Goal: Task Accomplishment & Management: Manage account settings

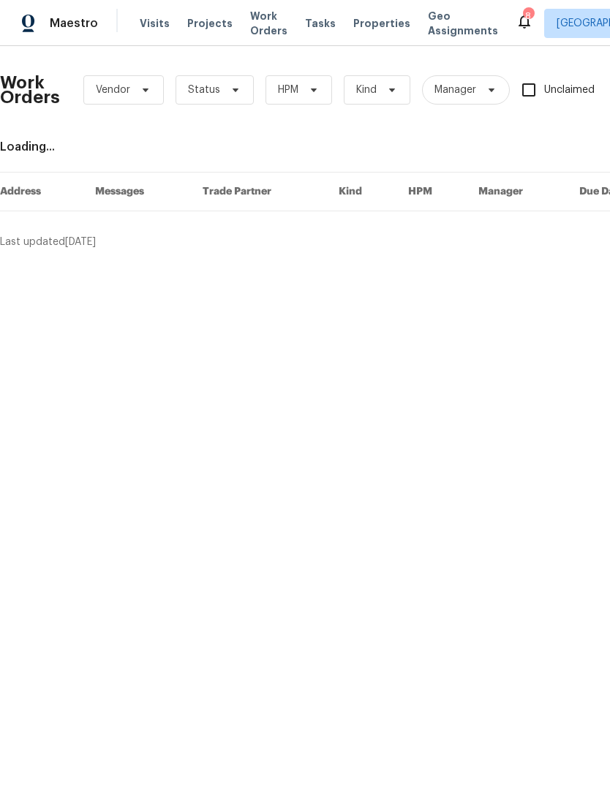
scroll to position [0, 241]
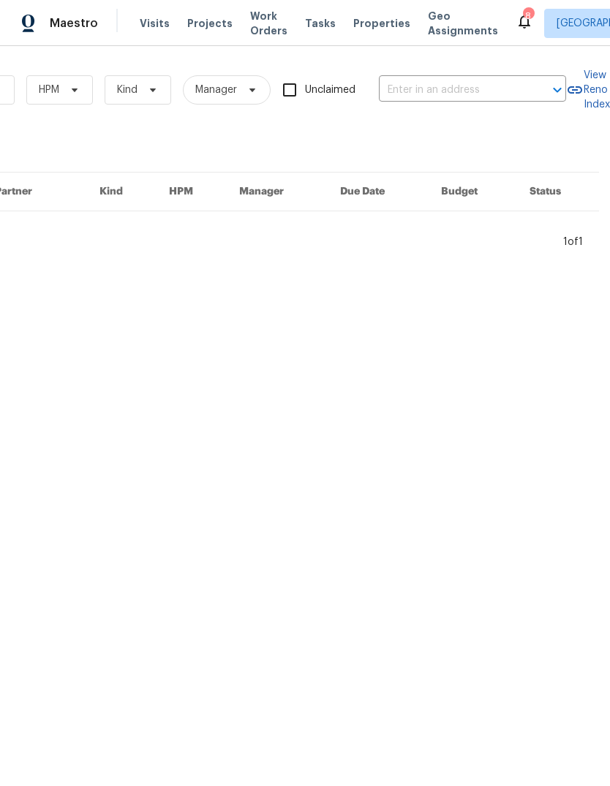
click at [448, 91] on input "text" at bounding box center [452, 90] width 146 height 23
type input "kings"
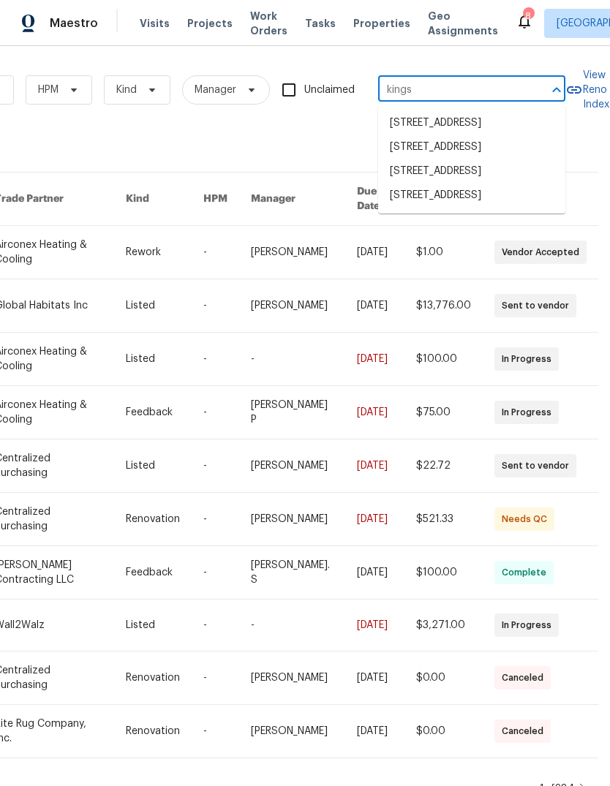
click at [499, 159] on li "19394 Kingsville St, Harper Woods, MI 48225" at bounding box center [471, 147] width 187 height 24
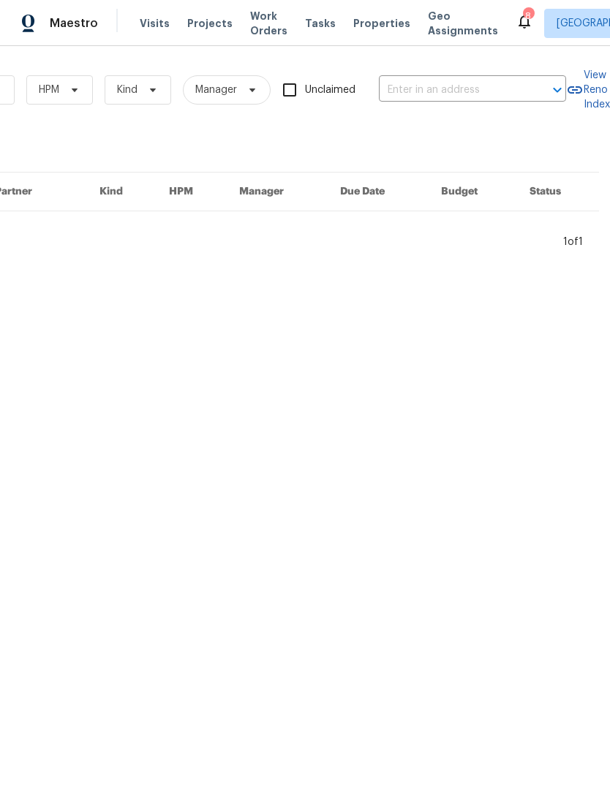
type input "19394 Kingsville St, Harper Woods, MI 48225"
click at [534, 91] on icon "Clear" at bounding box center [538, 90] width 15 height 15
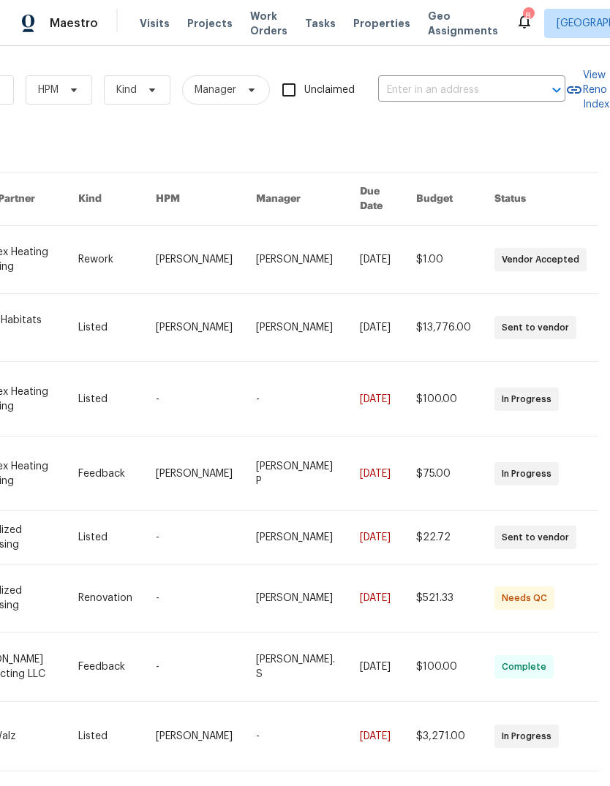
click at [480, 86] on input "text" at bounding box center [451, 90] width 146 height 23
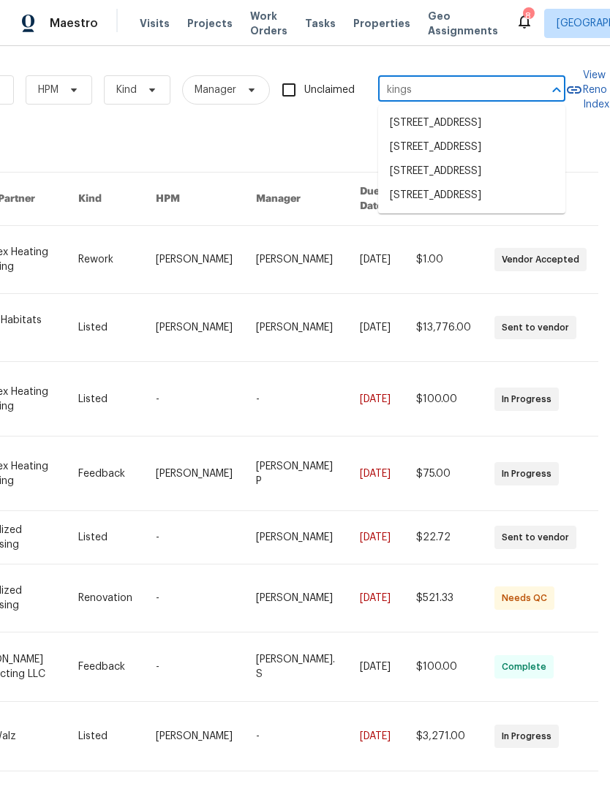
type input "kingsv"
click at [480, 184] on li "[STREET_ADDRESS]" at bounding box center [471, 171] width 187 height 24
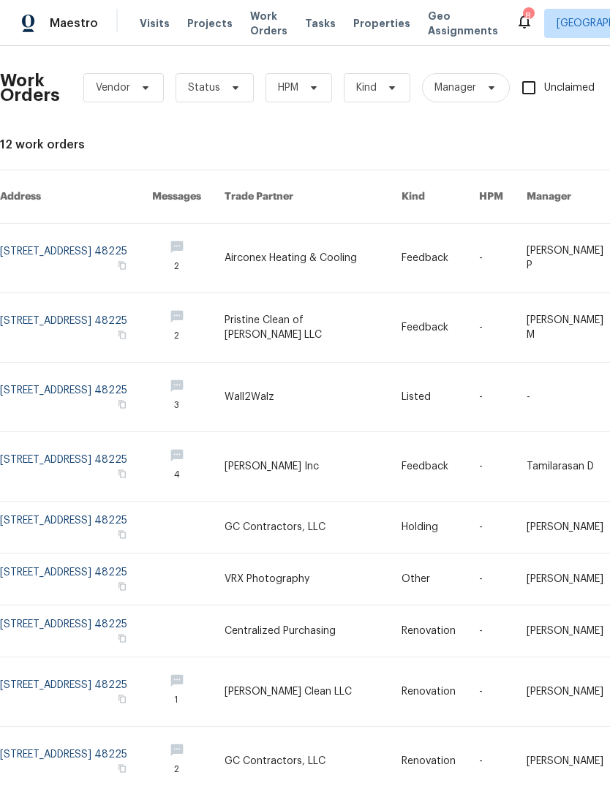
scroll to position [2, 0]
click at [128, 229] on link at bounding box center [76, 258] width 152 height 69
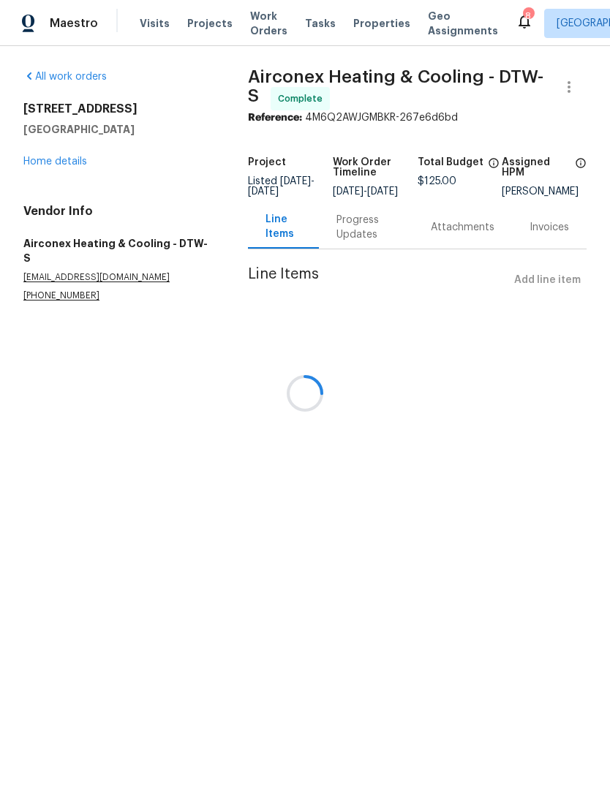
click at [350, 238] on div at bounding box center [305, 393] width 610 height 786
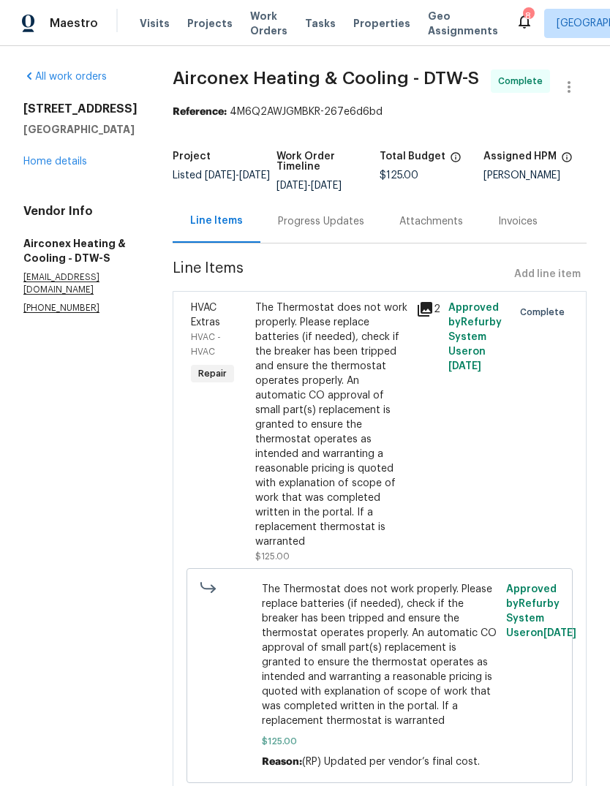
scroll to position [24, 0]
click at [303, 214] on div "Progress Updates" at bounding box center [321, 221] width 86 height 15
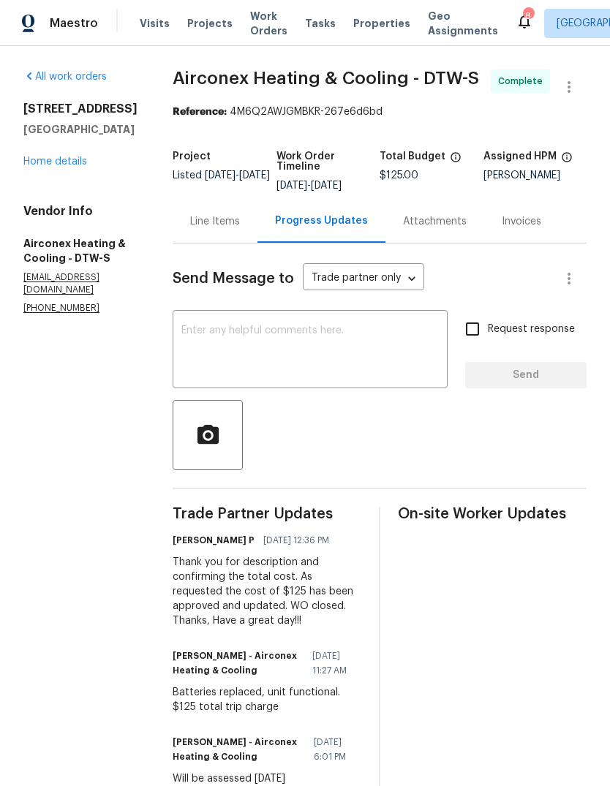
click at [54, 167] on link "Home details" at bounding box center [55, 161] width 64 height 10
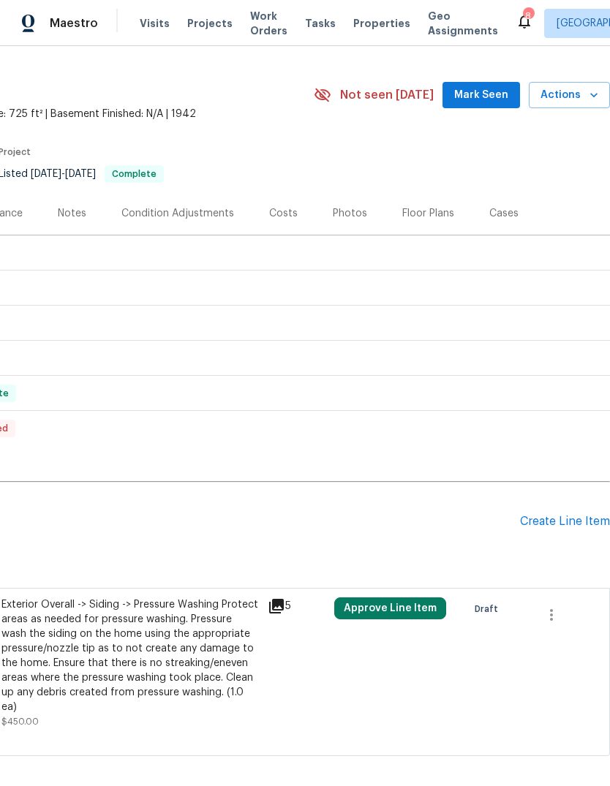
scroll to position [30, 216]
click at [562, 521] on div "Create Line Item" at bounding box center [565, 522] width 90 height 14
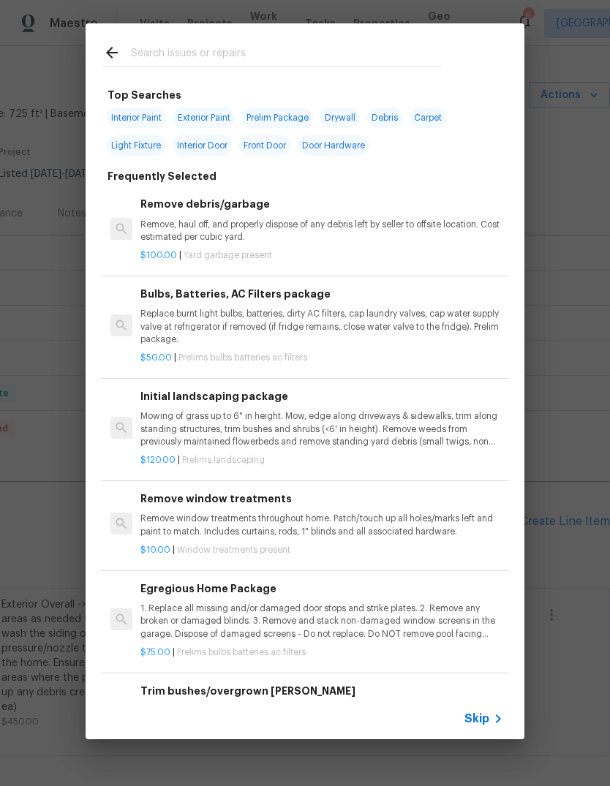
click at [168, 58] on input "text" at bounding box center [286, 55] width 310 height 22
type input "Hvac"
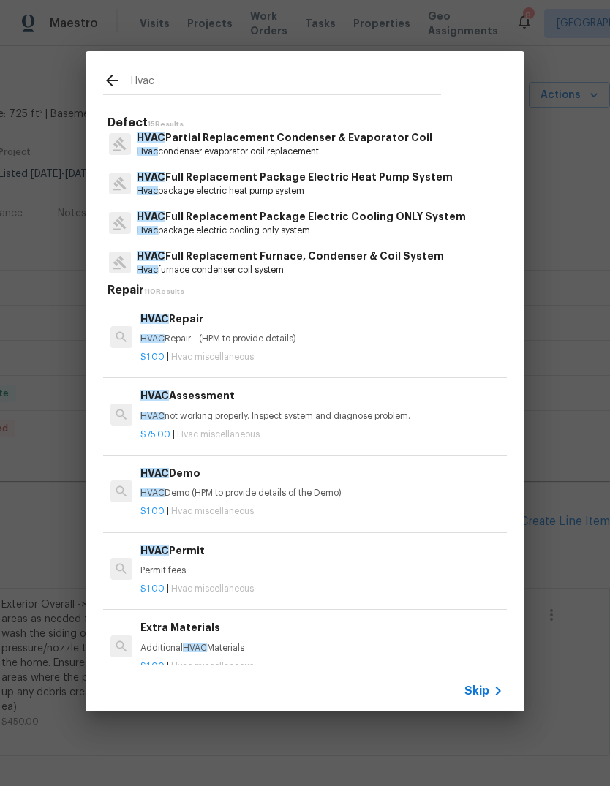
scroll to position [446, 0]
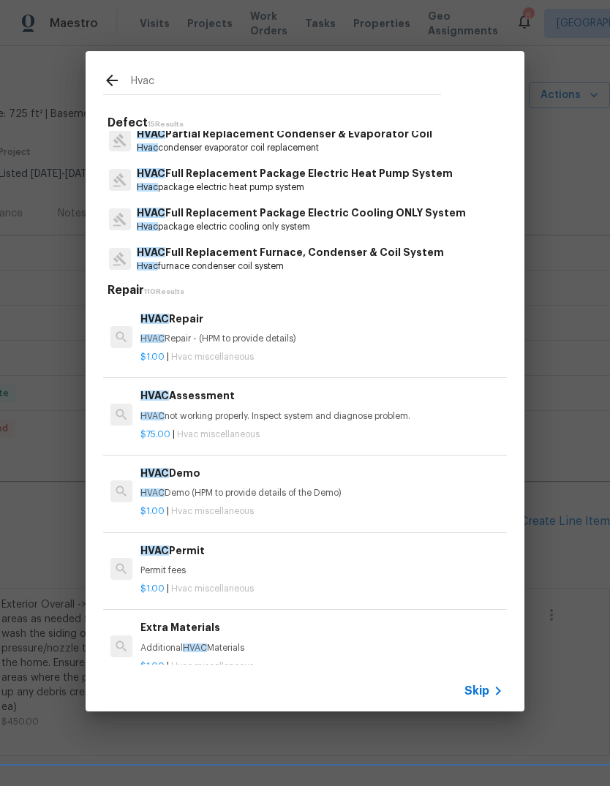
click at [181, 255] on p "HVAC Full Replacement Furnace, Condenser & Coil System" at bounding box center [290, 252] width 307 height 15
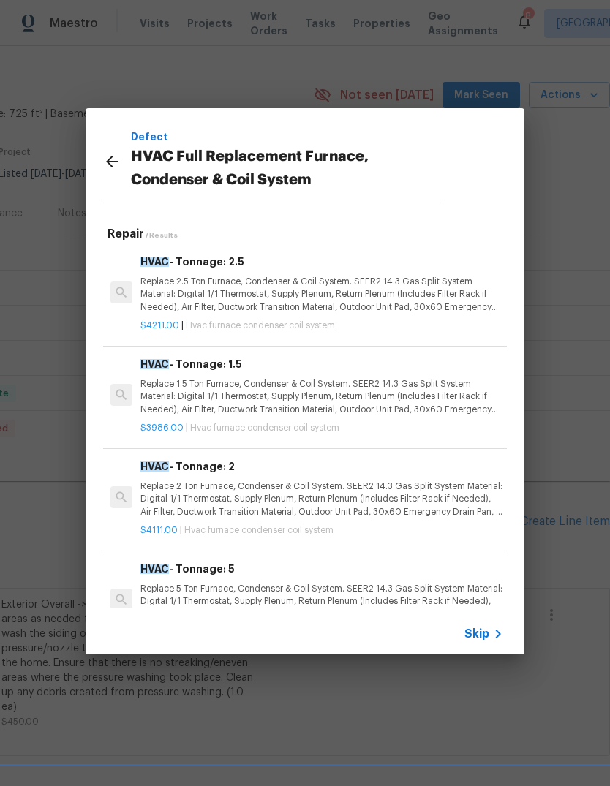
click at [195, 295] on p "Replace 2.5 Ton Furnace, Condenser & Coil System. SEER2 14.3 Gas Split System M…" at bounding box center [321, 294] width 363 height 37
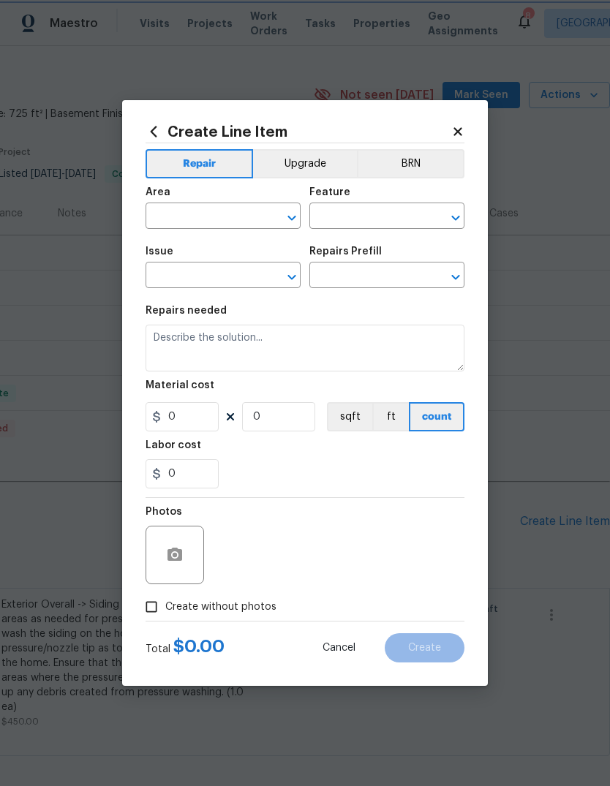
type input "HVAC"
type input "HVAC Full Replacement Furnace, Condenser & Coil System"
type input "HVAC - Tonnage: 2.5 $4,211.00"
type textarea "Replace 2.5 Ton Furnace, Condenser & Coil System. SEER2 14.3 Gas Split System M…"
type input "4211"
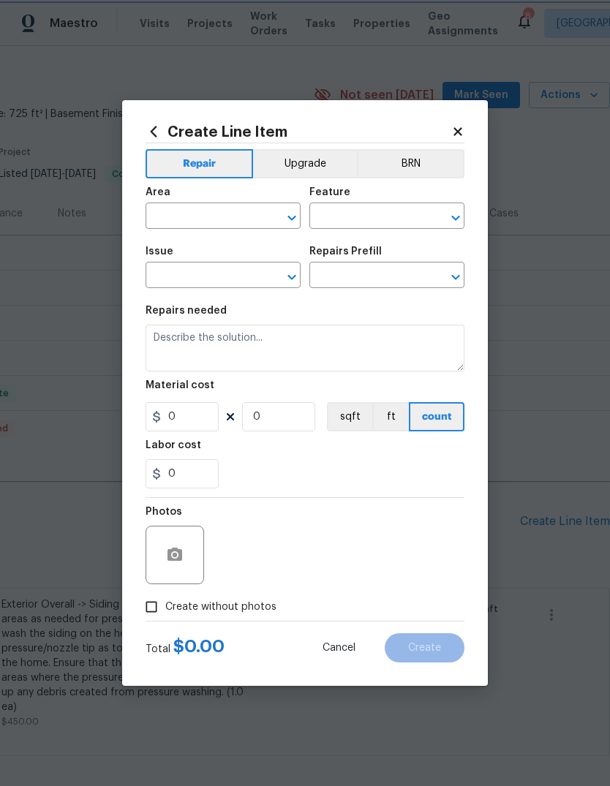
type input "1"
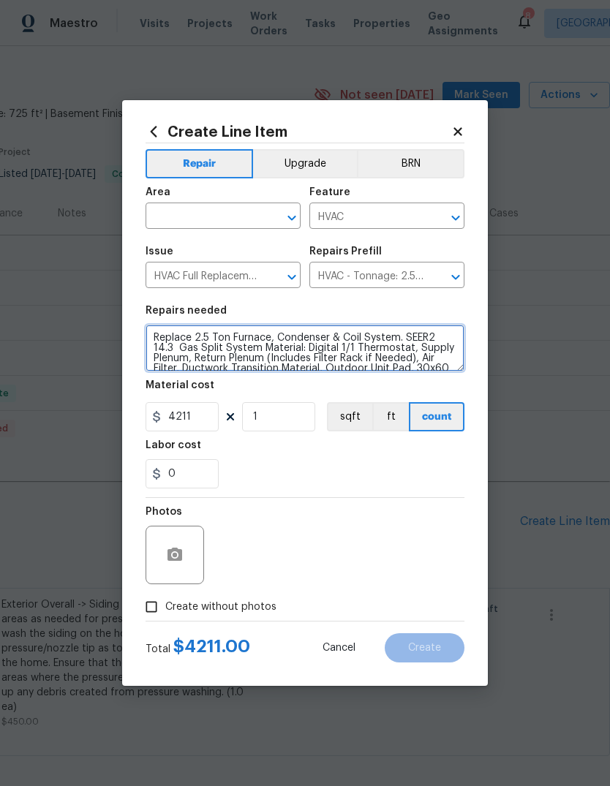
click at [154, 336] on textarea "Replace 2.5 Ton Furnace, Condenser & Coil System. SEER2 14.3 Gas Split System M…" at bounding box center [305, 348] width 319 height 47
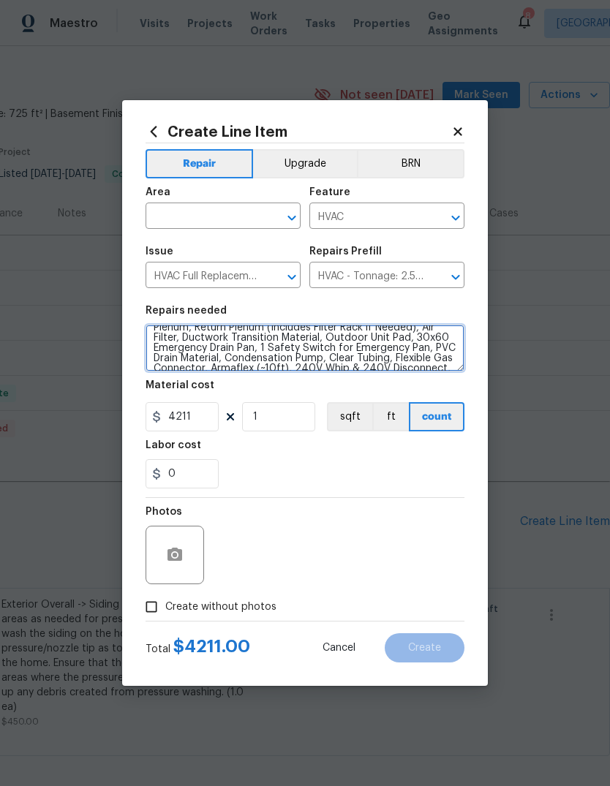
click at [170, 331] on textarea "Replace 2.5 Ton Furnace, Condenser & Coil System. SEER2 14.3 Gas Split System M…" at bounding box center [305, 348] width 319 height 47
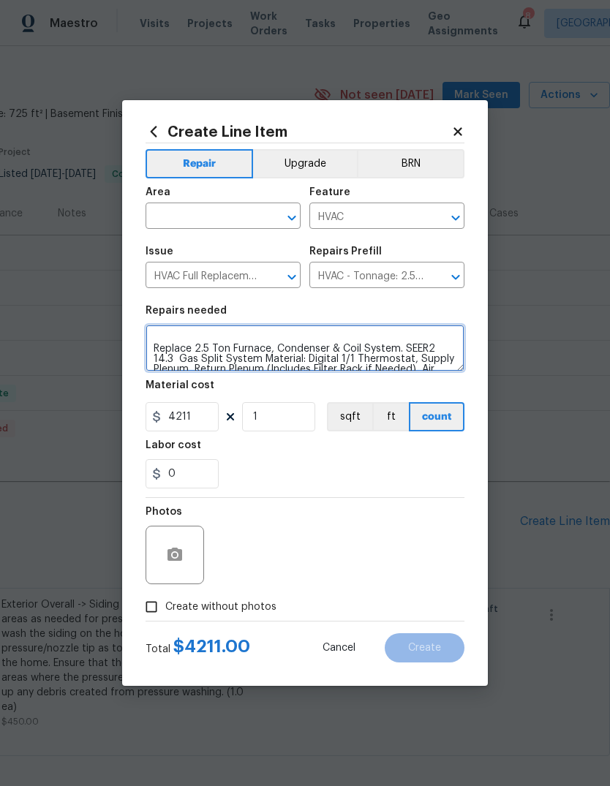
scroll to position [45, 0]
click at [184, 361] on textarea "Replace stolen hvac system furnace only, wiring ducting and other essential plu…" at bounding box center [305, 348] width 319 height 47
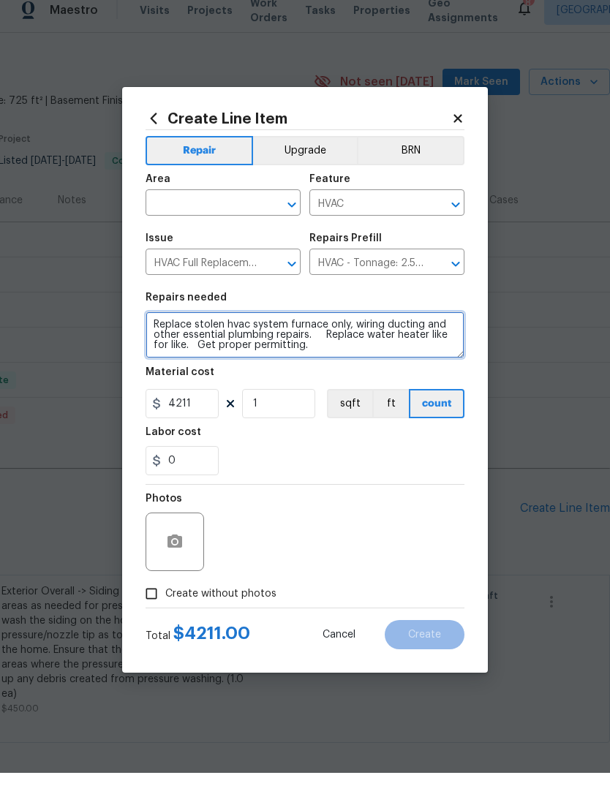
scroll to position [20, 0]
type textarea "Replace stolen hvac system furnace only, wiring ducting and other essential plu…"
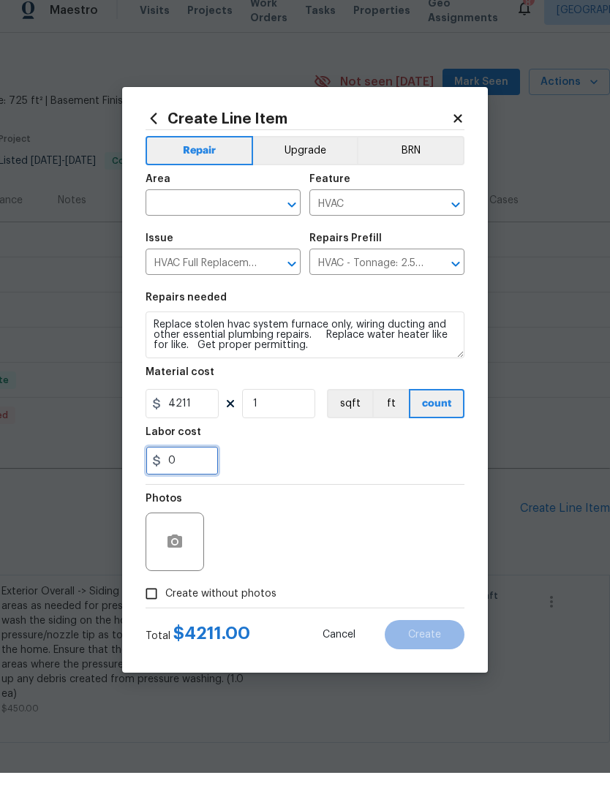
click at [186, 467] on input "0" at bounding box center [182, 473] width 73 height 29
type input "1"
click at [416, 459] on div at bounding box center [305, 473] width 319 height 29
type input "0"
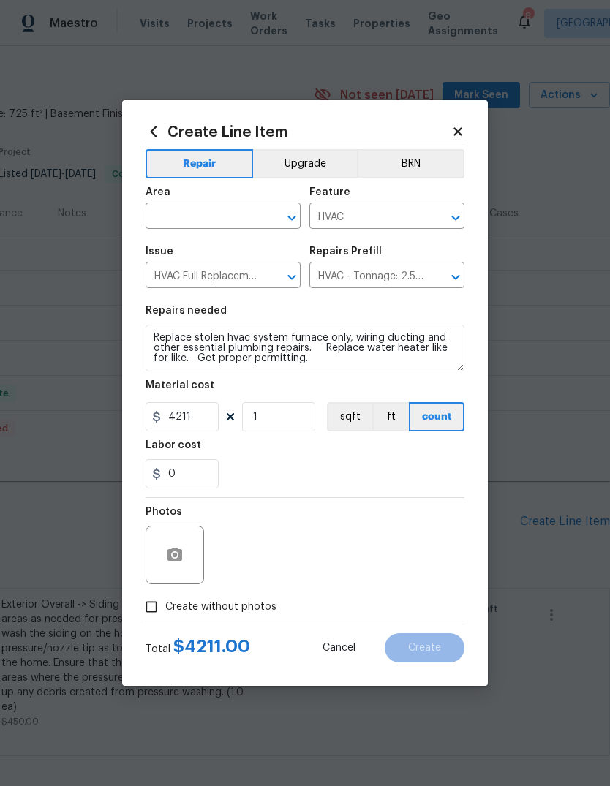
click at [160, 598] on input "Create without photos" at bounding box center [151, 607] width 28 height 28
checkbox input "true"
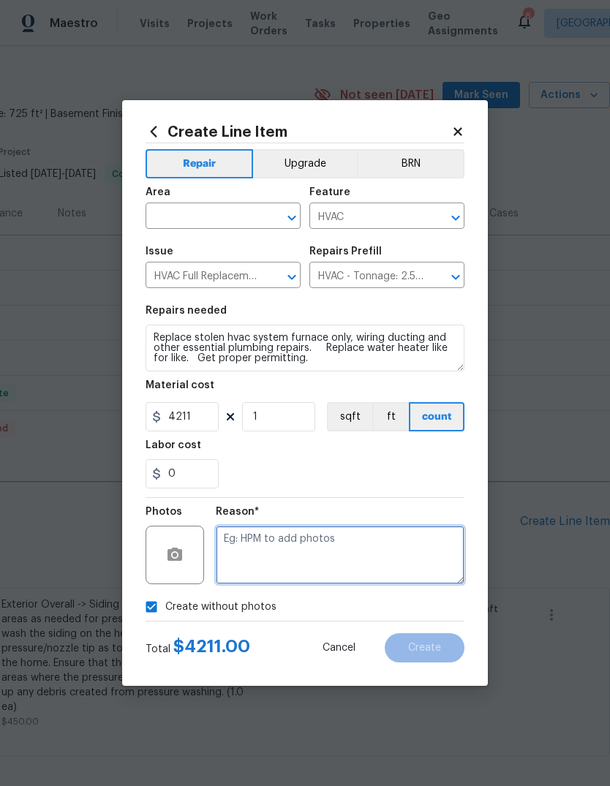
click at [393, 559] on textarea at bounding box center [340, 555] width 249 height 59
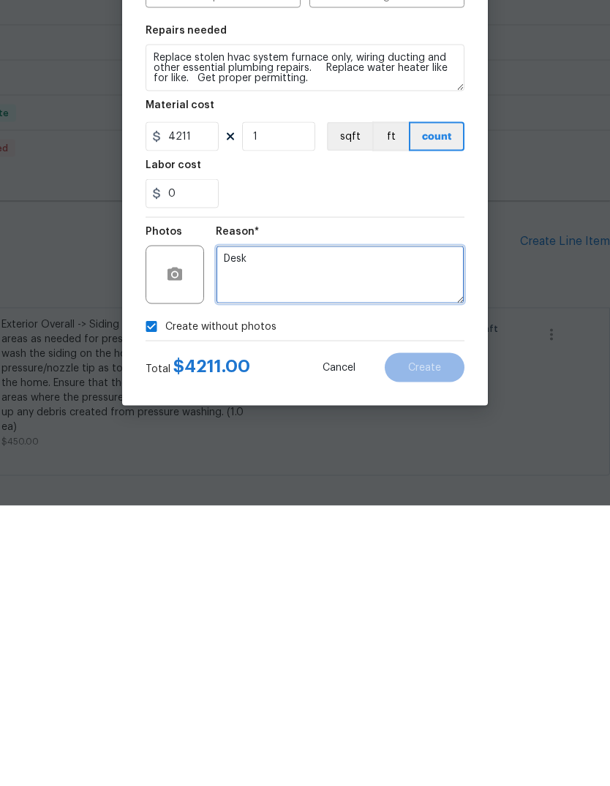
type textarea "Desk"
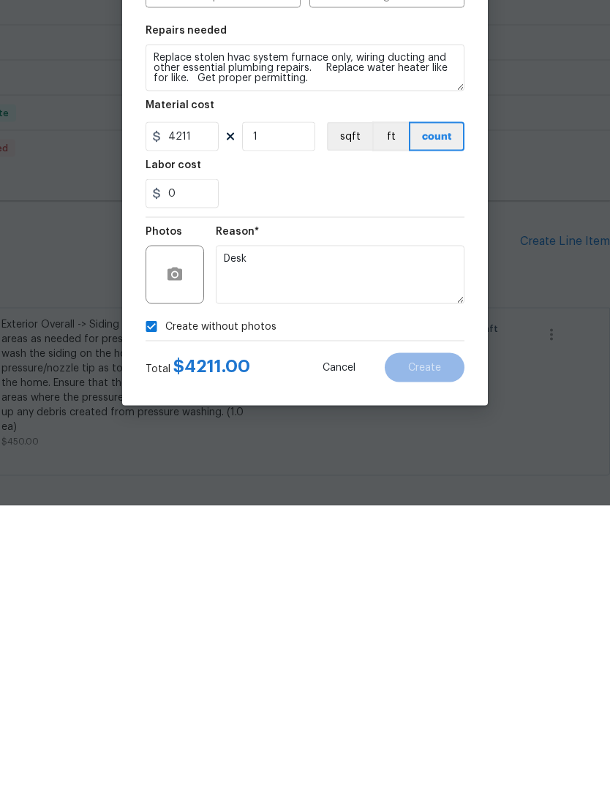
click at [429, 593] on div "Create without photos" at bounding box center [305, 607] width 319 height 28
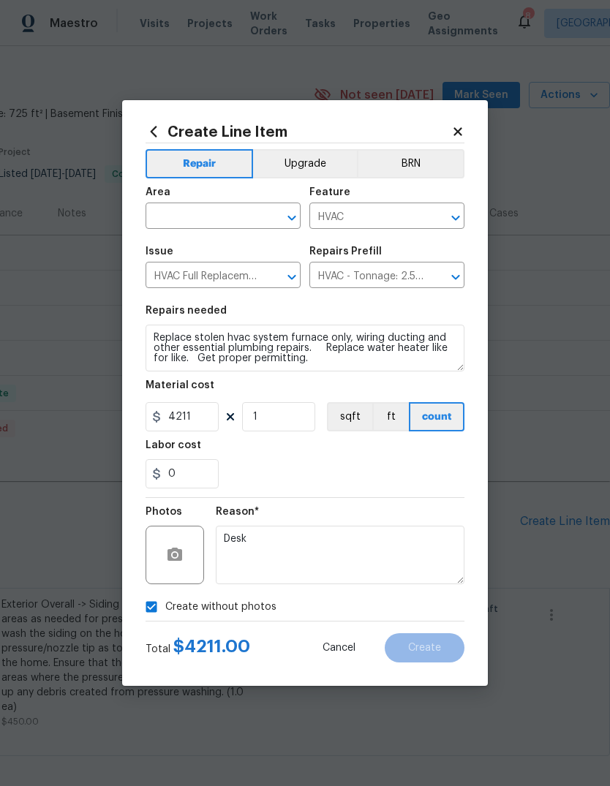
click at [185, 222] on input "text" at bounding box center [203, 217] width 114 height 23
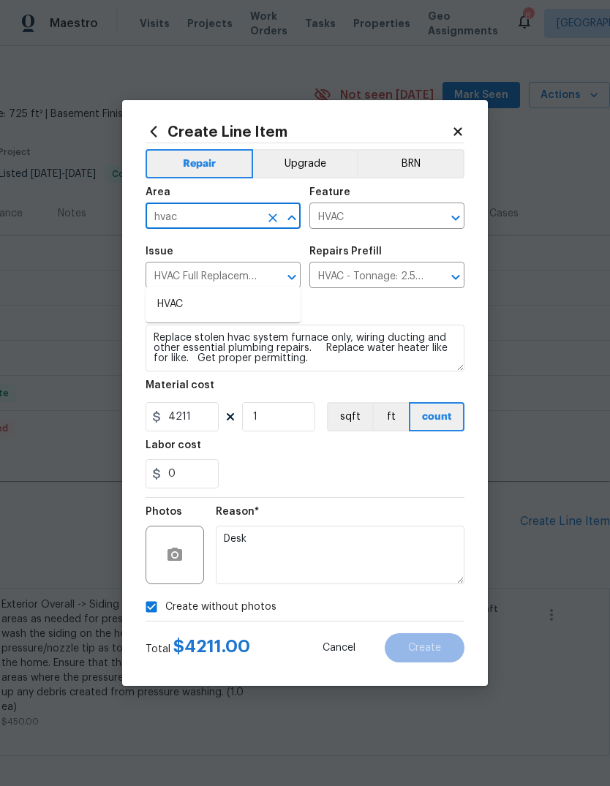
click at [170, 293] on li "HVAC" at bounding box center [223, 305] width 155 height 24
type input "HVAC"
click at [283, 467] on div "0" at bounding box center [305, 473] width 319 height 29
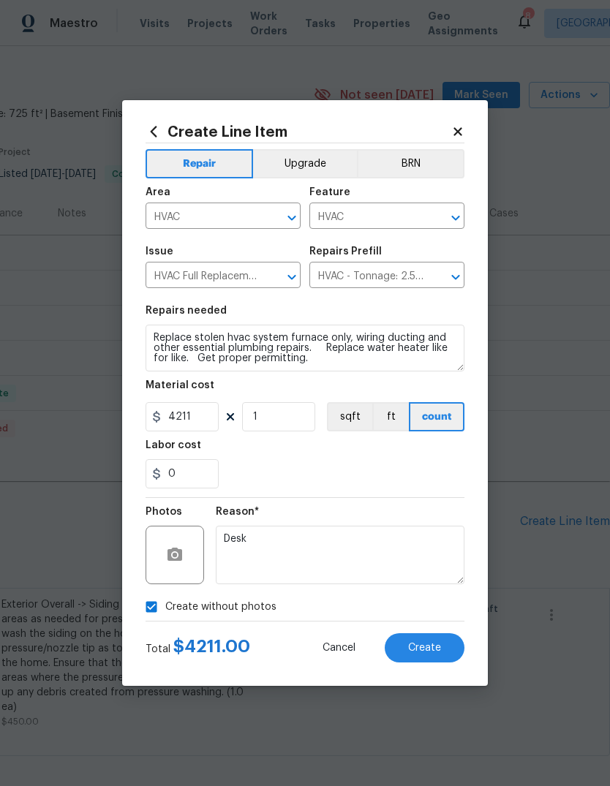
click at [418, 653] on span "Create" at bounding box center [424, 648] width 33 height 11
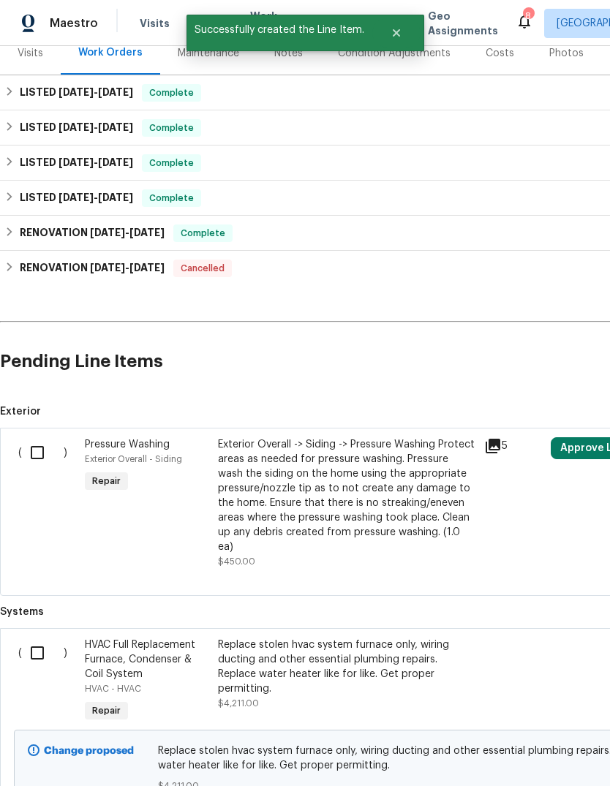
scroll to position [190, 0]
click at [33, 638] on input "checkbox" at bounding box center [43, 653] width 42 height 31
checkbox input "true"
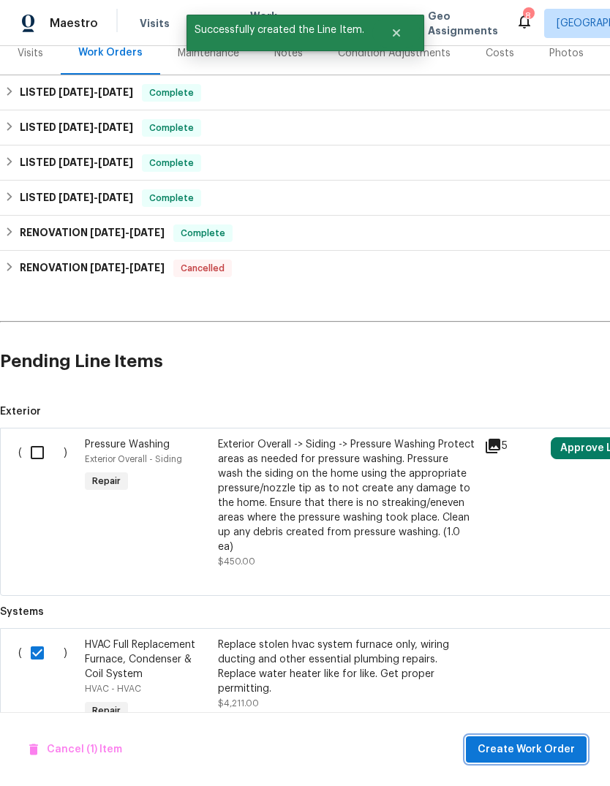
click at [537, 748] on span "Create Work Order" at bounding box center [526, 750] width 97 height 18
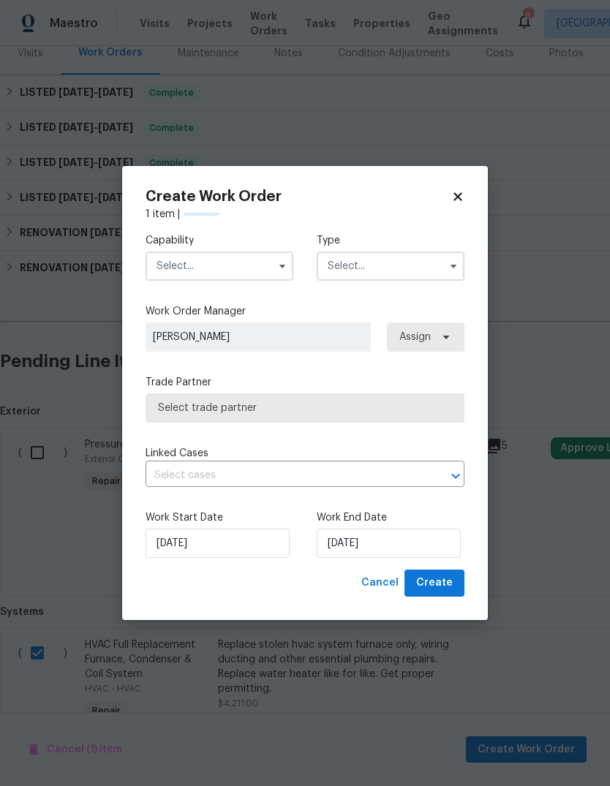
click at [186, 260] on input "text" at bounding box center [220, 266] width 148 height 29
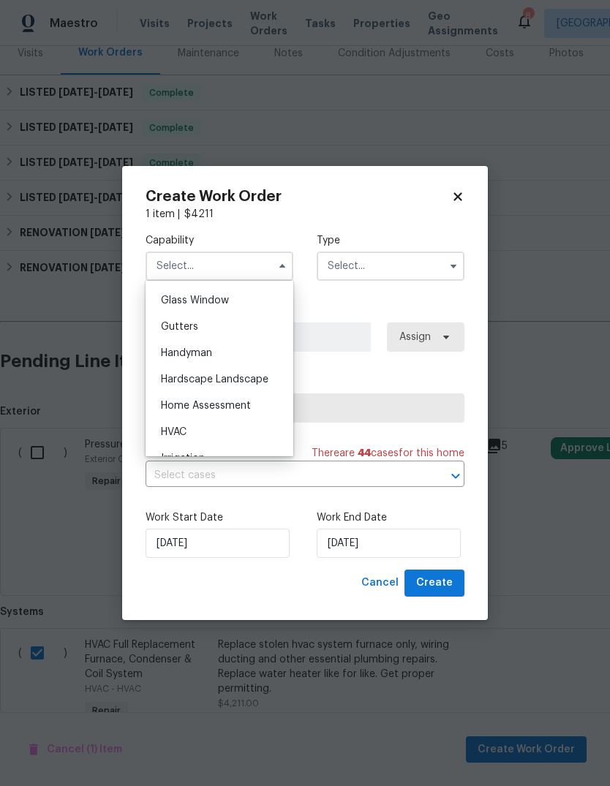
scroll to position [756, 0]
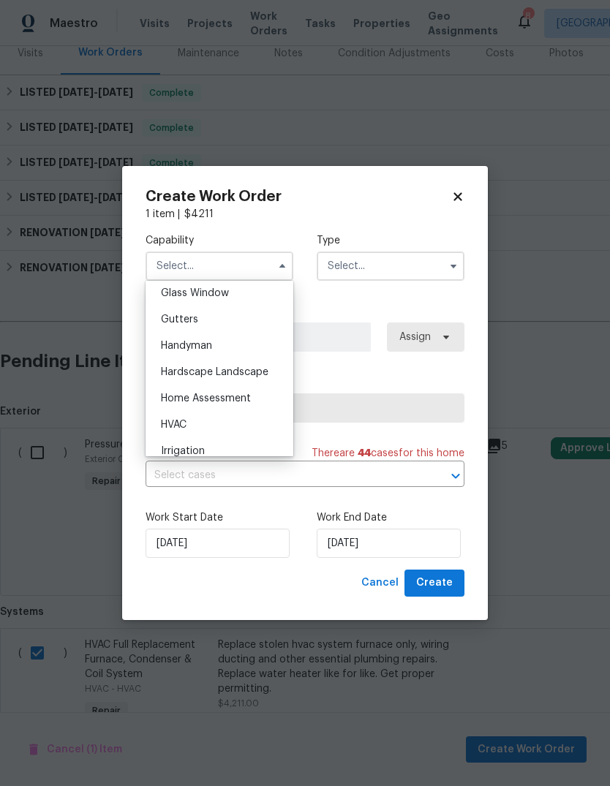
click at [177, 429] on span "HVAC" at bounding box center [174, 425] width 26 height 10
type input "HVAC"
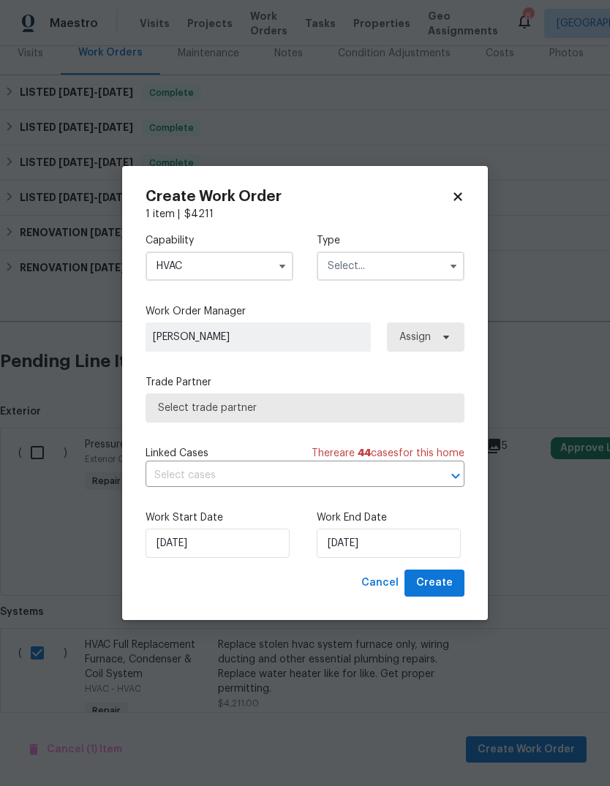
click at [332, 266] on input "text" at bounding box center [391, 266] width 148 height 29
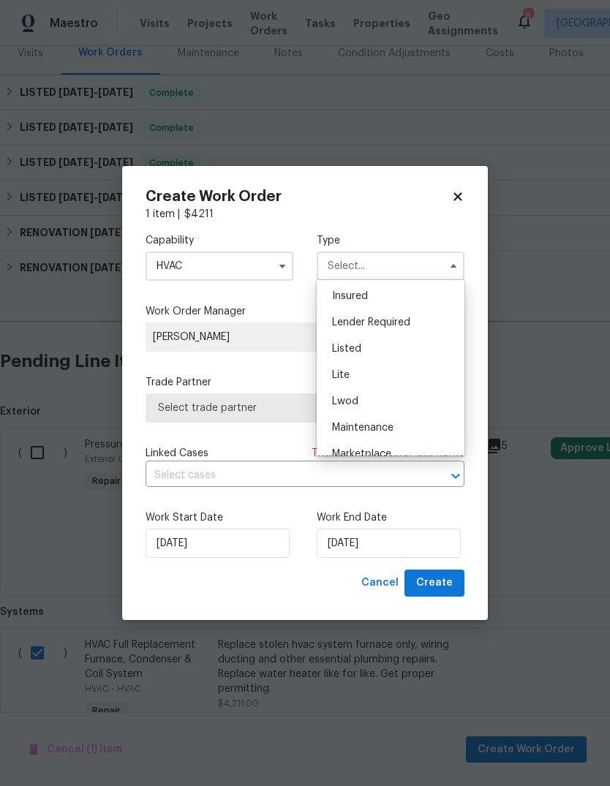
scroll to position [105, 0]
click at [339, 350] on span "Listed" at bounding box center [346, 350] width 29 height 10
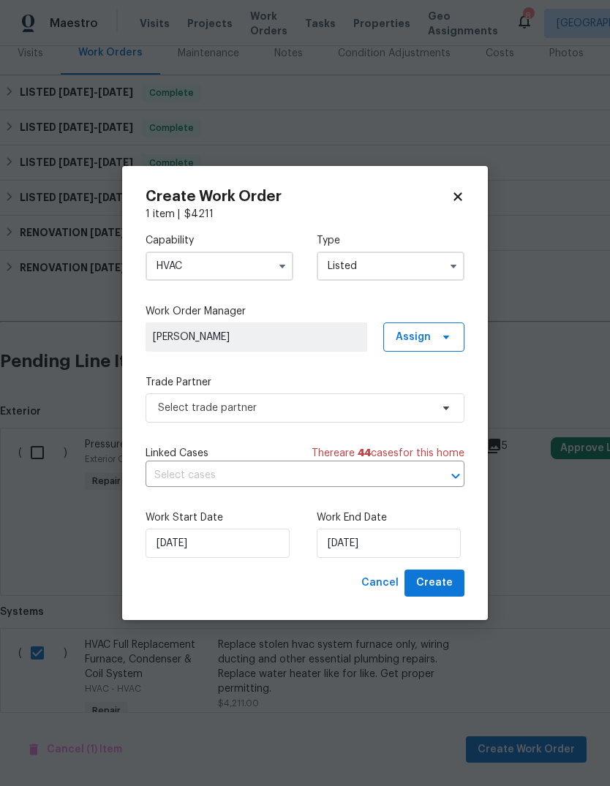
type input "Listed"
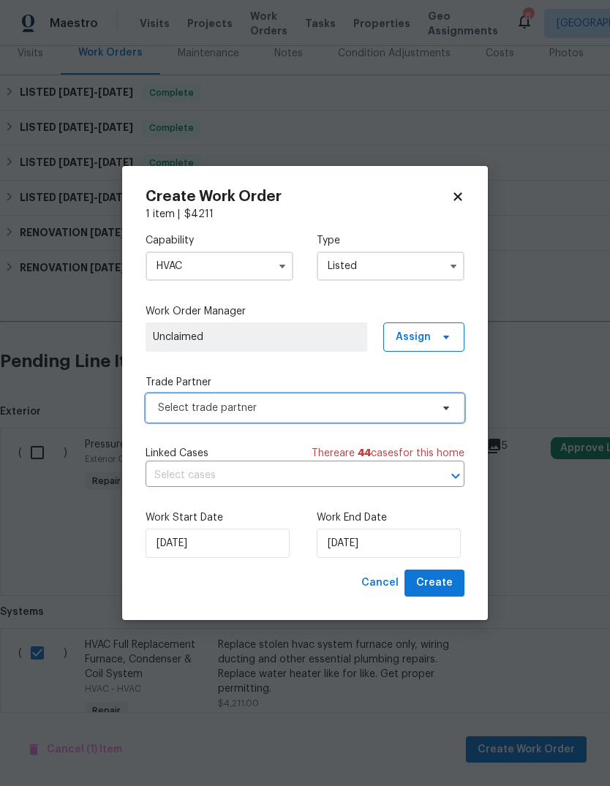
click at [173, 407] on span "Select trade partner" at bounding box center [294, 408] width 273 height 15
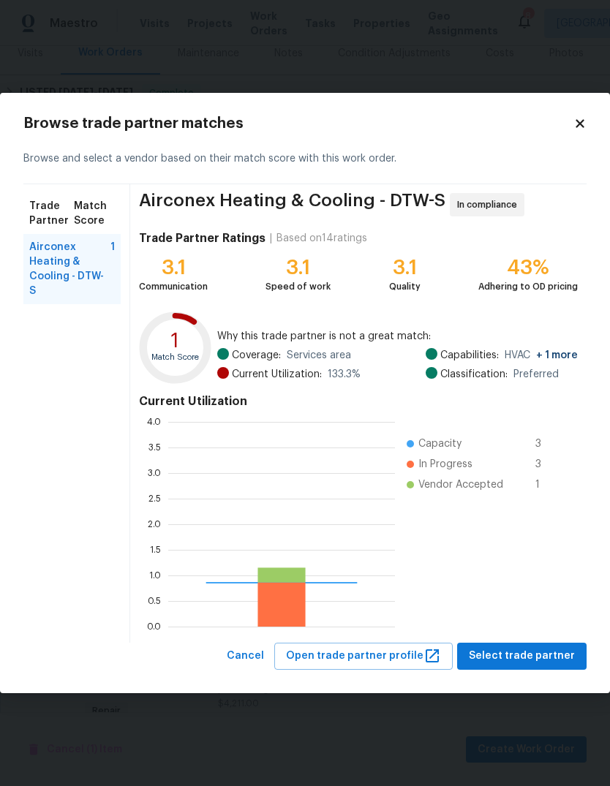
scroll to position [205, 227]
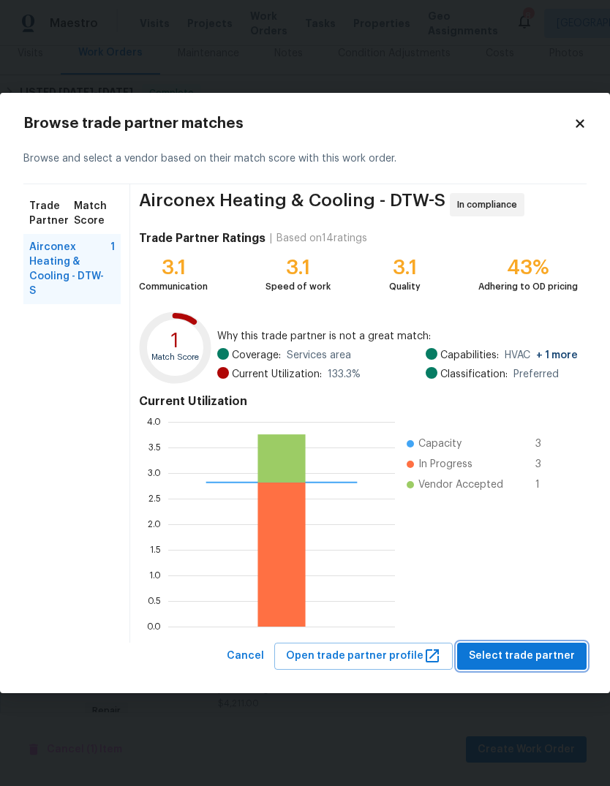
click at [531, 653] on span "Select trade partner" at bounding box center [522, 656] width 106 height 18
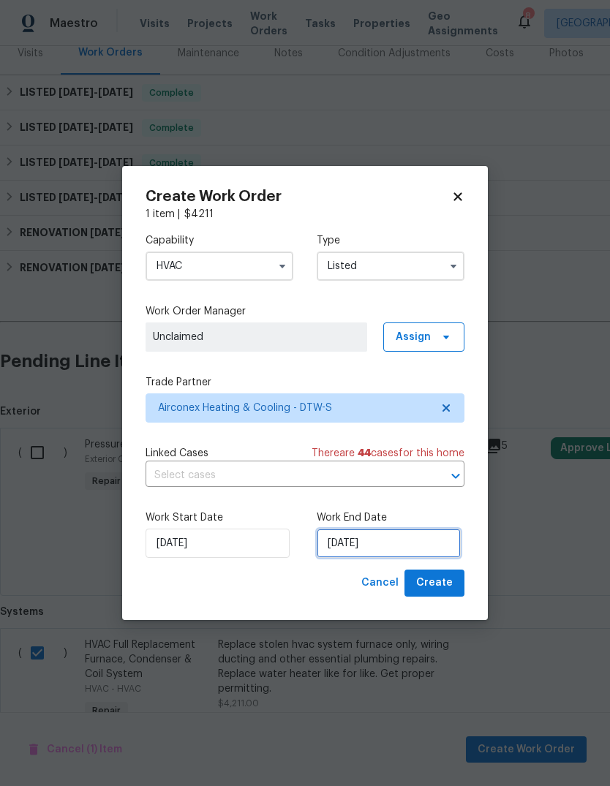
click at [393, 541] on input "[DATE]" at bounding box center [389, 543] width 144 height 29
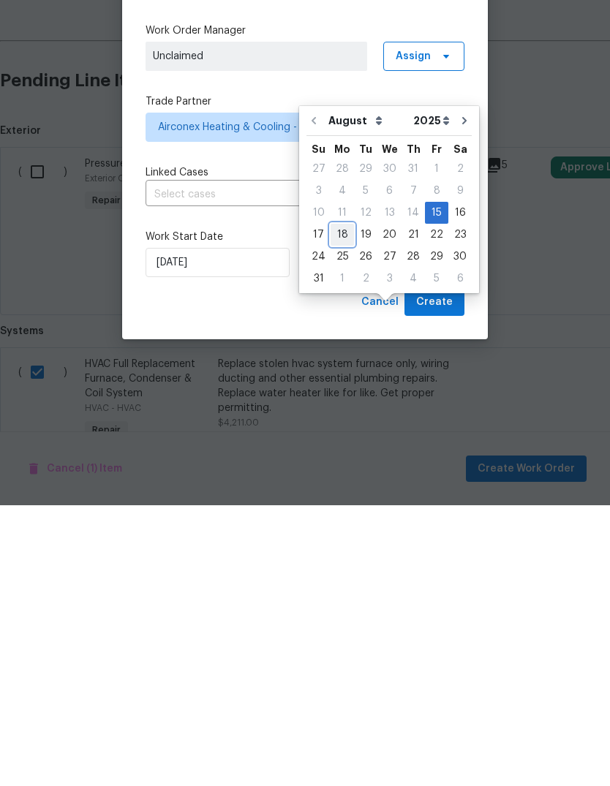
click at [348, 505] on div "18" at bounding box center [342, 515] width 23 height 20
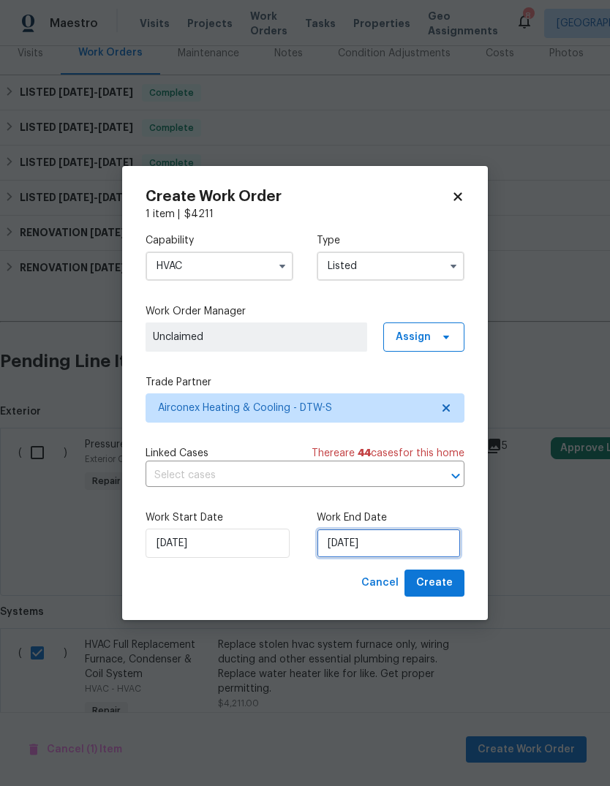
click at [404, 546] on input "[DATE]" at bounding box center [389, 543] width 144 height 29
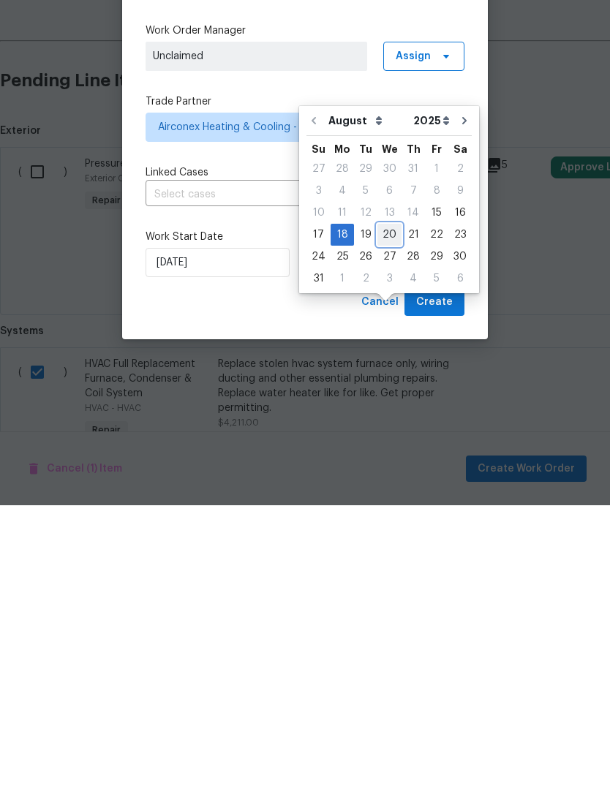
click at [388, 505] on div "20" at bounding box center [389, 515] width 24 height 20
type input "[DATE]"
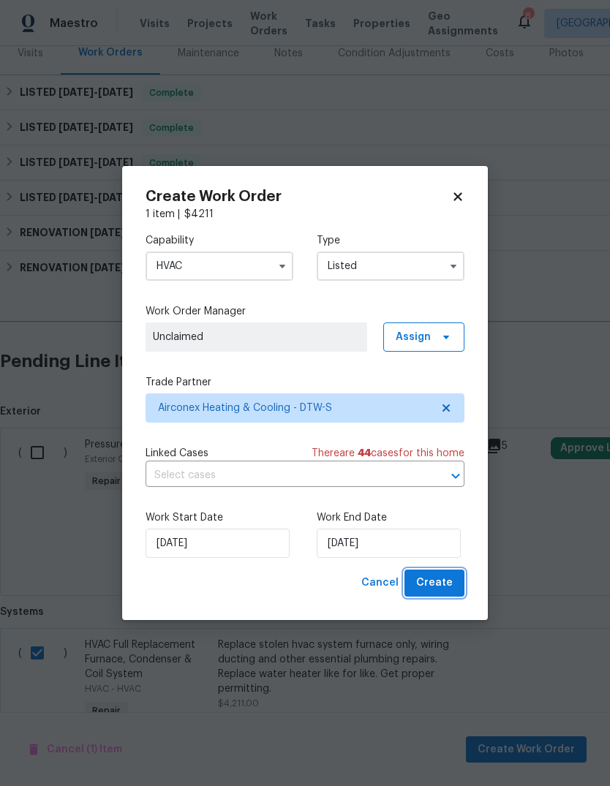
click at [445, 580] on span "Create" at bounding box center [434, 583] width 37 height 18
checkbox input "false"
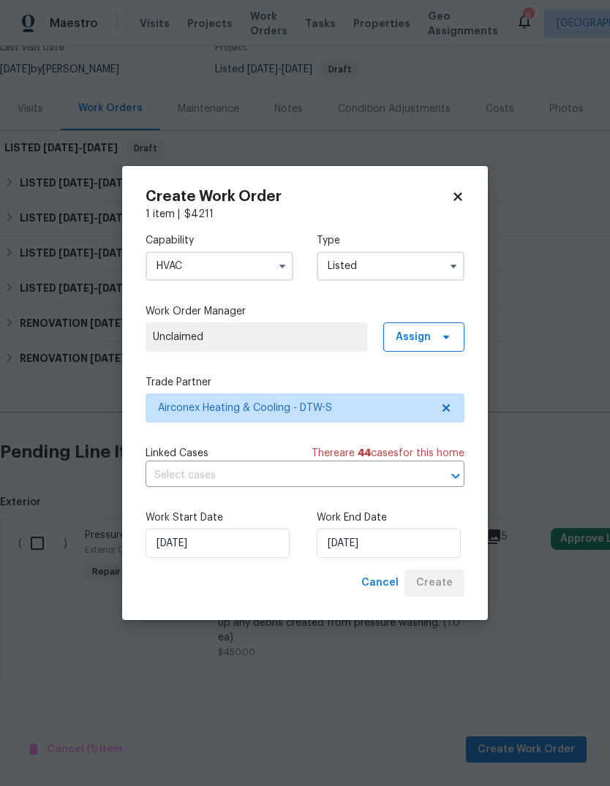
scroll to position [65, 0]
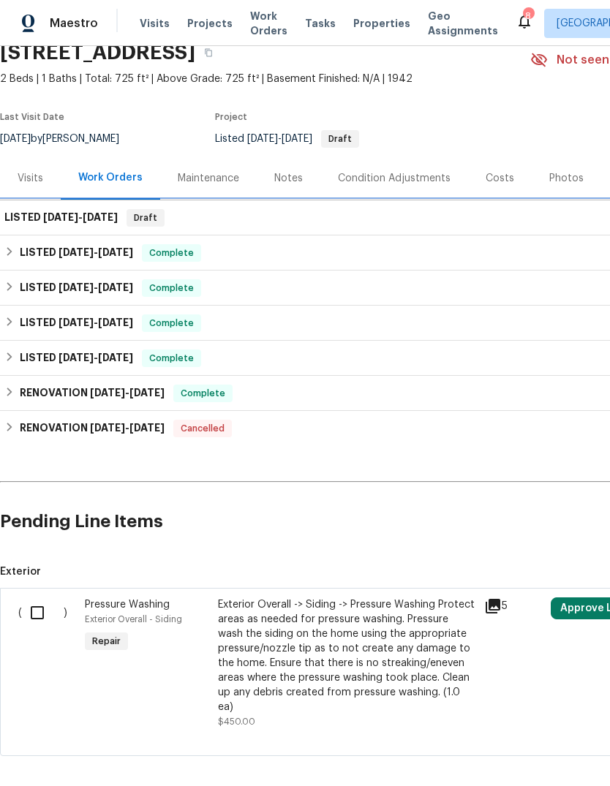
click at [45, 209] on h6 "LISTED 8/15/25 - 8/20/25" at bounding box center [60, 218] width 113 height 18
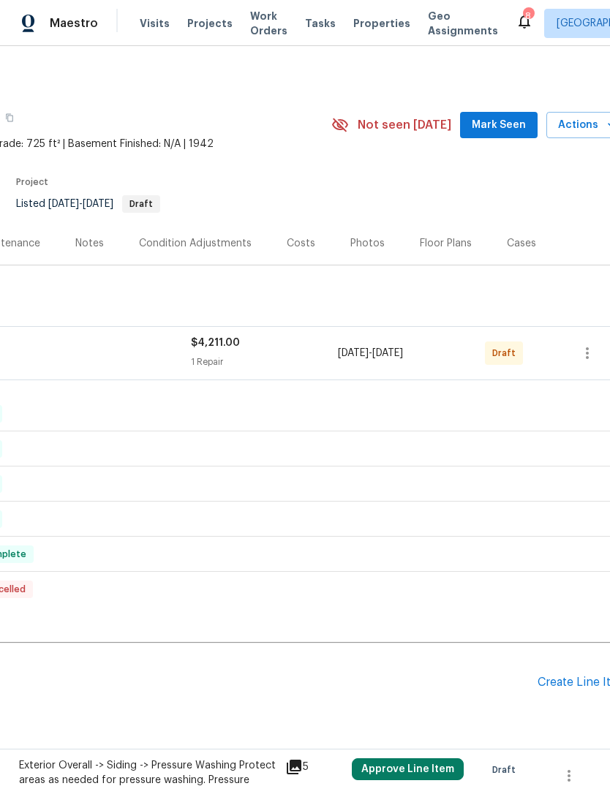
scroll to position [0, 199]
click at [584, 355] on icon "button" at bounding box center [587, 353] width 18 height 18
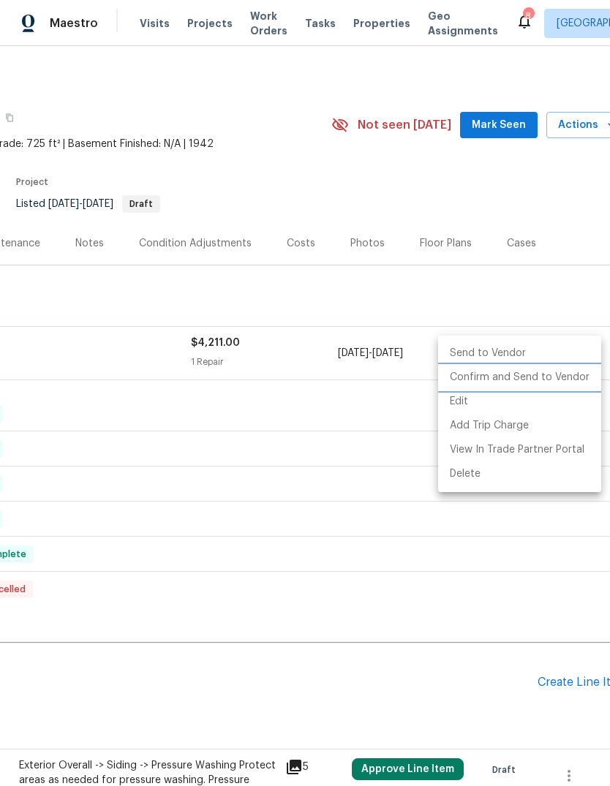
click at [537, 373] on li "Confirm and Send to Vendor" at bounding box center [519, 378] width 163 height 24
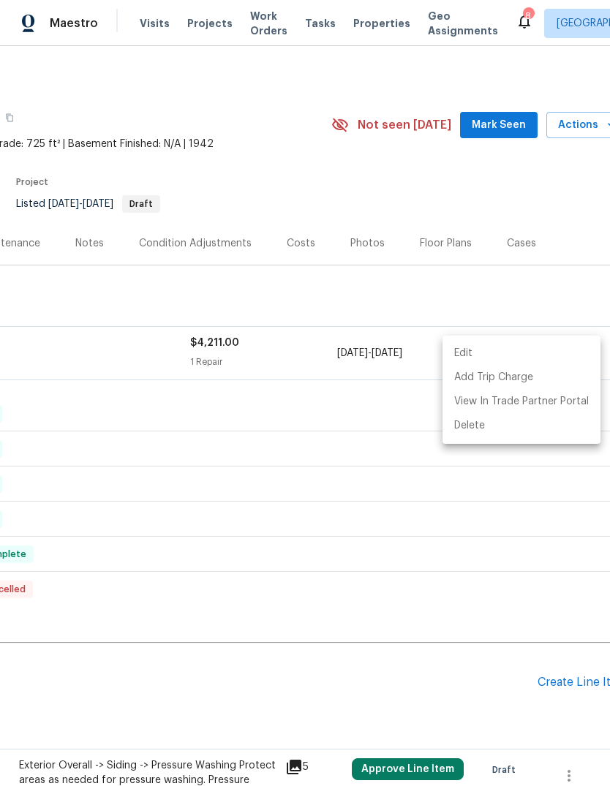
click at [401, 407] on div at bounding box center [305, 393] width 610 height 786
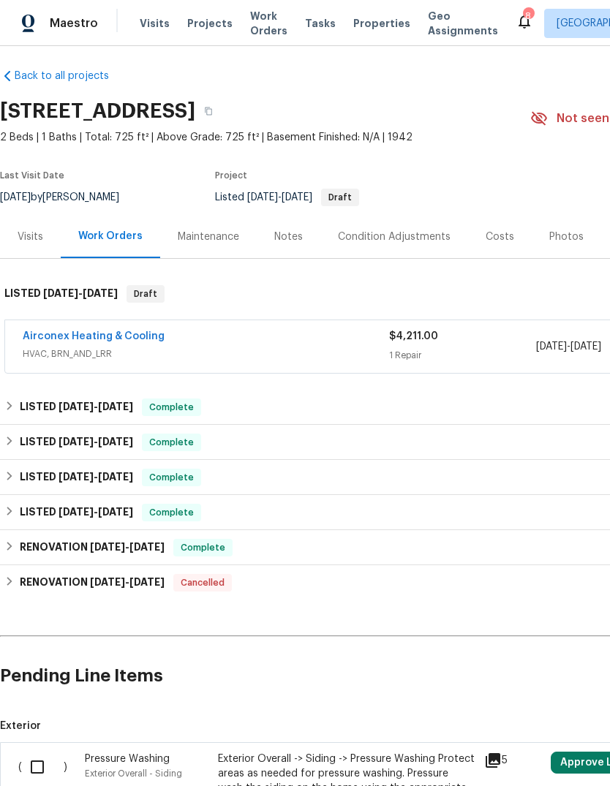
scroll to position [7, 0]
click at [250, 13] on span "Work Orders" at bounding box center [268, 23] width 37 height 29
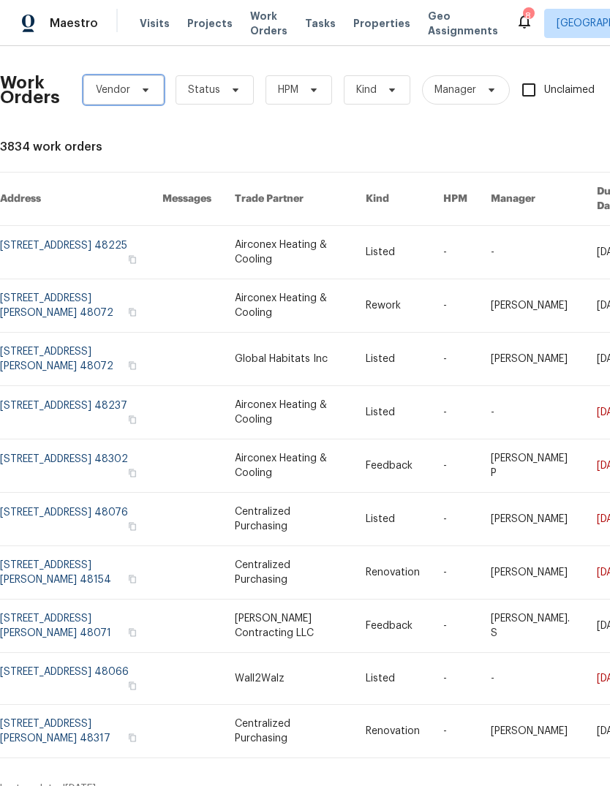
click at [136, 83] on span "Vendor" at bounding box center [123, 89] width 80 height 29
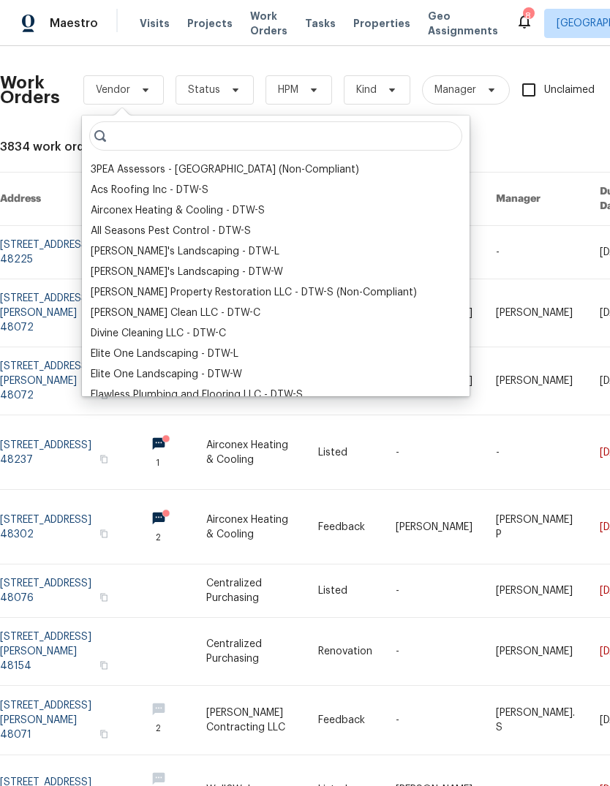
click at [117, 211] on div "Airconex Heating & Cooling - DTW-S" at bounding box center [178, 210] width 174 height 15
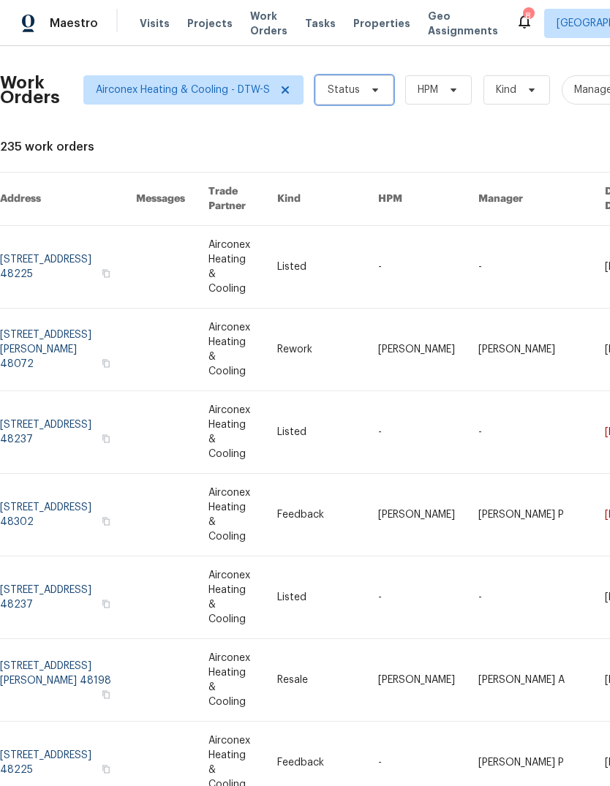
click at [354, 93] on span "Status" at bounding box center [344, 90] width 32 height 15
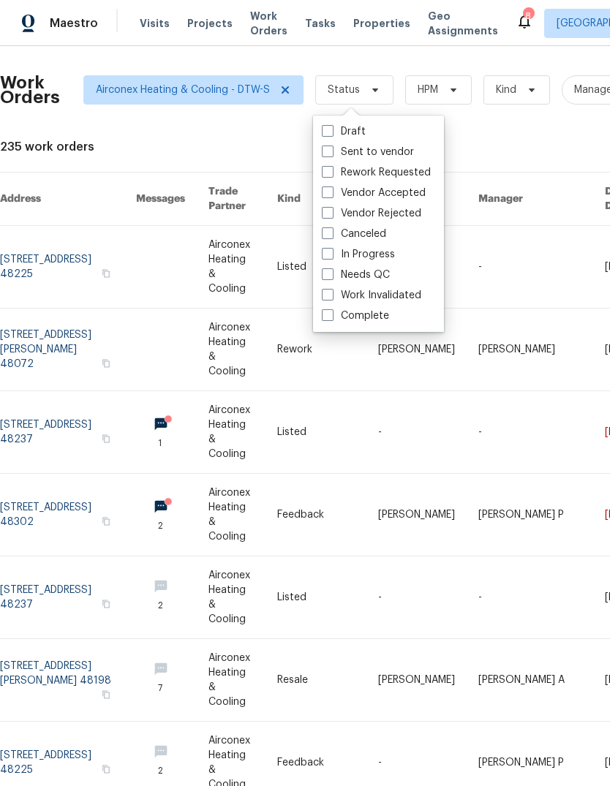
click at [332, 255] on span at bounding box center [328, 254] width 12 height 12
click at [331, 255] on input "In Progress" at bounding box center [327, 252] width 10 height 10
checkbox input "true"
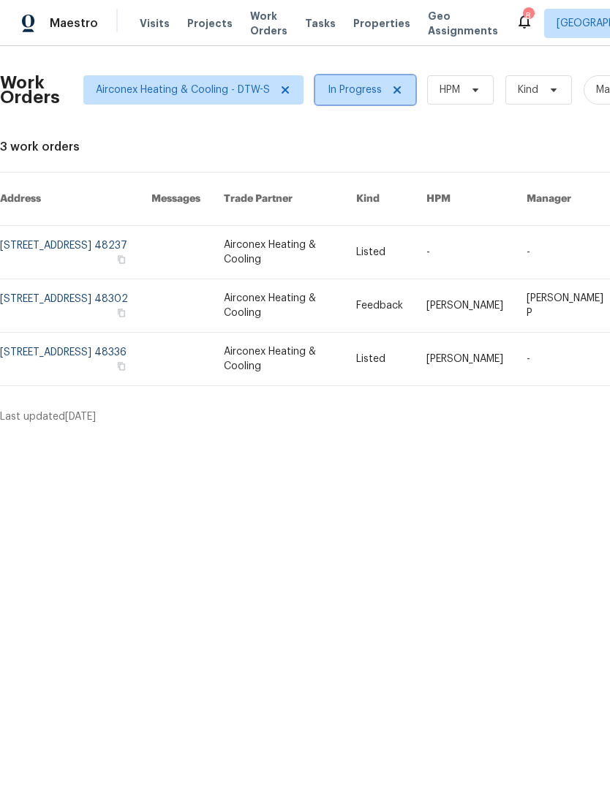
click at [341, 91] on span "In Progress" at bounding box center [355, 90] width 54 height 15
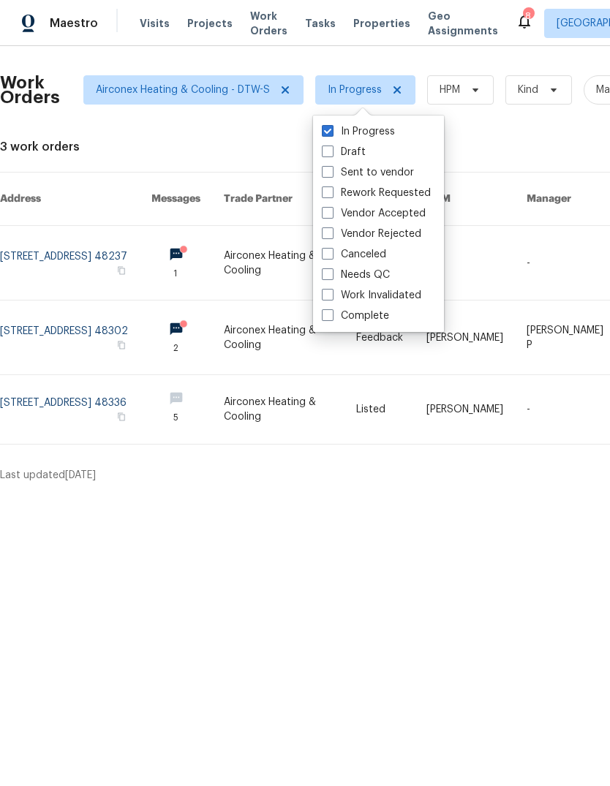
click at [327, 271] on span at bounding box center [328, 274] width 12 height 12
click at [327, 271] on input "Needs QC" at bounding box center [327, 273] width 10 height 10
checkbox input "true"
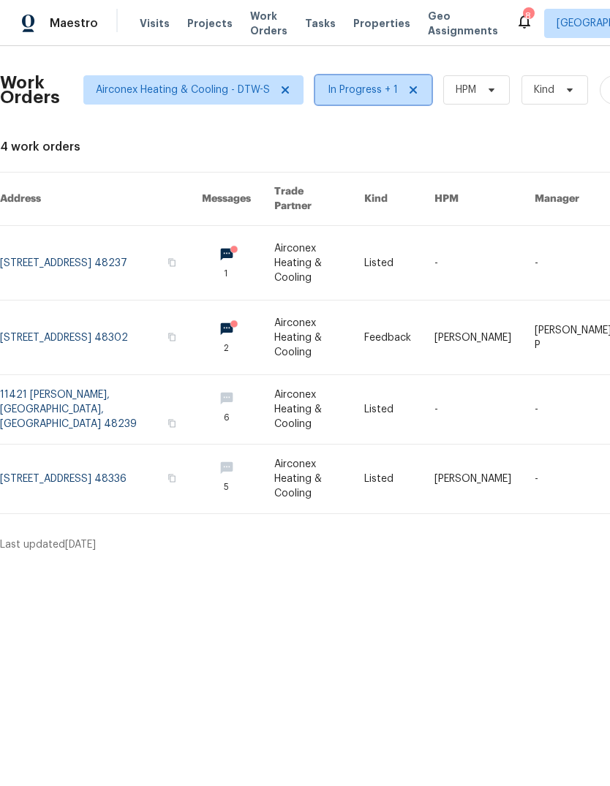
click at [355, 87] on span "In Progress + 1" at bounding box center [363, 90] width 70 height 15
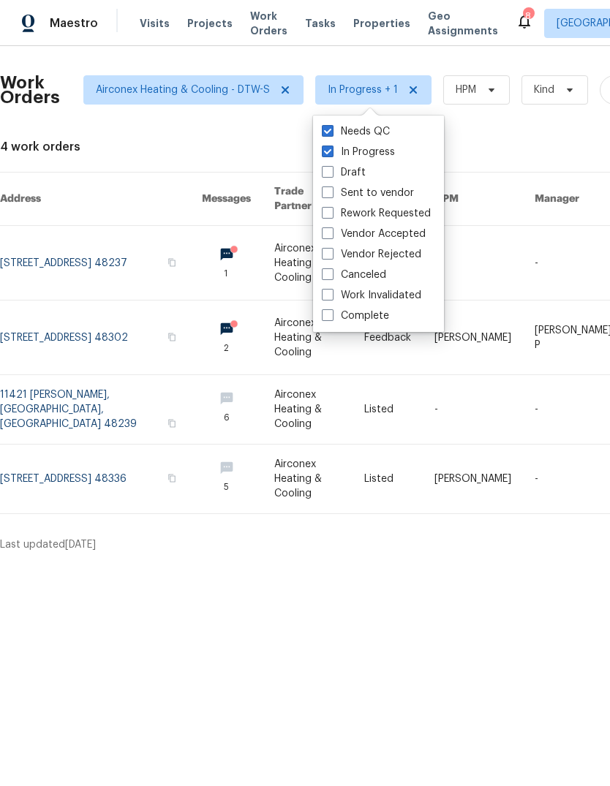
click at [326, 188] on span at bounding box center [328, 192] width 12 height 12
click at [326, 188] on input "Sent to vendor" at bounding box center [327, 191] width 10 height 10
checkbox input "true"
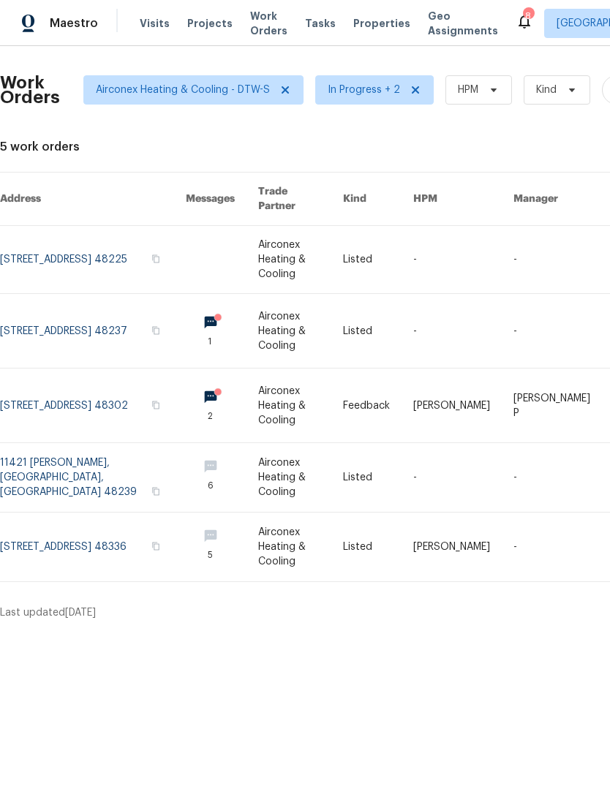
click at [26, 227] on link at bounding box center [93, 259] width 186 height 67
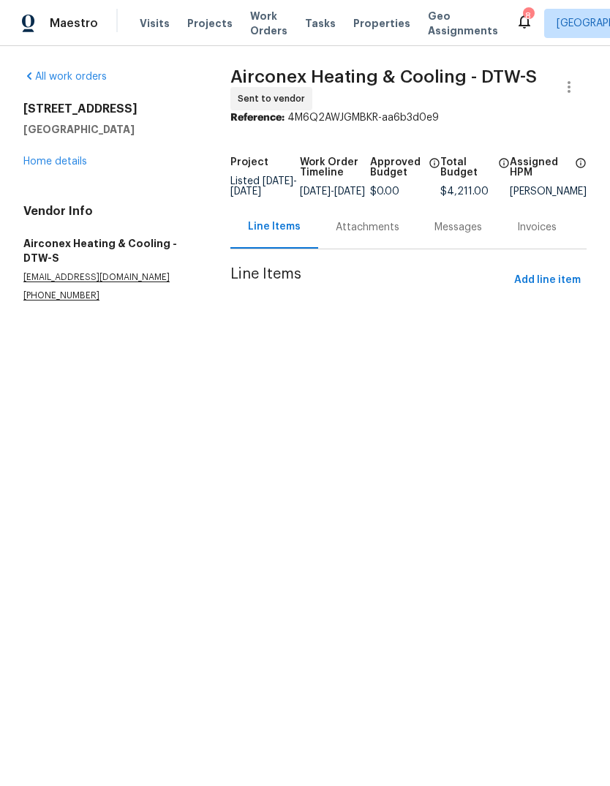
click at [48, 163] on link "Home details" at bounding box center [55, 161] width 64 height 10
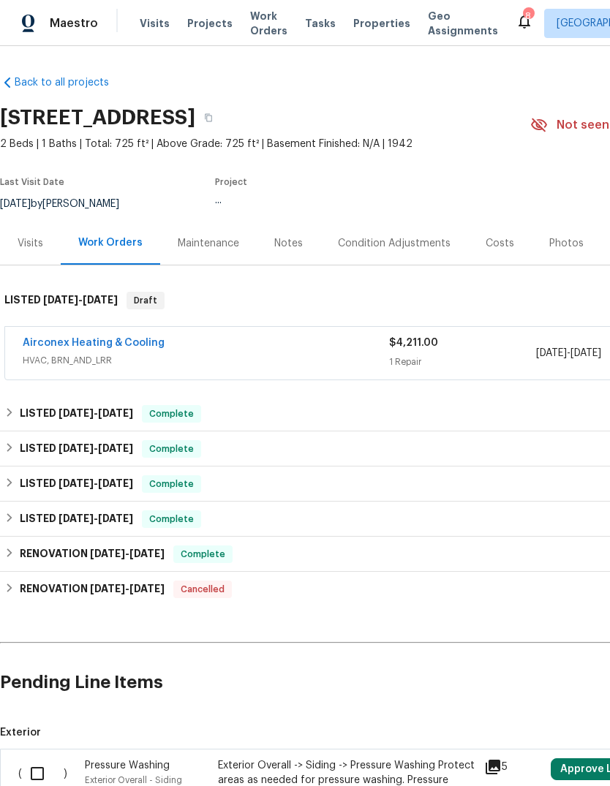
click at [286, 250] on div "Notes" at bounding box center [288, 243] width 29 height 15
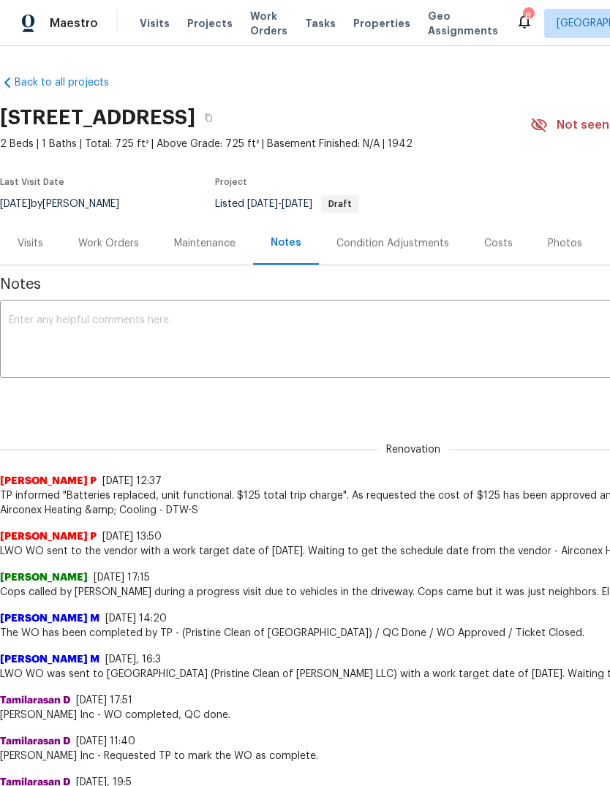
click at [534, 331] on textarea at bounding box center [413, 340] width 809 height 51
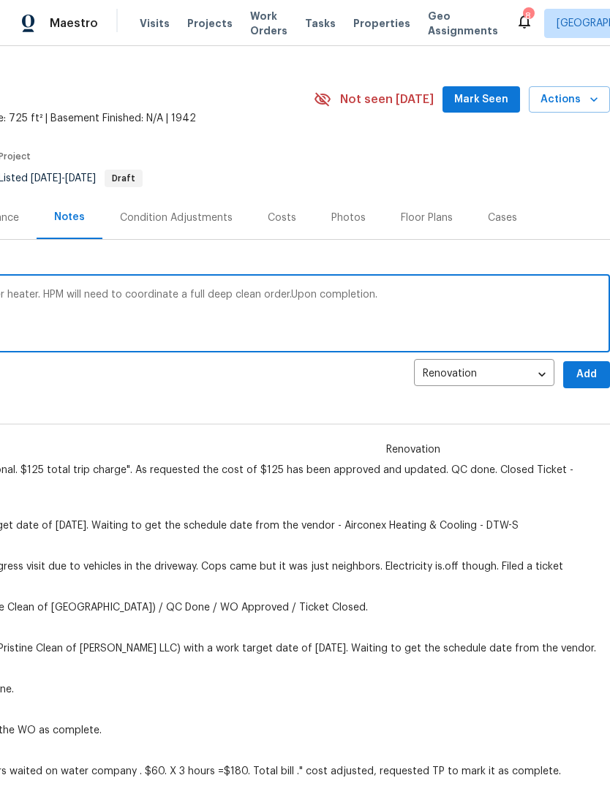
scroll to position [26, 216]
type textarea "Order created for stolen furnace and water heater. HPM will need to coordinate …"
click at [584, 377] on span "Add" at bounding box center [586, 375] width 23 height 18
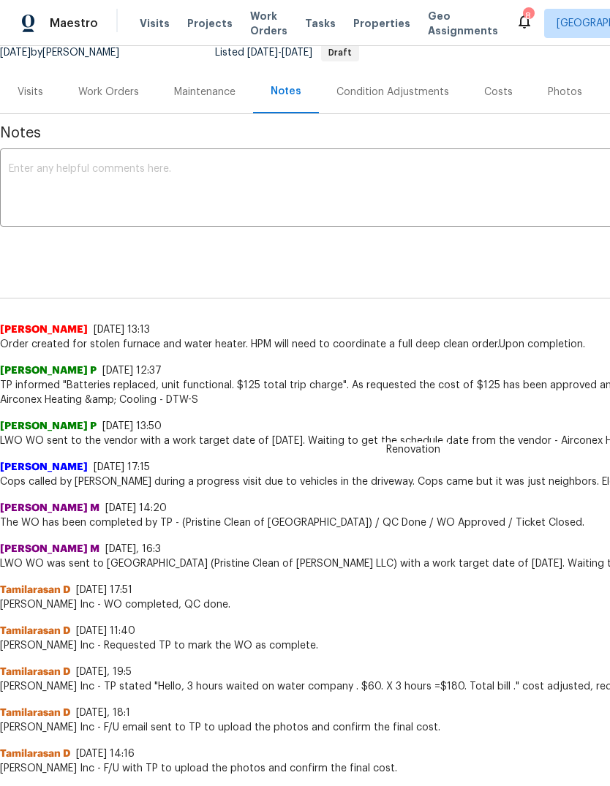
scroll to position [151, -1]
click at [32, 90] on div "Visits" at bounding box center [31, 92] width 26 height 15
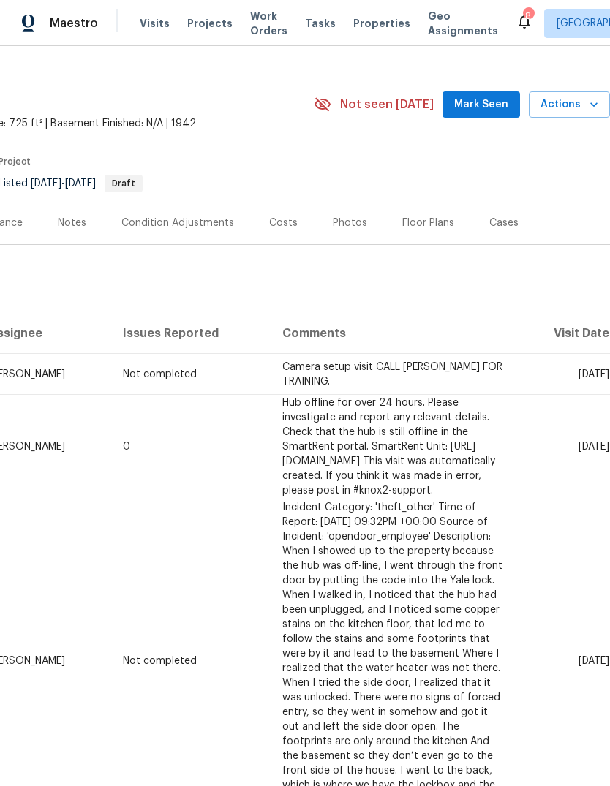
scroll to position [23, 216]
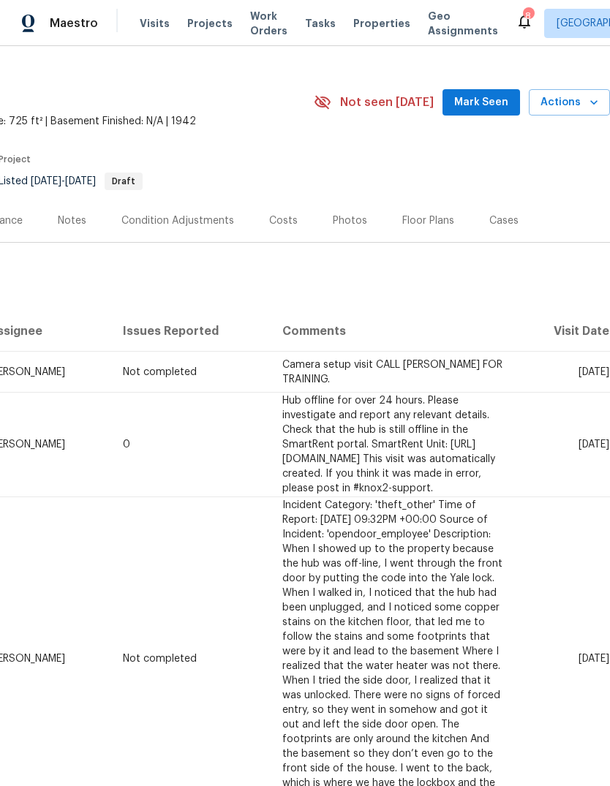
click at [592, 102] on icon "button" at bounding box center [593, 102] width 7 height 4
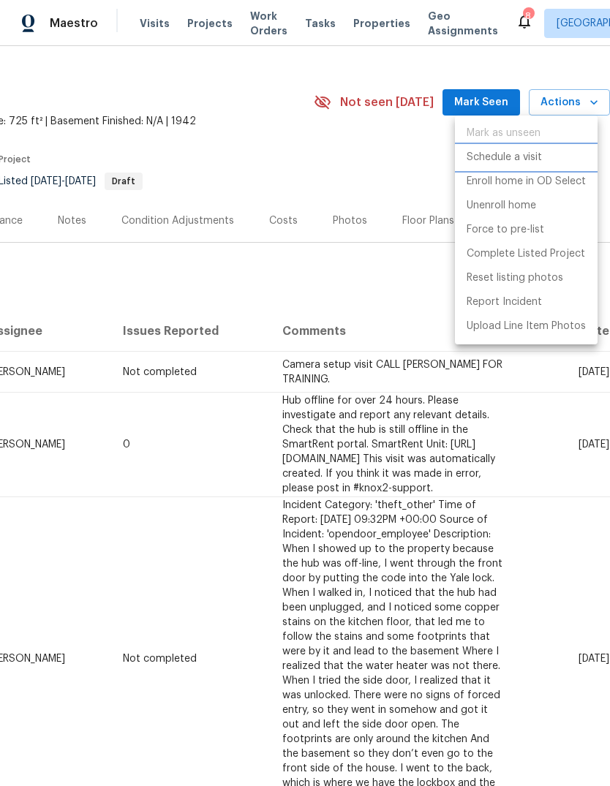
click at [507, 156] on p "Schedule a visit" at bounding box center [504, 157] width 75 height 15
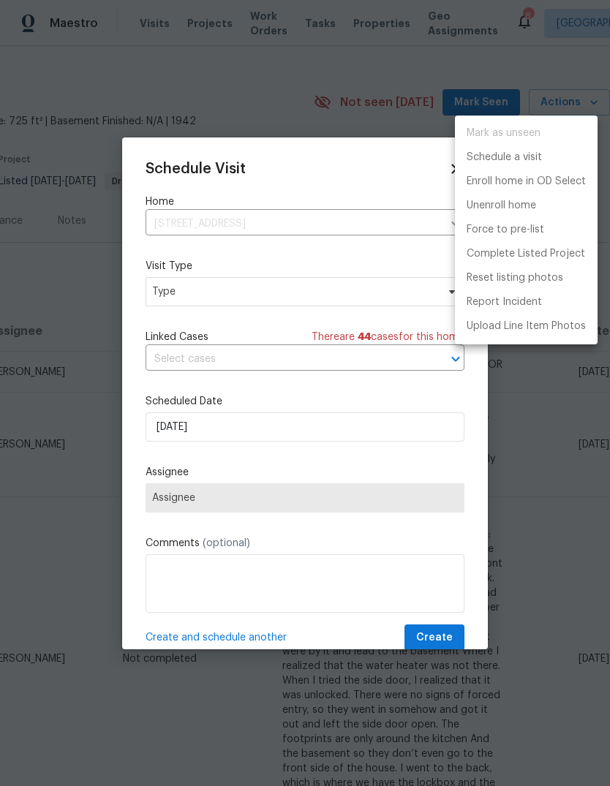
click at [165, 302] on div at bounding box center [305, 393] width 610 height 786
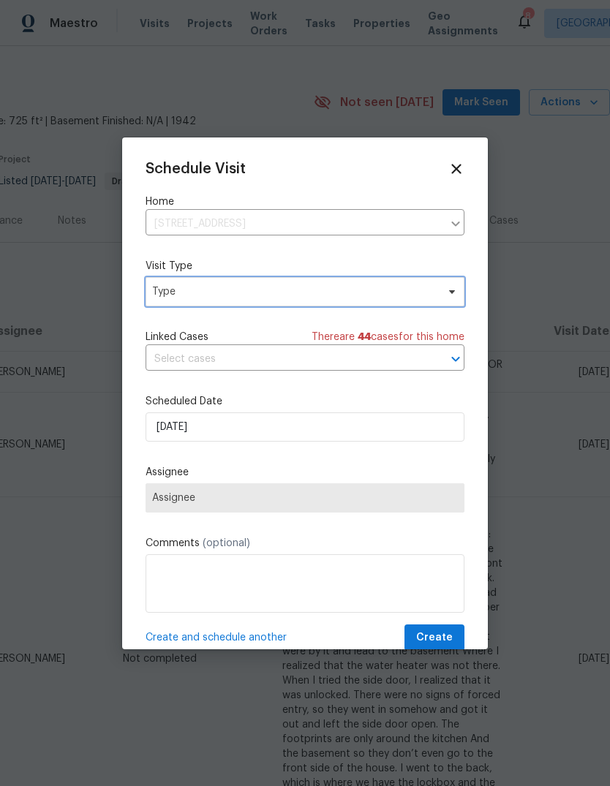
click at [172, 294] on span "Type" at bounding box center [294, 291] width 284 height 15
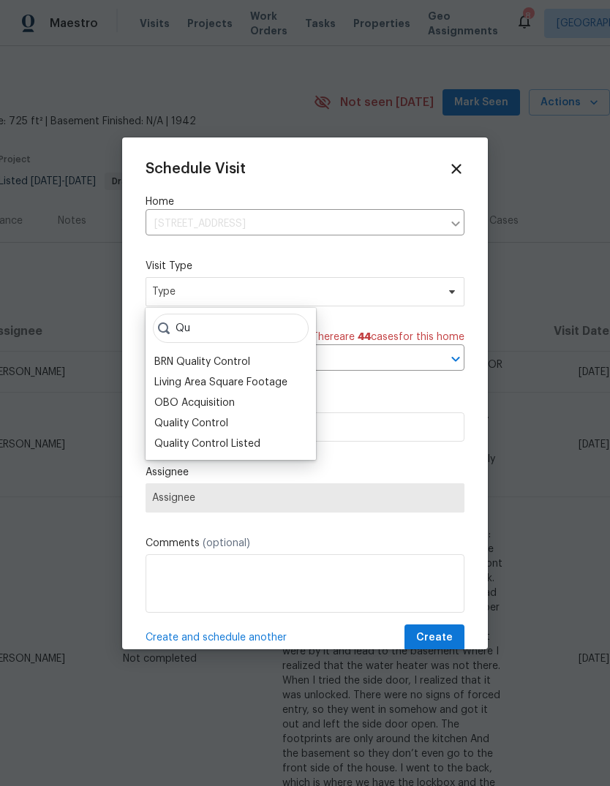
type input "Qu"
click at [177, 439] on div "Quality Control Listed" at bounding box center [207, 444] width 106 height 15
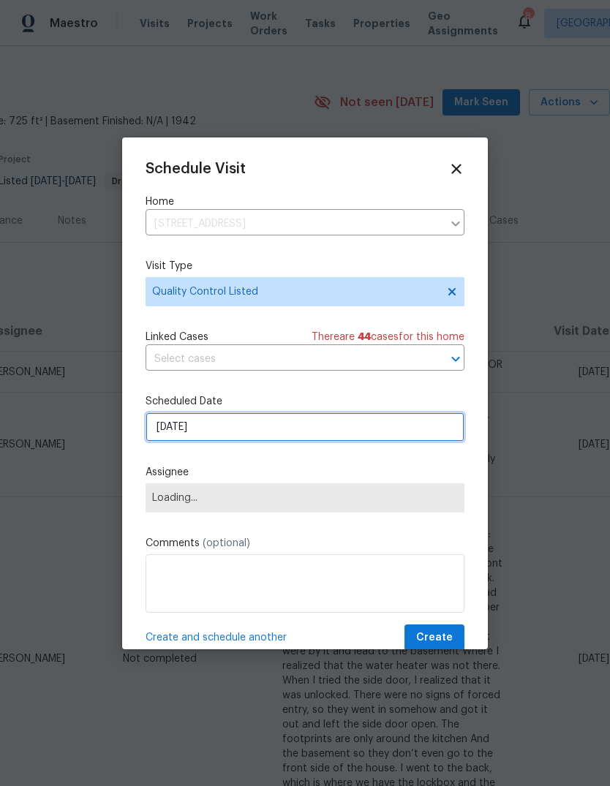
click at [174, 429] on input "[DATE]" at bounding box center [305, 426] width 319 height 29
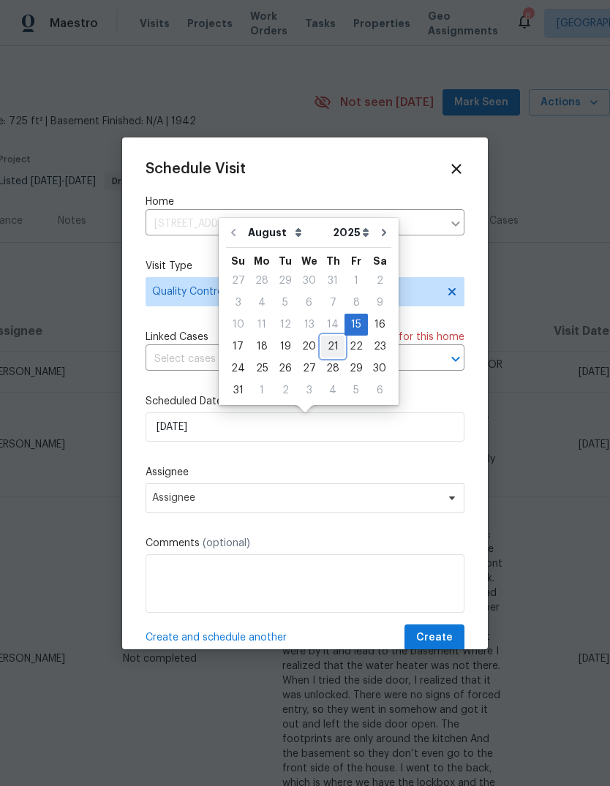
click at [324, 346] on div "21" at bounding box center [332, 346] width 23 height 20
type input "[DATE]"
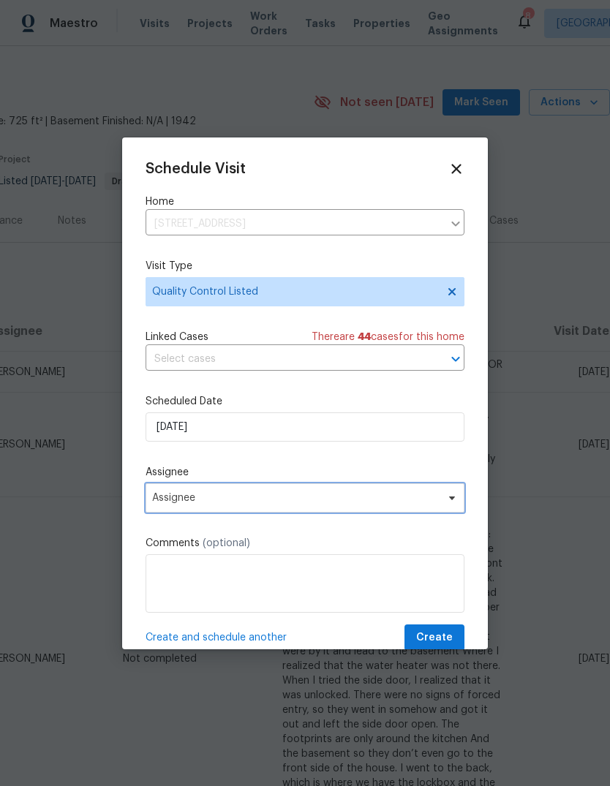
click at [175, 500] on span "Assignee" at bounding box center [295, 498] width 287 height 12
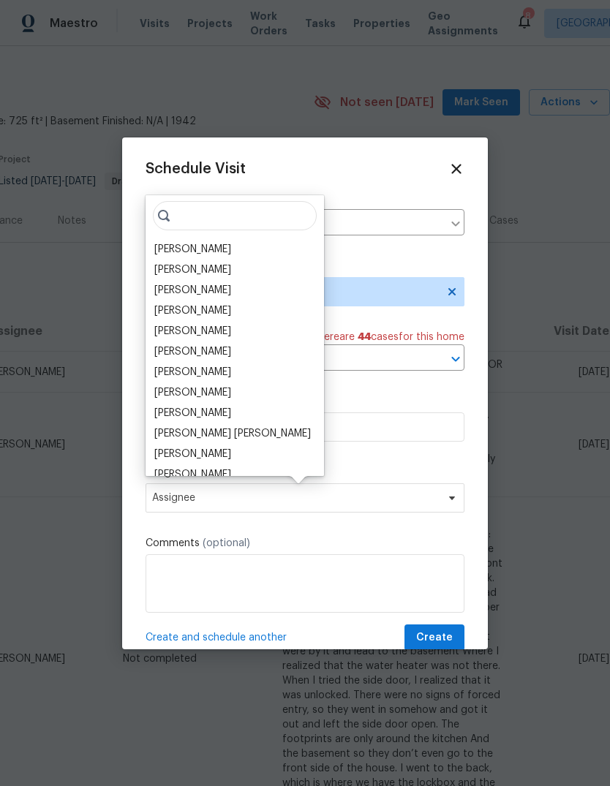
click at [171, 309] on div "[PERSON_NAME]" at bounding box center [192, 310] width 77 height 15
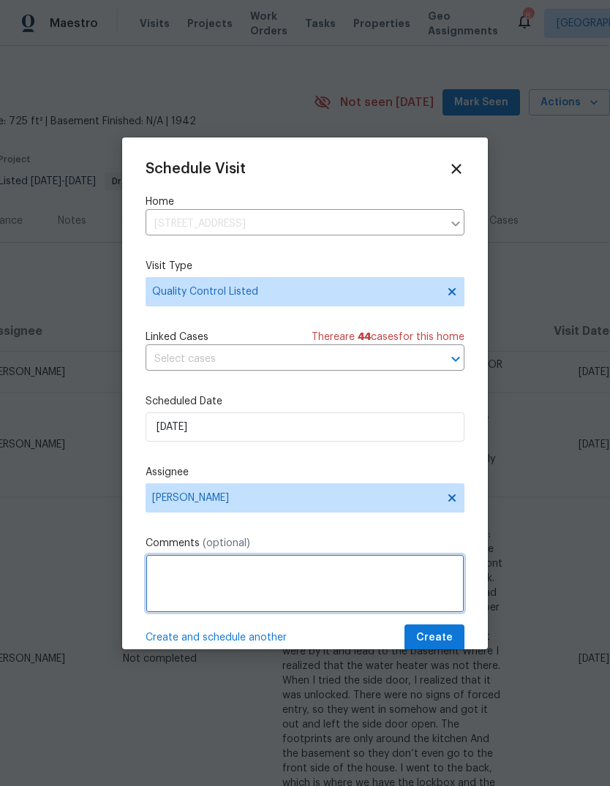
click at [176, 577] on textarea at bounding box center [305, 583] width 319 height 59
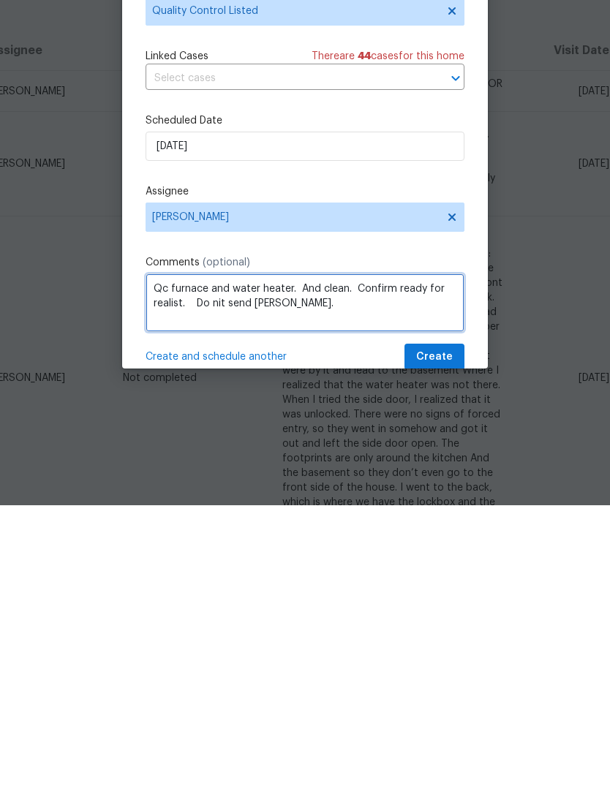
type textarea "Qc furnace and water heater. And clean. Confirm ready for realist. Do nit send …"
click at [184, 630] on span "Create and schedule another" at bounding box center [216, 637] width 141 height 15
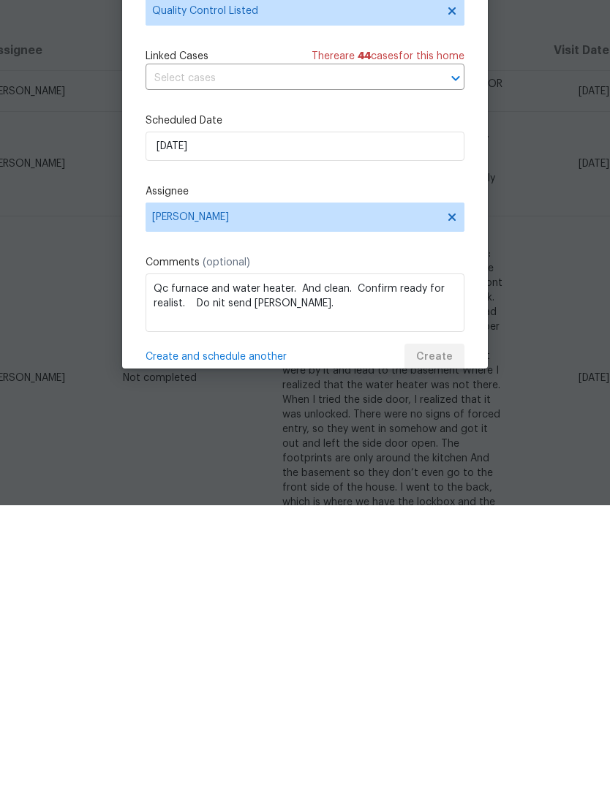
scroll to position [55, 0]
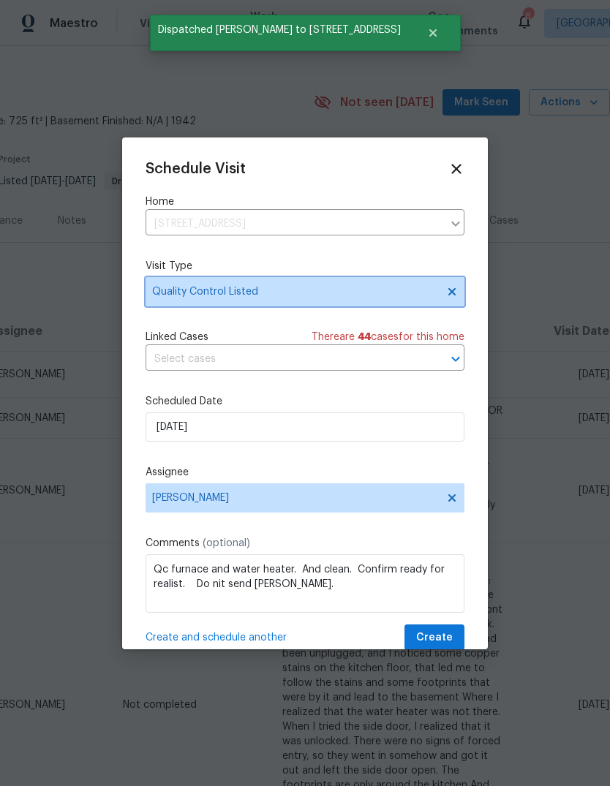
click at [453, 289] on icon at bounding box center [452, 292] width 12 height 12
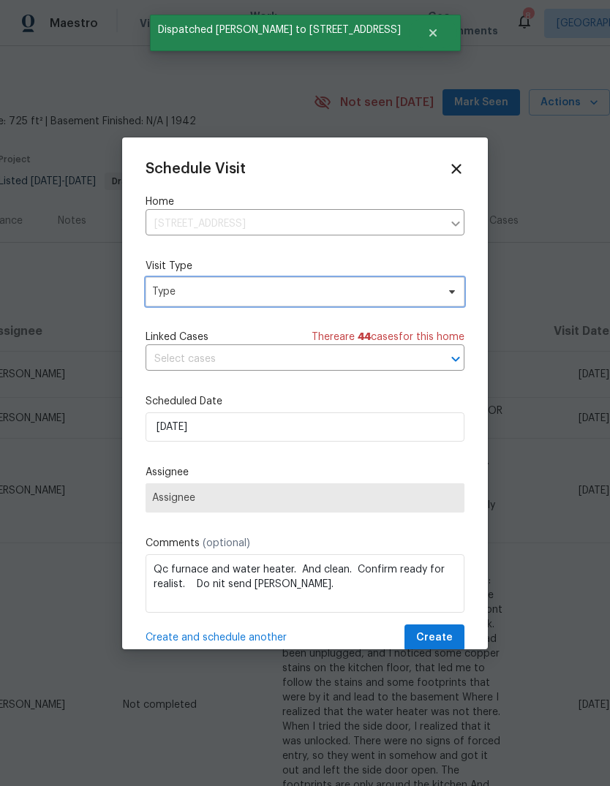
click at [186, 292] on span "Type" at bounding box center [294, 291] width 284 height 15
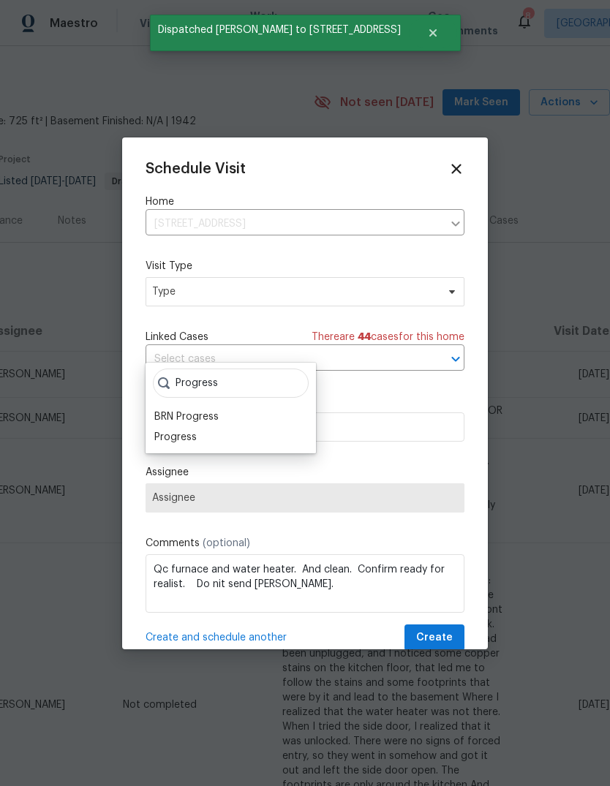
type input "Progress"
click at [166, 430] on div "Progress" at bounding box center [175, 437] width 42 height 15
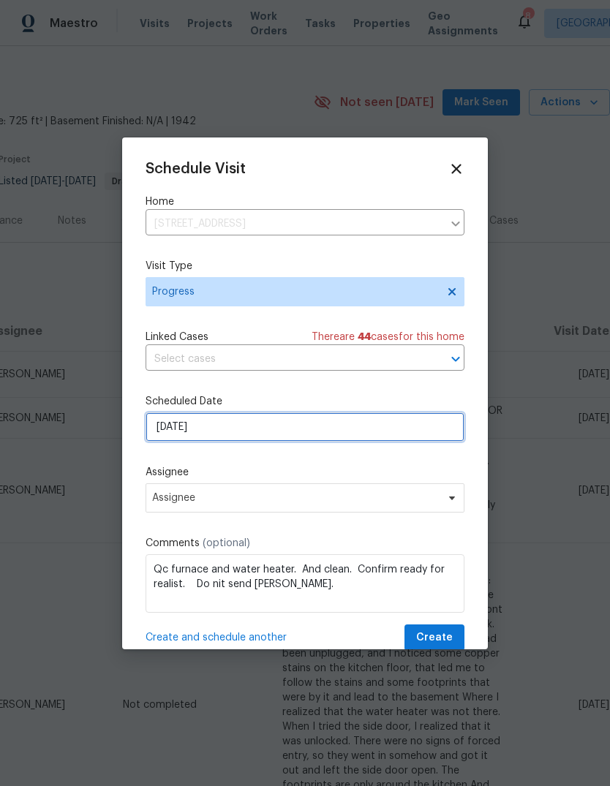
click at [162, 431] on input "[DATE]" at bounding box center [305, 426] width 319 height 29
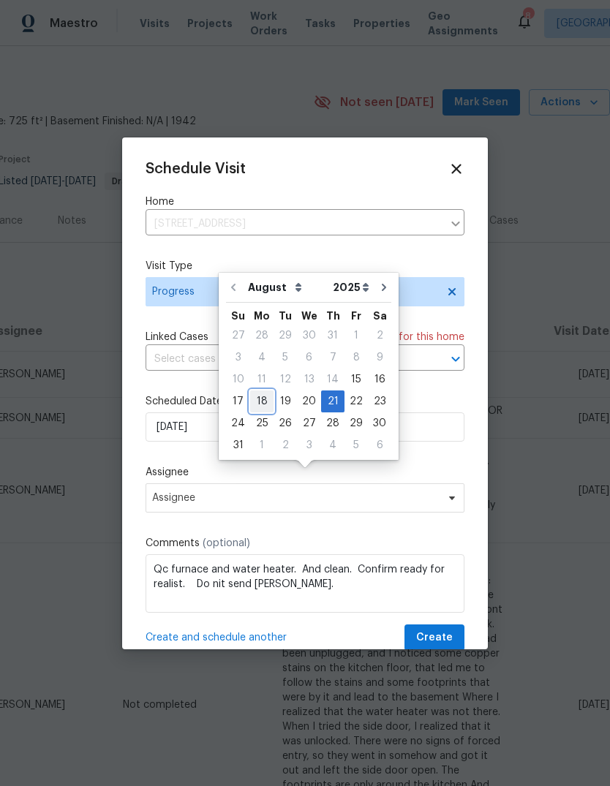
click at [263, 391] on div "18" at bounding box center [261, 401] width 23 height 20
type input "[DATE]"
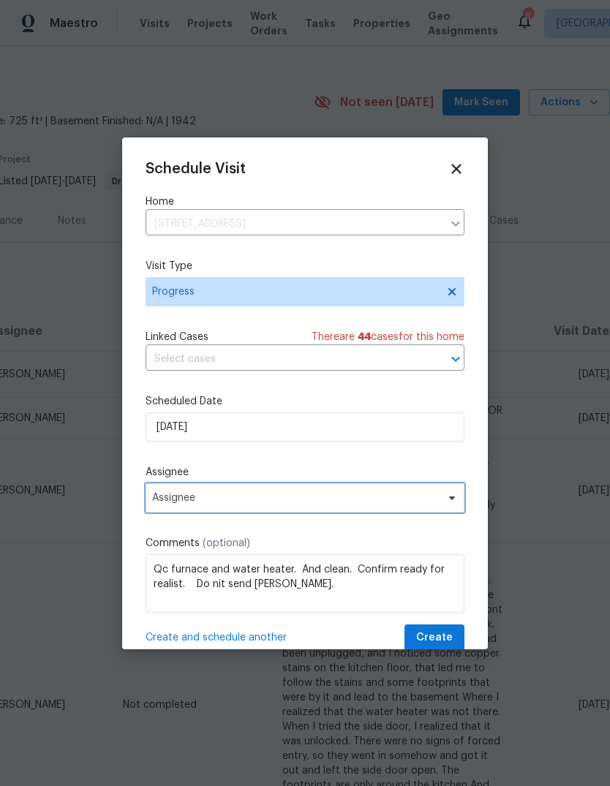
click at [167, 508] on span "Assignee" at bounding box center [305, 497] width 319 height 29
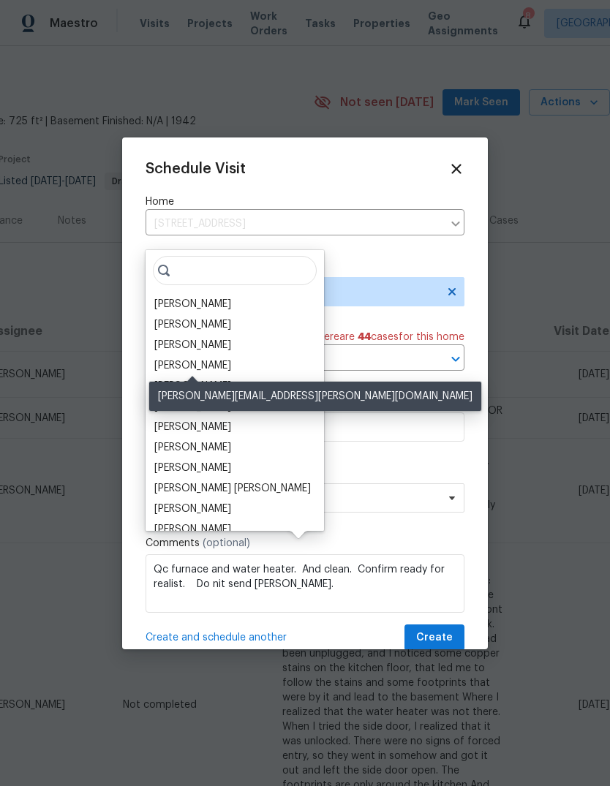
click at [167, 358] on div "[PERSON_NAME]" at bounding box center [192, 365] width 77 height 15
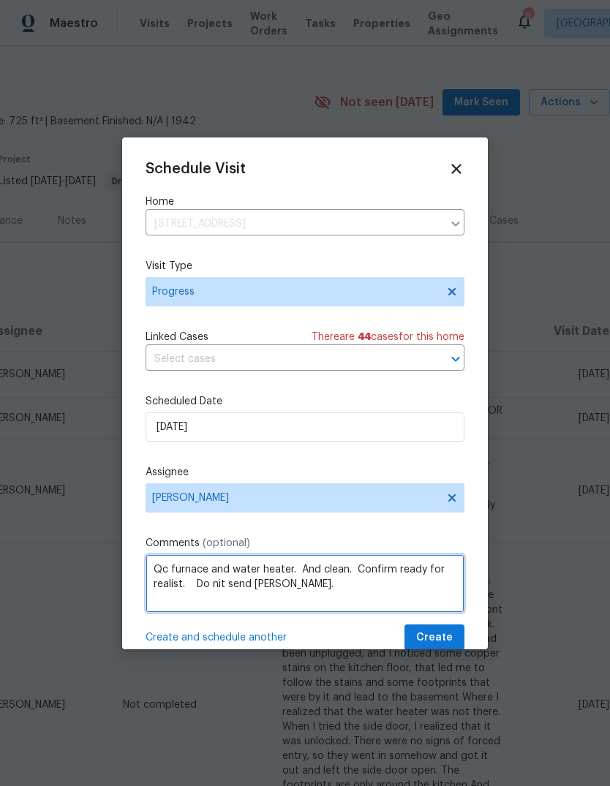
click at [170, 573] on textarea "Qc furnace and water heater. And clean. Confirm ready for realist. Do nit send …" at bounding box center [305, 583] width 319 height 59
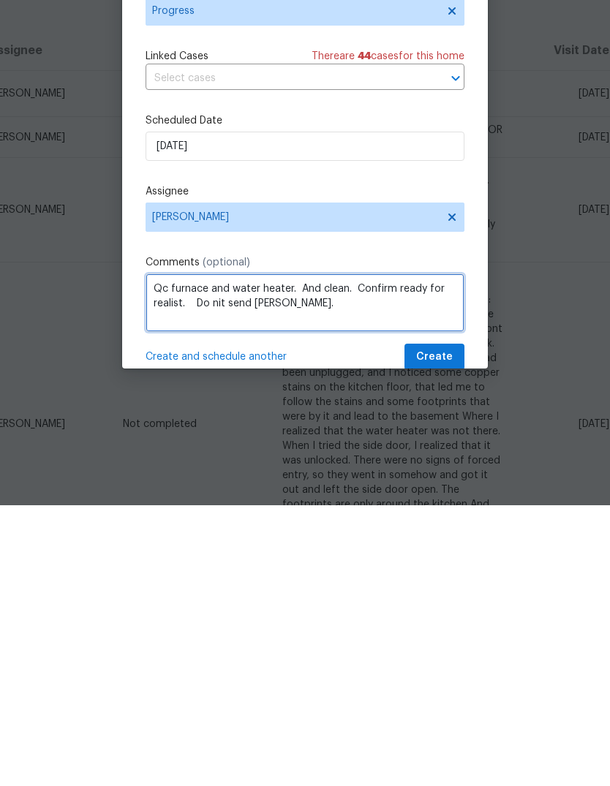
click at [176, 554] on textarea "Qc furnace and water heater. And clean. Confirm ready for realist. Do nit send …" at bounding box center [305, 583] width 319 height 59
click at [180, 554] on textarea "Qc furnace and water heater. And clean. Confirm ready for realist. Do nit send …" at bounding box center [305, 583] width 319 height 59
type textarea "Home visit not required, schedule cleaners and confirm [PERSON_NAME] on track."
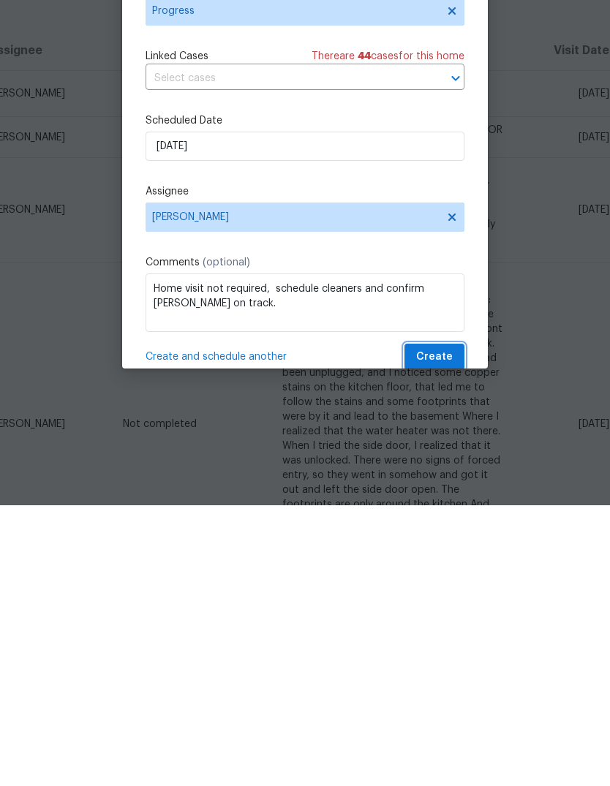
click at [437, 629] on span "Create" at bounding box center [434, 638] width 37 height 18
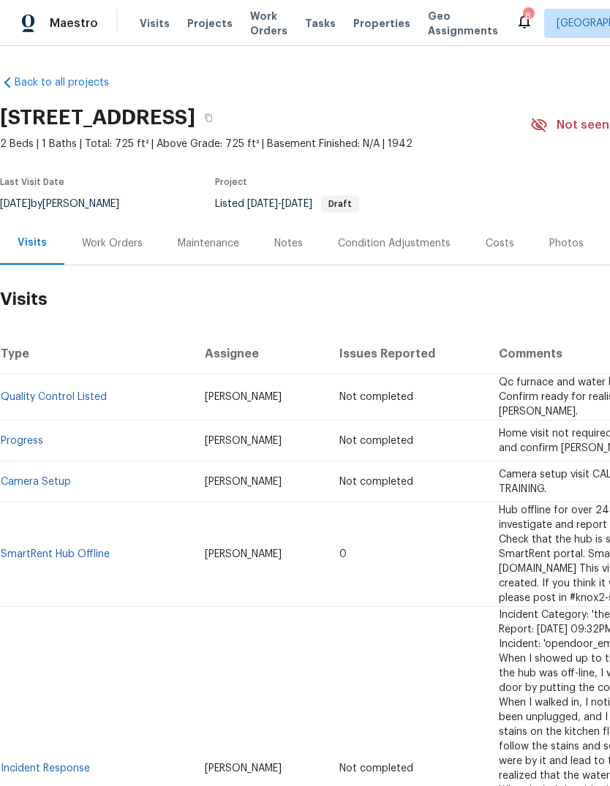
scroll to position [0, 0]
click at [250, 30] on span "Work Orders" at bounding box center [268, 23] width 37 height 29
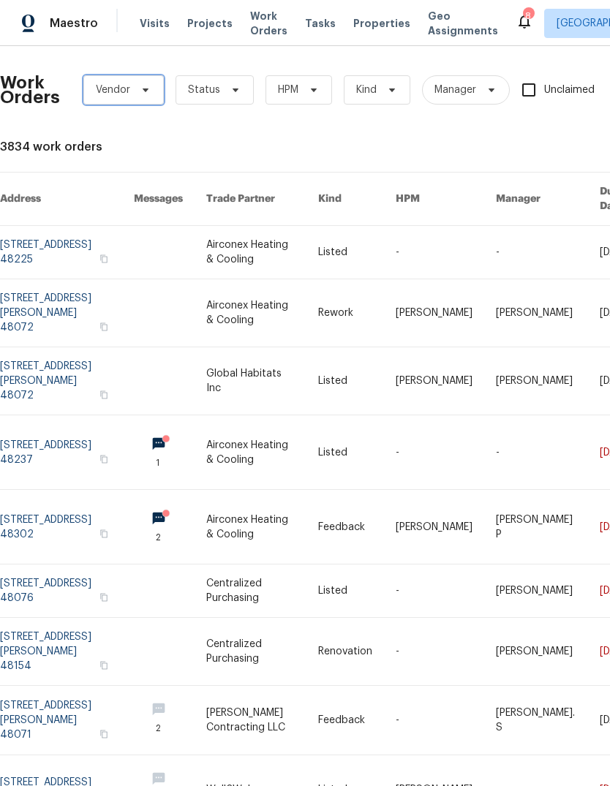
click at [107, 94] on span "Vendor" at bounding box center [113, 90] width 34 height 15
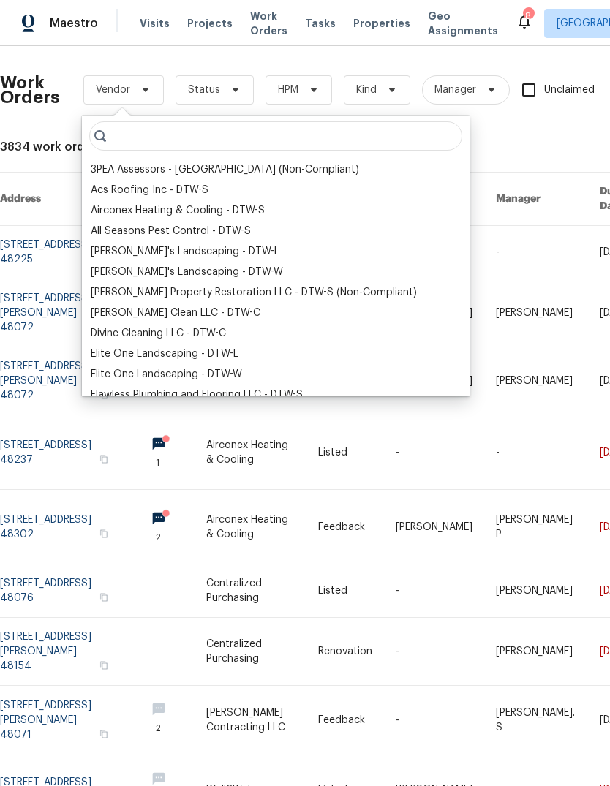
click at [105, 211] on div "Airconex Heating & Cooling - DTW-S" at bounding box center [178, 210] width 174 height 15
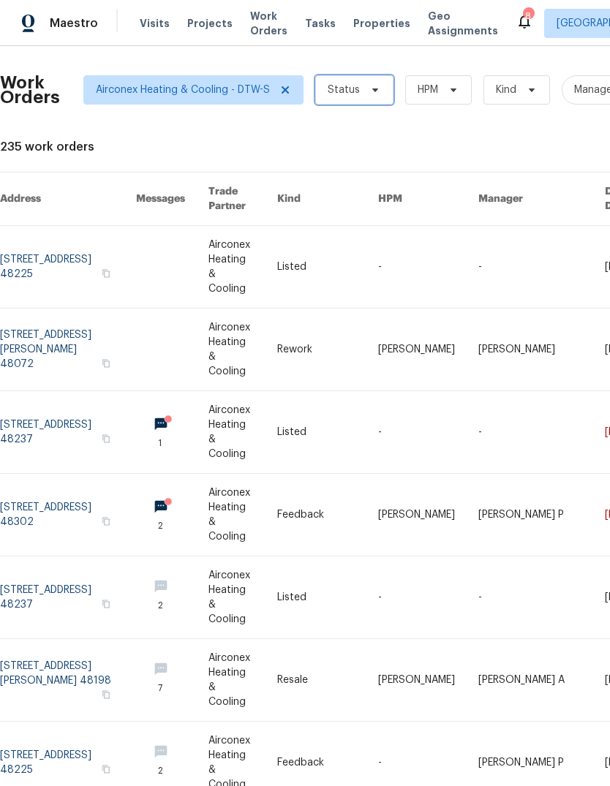
click at [347, 82] on span "Status" at bounding box center [354, 89] width 78 height 29
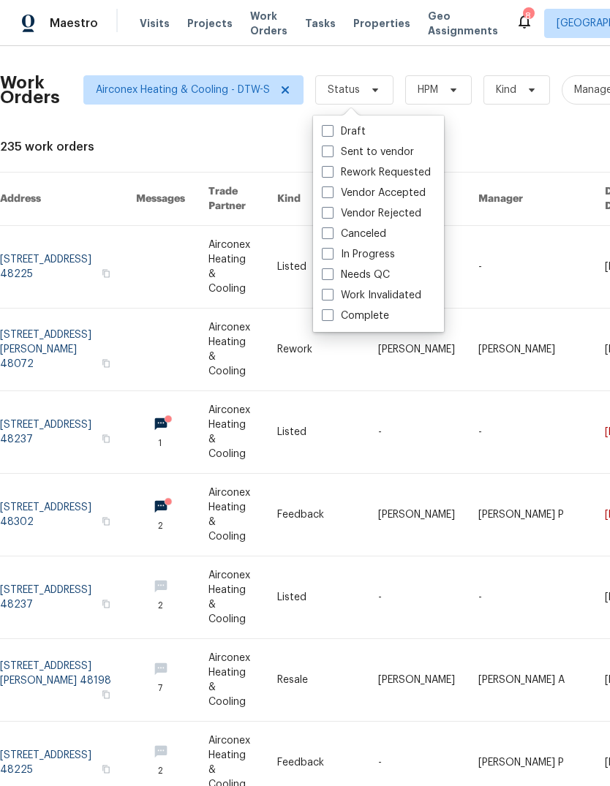
click at [326, 257] on span at bounding box center [328, 254] width 12 height 12
click at [326, 257] on input "In Progress" at bounding box center [327, 252] width 10 height 10
checkbox input "true"
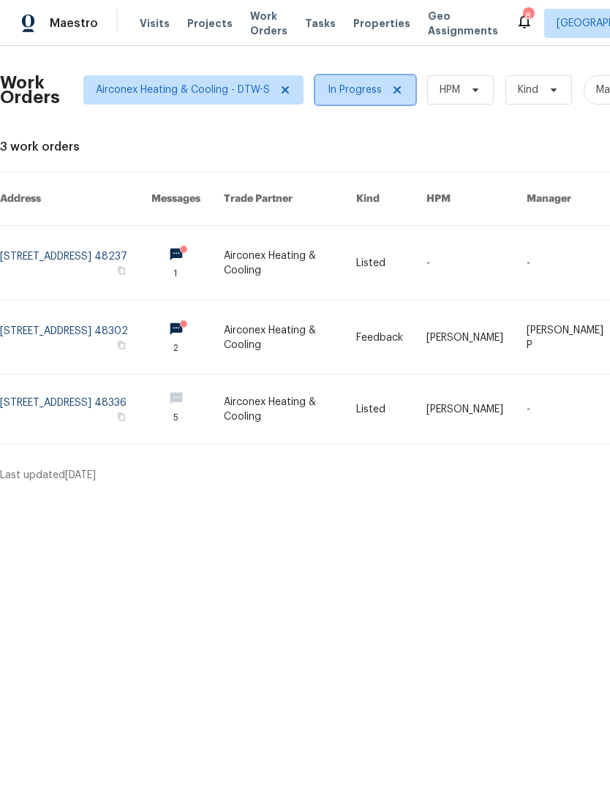
click at [331, 92] on span "In Progress" at bounding box center [355, 90] width 54 height 15
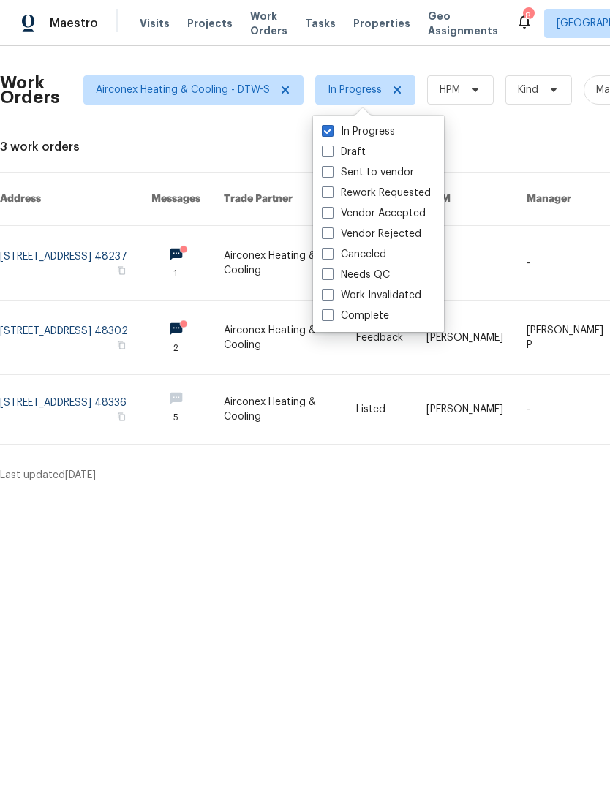
click at [329, 175] on span at bounding box center [328, 172] width 12 height 12
click at [329, 175] on input "Sent to vendor" at bounding box center [327, 170] width 10 height 10
checkbox input "true"
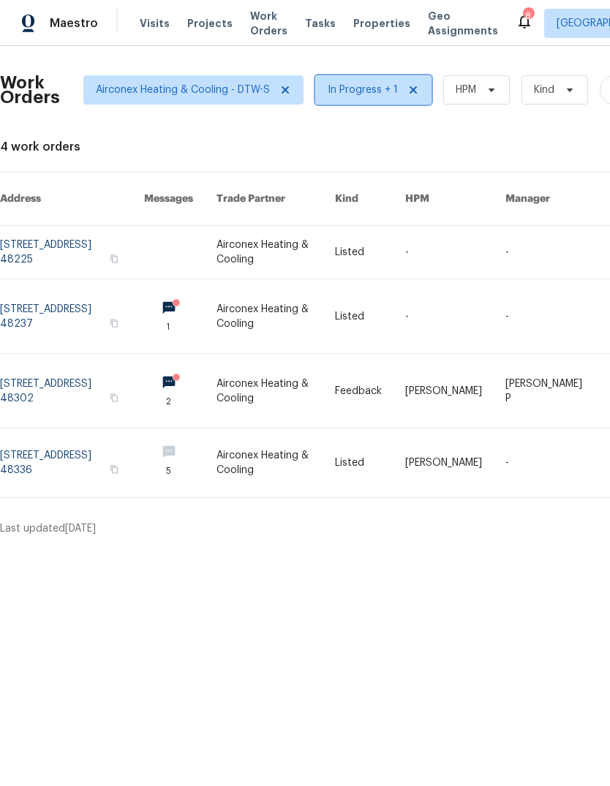
click at [344, 97] on span "In Progress + 1" at bounding box center [373, 89] width 116 height 29
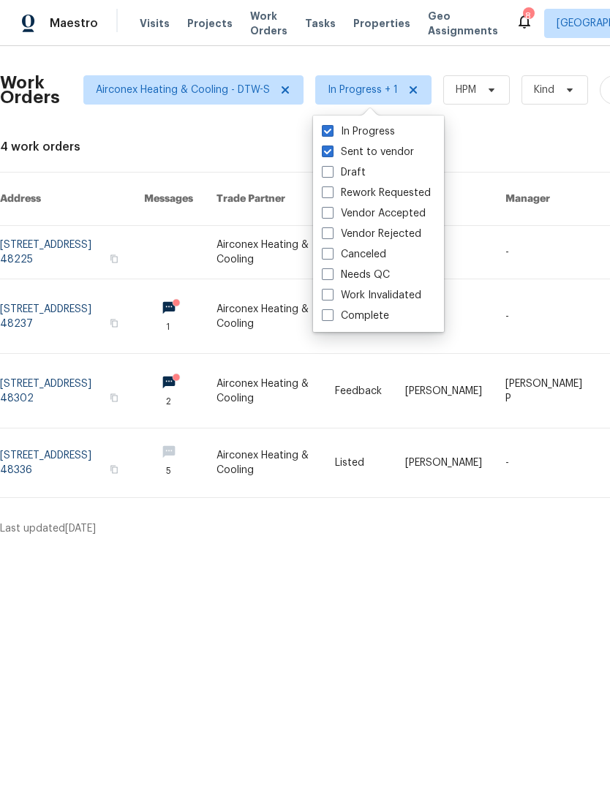
click at [323, 211] on span at bounding box center [328, 213] width 12 height 12
click at [323, 211] on input "Vendor Accepted" at bounding box center [327, 211] width 10 height 10
checkbox input "true"
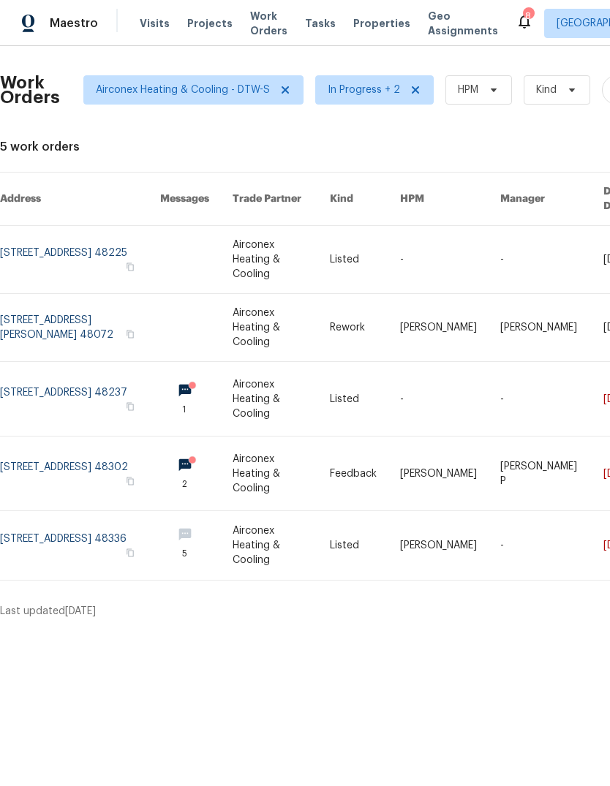
click at [67, 362] on link at bounding box center [80, 399] width 160 height 74
click at [105, 512] on link at bounding box center [80, 545] width 160 height 69
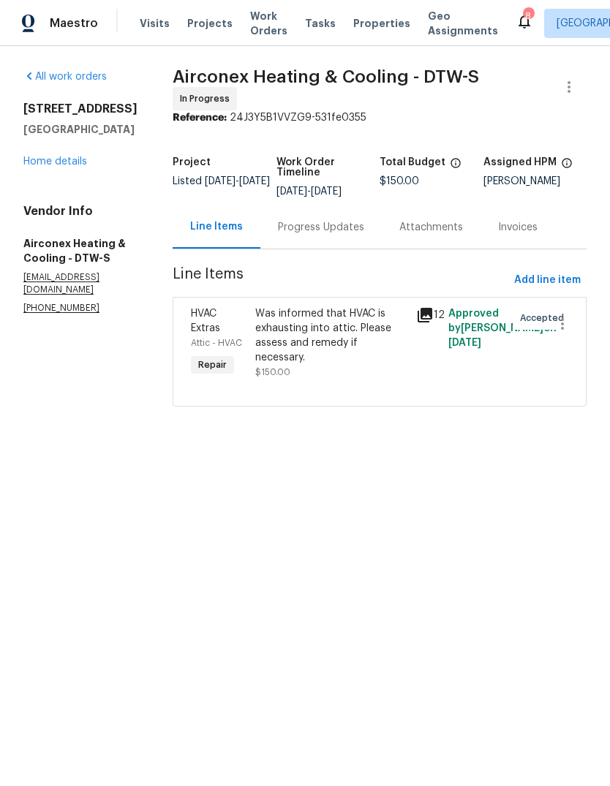
click at [47, 167] on link "Home details" at bounding box center [55, 161] width 64 height 10
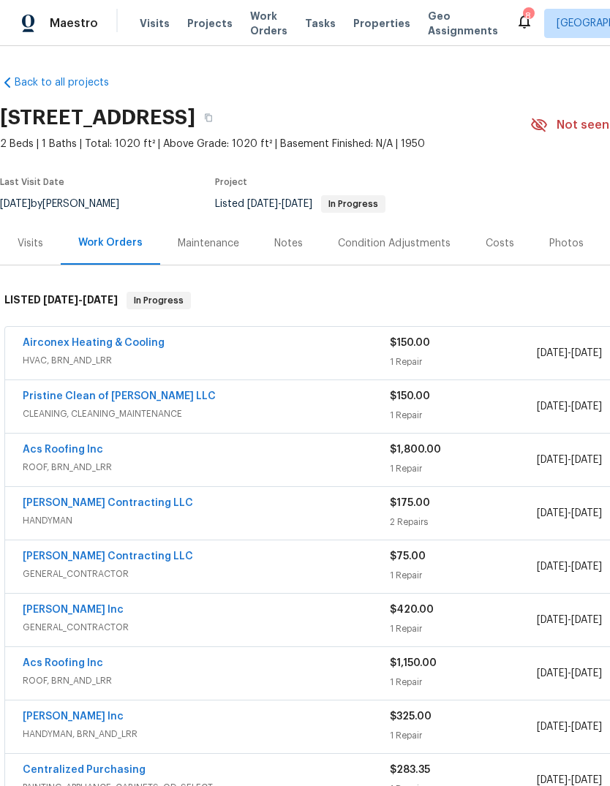
click at [197, 20] on span "Projects" at bounding box center [209, 23] width 45 height 15
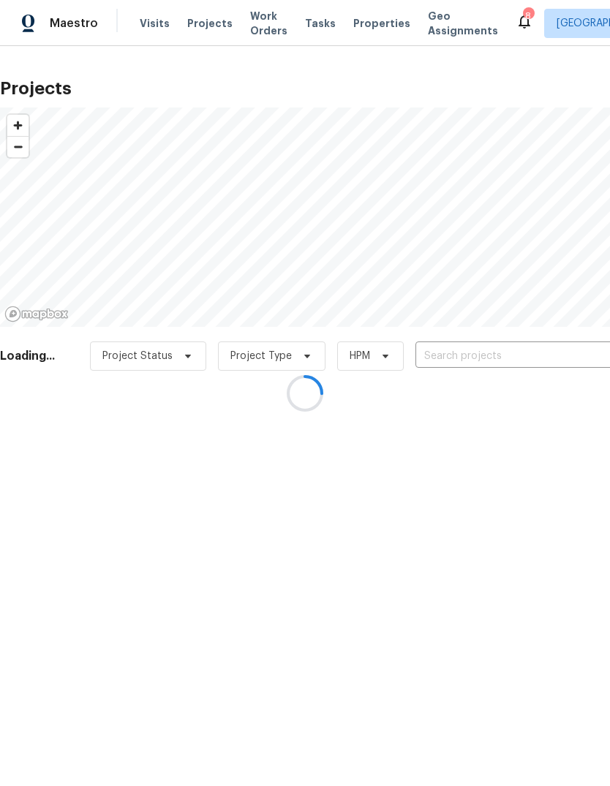
click at [252, 27] on div at bounding box center [305, 393] width 610 height 786
click at [250, 31] on div at bounding box center [305, 393] width 610 height 786
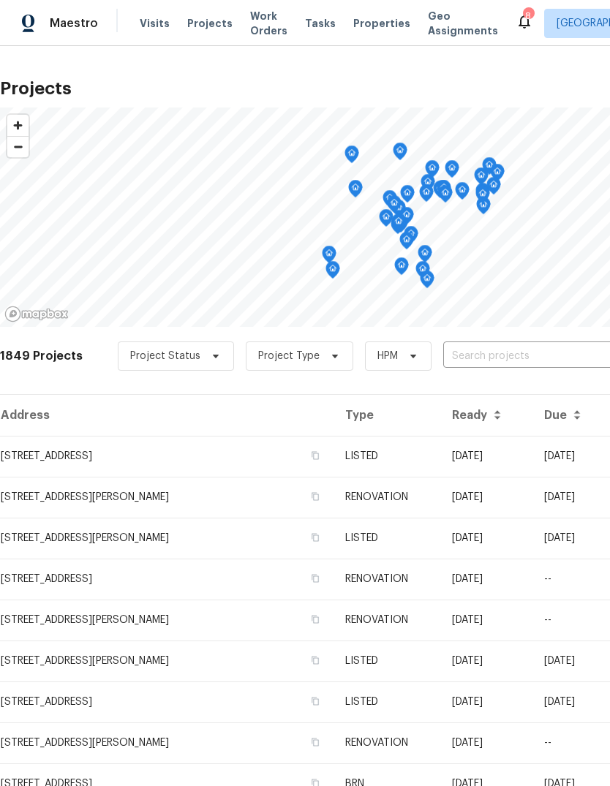
click at [496, 358] on input "text" at bounding box center [526, 356] width 167 height 23
type input "[PERSON_NAME]"
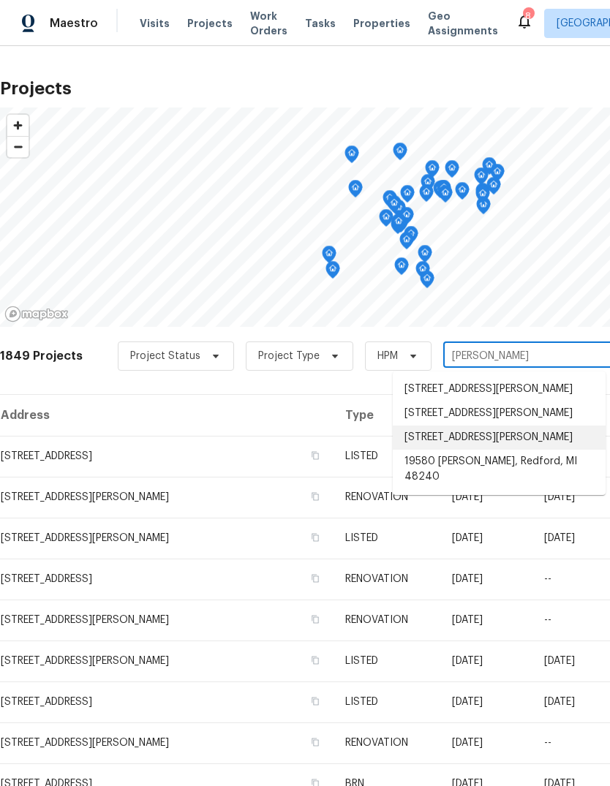
click at [467, 450] on li "[STREET_ADDRESS][PERSON_NAME]" at bounding box center [499, 438] width 213 height 24
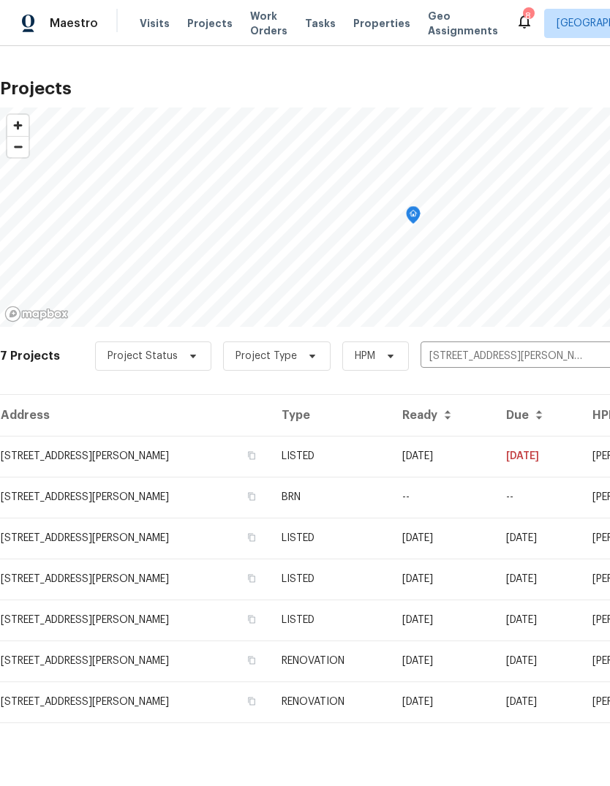
click at [62, 463] on td "[STREET_ADDRESS][PERSON_NAME]" at bounding box center [135, 456] width 270 height 41
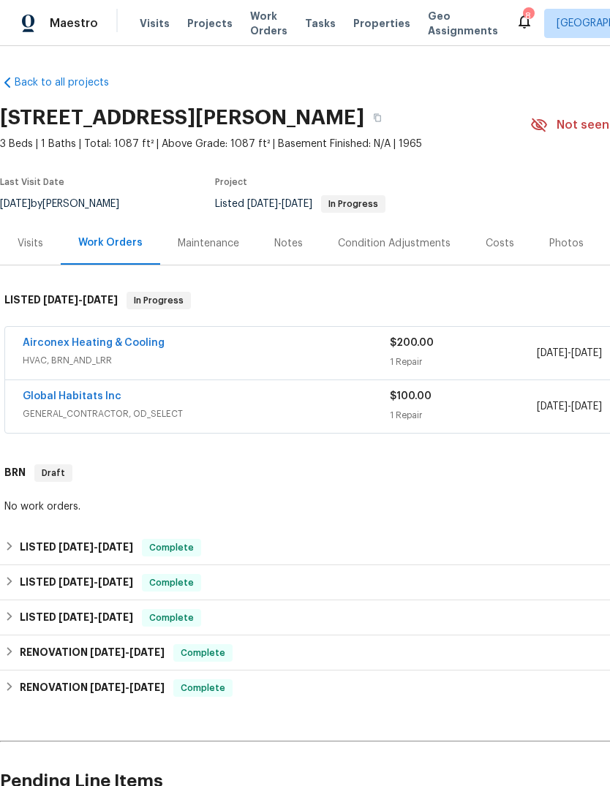
click at [174, 363] on span "HVAC, BRN_AND_LRR" at bounding box center [206, 360] width 367 height 15
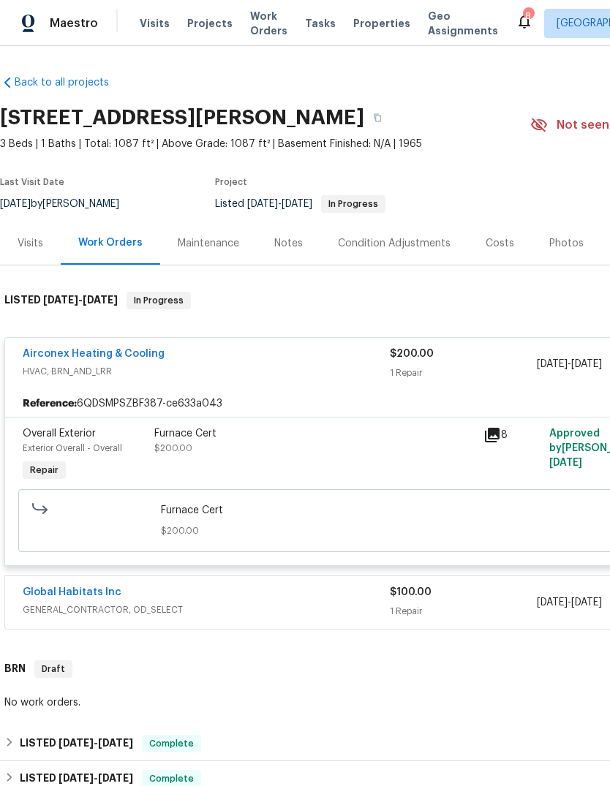
click at [75, 349] on link "Airconex Heating & Cooling" at bounding box center [94, 354] width 142 height 10
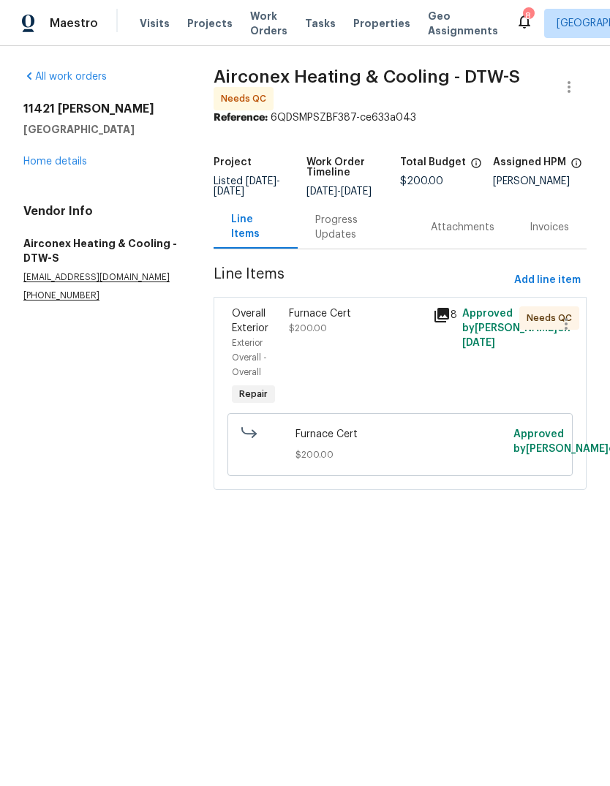
click at [338, 232] on div "Progress Updates" at bounding box center [355, 227] width 80 height 29
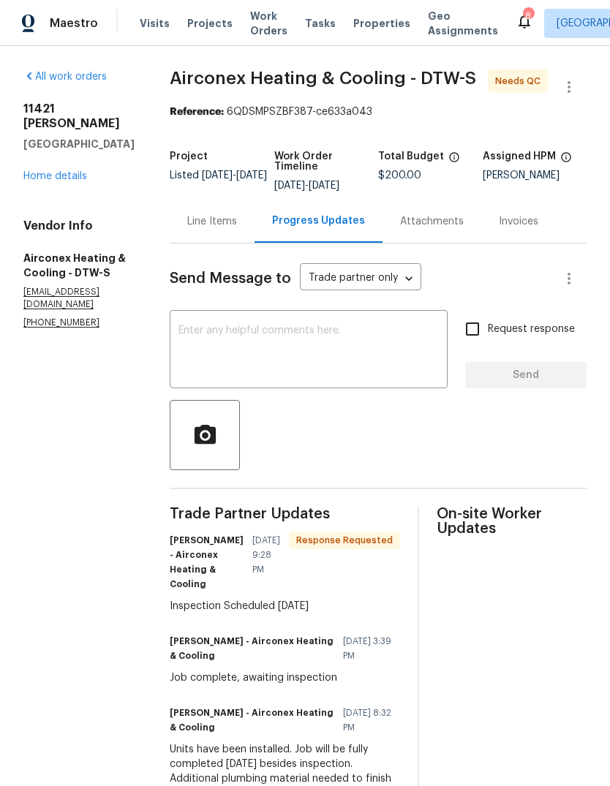
click at [407, 200] on div "Attachments" at bounding box center [431, 221] width 99 height 43
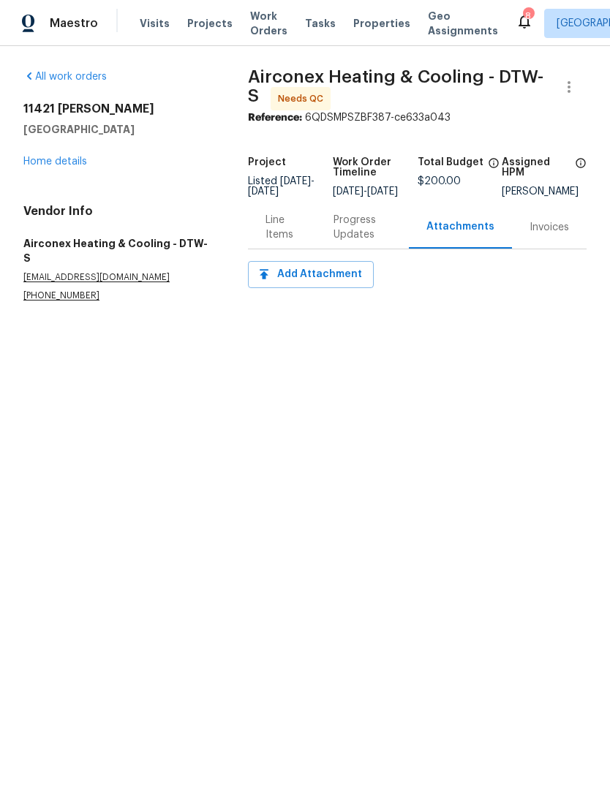
click at [357, 235] on div "Progress Updates" at bounding box center [362, 227] width 58 height 29
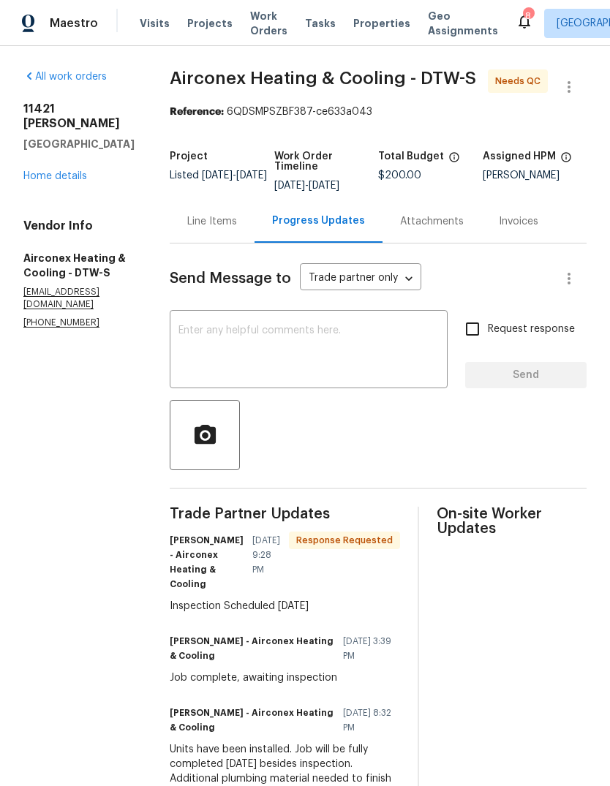
click at [50, 171] on link "Home details" at bounding box center [55, 176] width 64 height 10
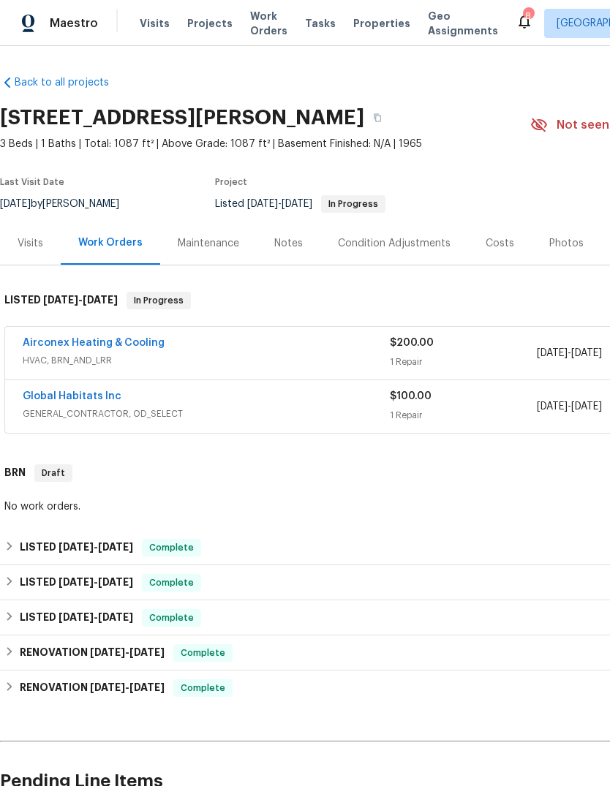
click at [63, 399] on link "Global Habitats Inc" at bounding box center [72, 396] width 99 height 10
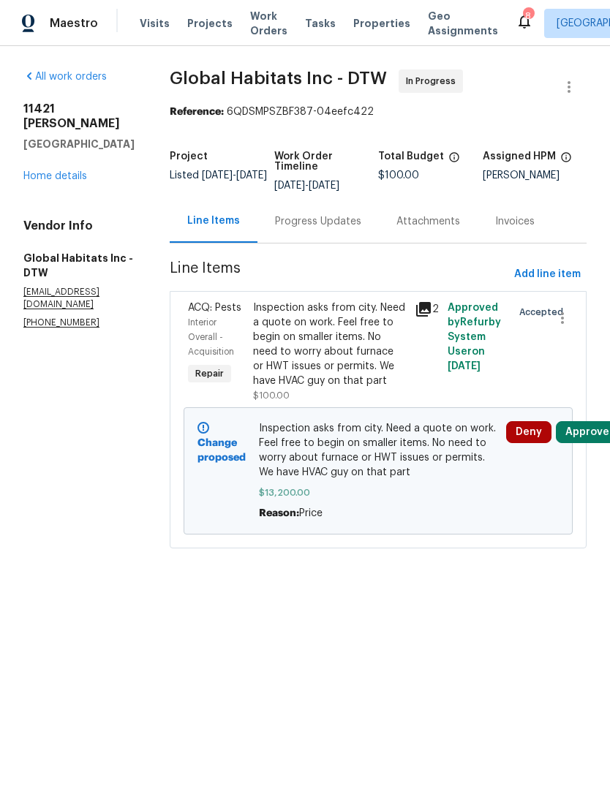
click at [577, 426] on button "Approve" at bounding box center [587, 432] width 63 height 22
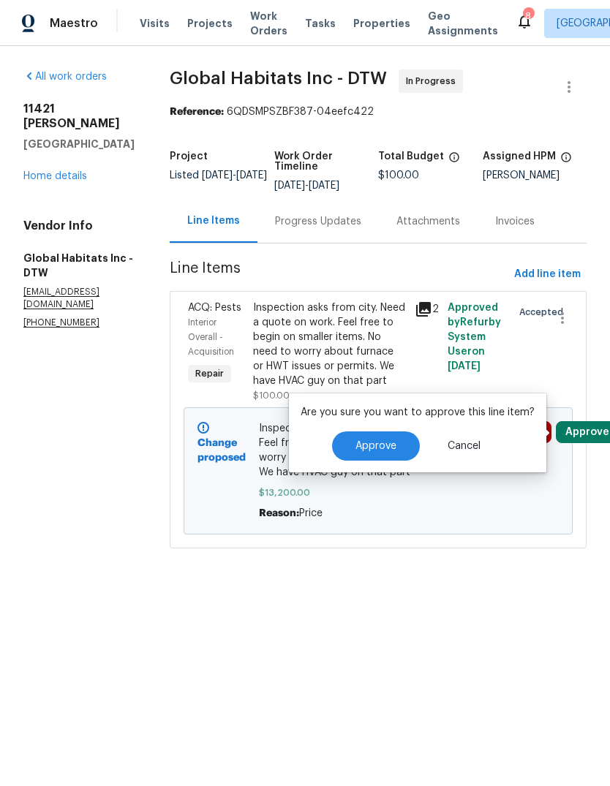
click at [366, 450] on span "Approve" at bounding box center [375, 446] width 41 height 11
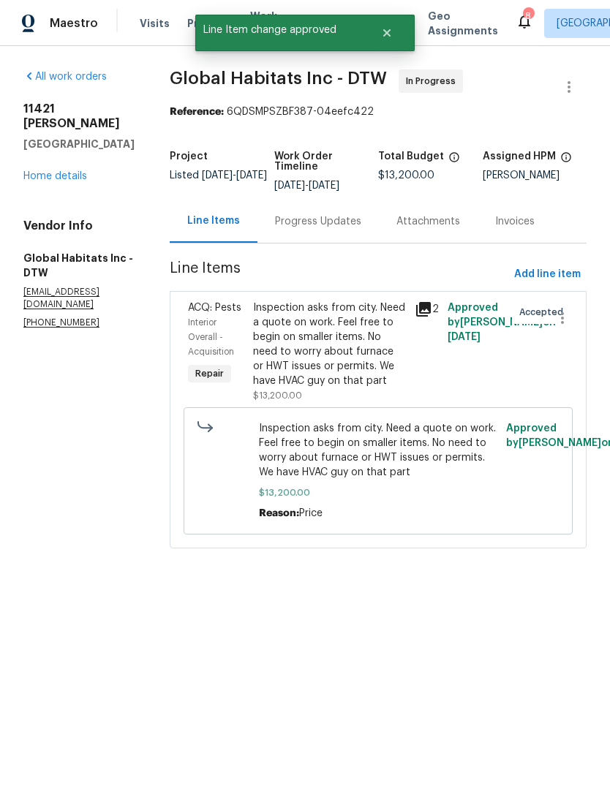
click at [296, 233] on div "Progress Updates" at bounding box center [317, 221] width 121 height 43
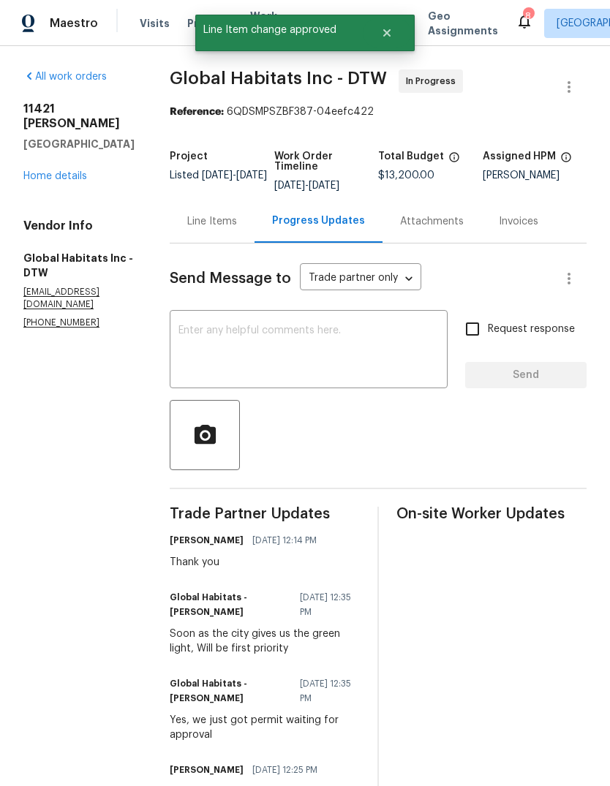
click at [287, 354] on textarea at bounding box center [308, 350] width 260 height 51
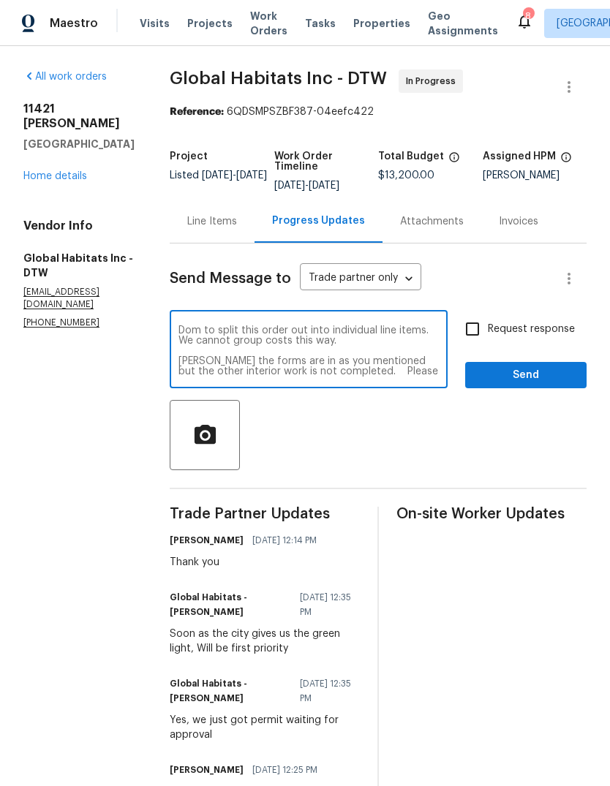
scroll to position [10, 0]
click at [218, 364] on textarea "Dom to split this order out into individual line items. We cannot group costs t…" at bounding box center [308, 350] width 260 height 51
click at [227, 374] on textarea "Dom to split this order out into individual line items. We cannot group costs t…" at bounding box center [308, 350] width 260 height 51
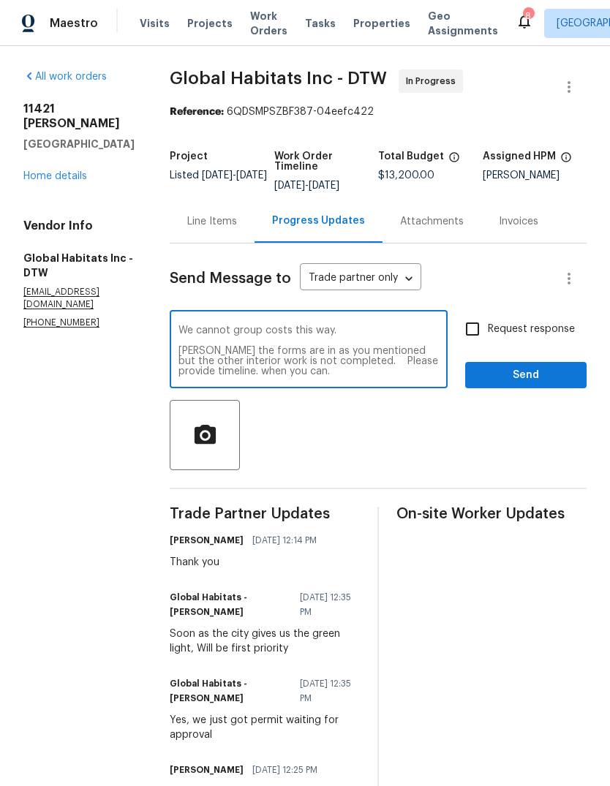
type textarea "Dom to split this order out into individual line items. We cannot group costs t…"
click at [464, 344] on input "Request response" at bounding box center [472, 329] width 31 height 31
checkbox input "true"
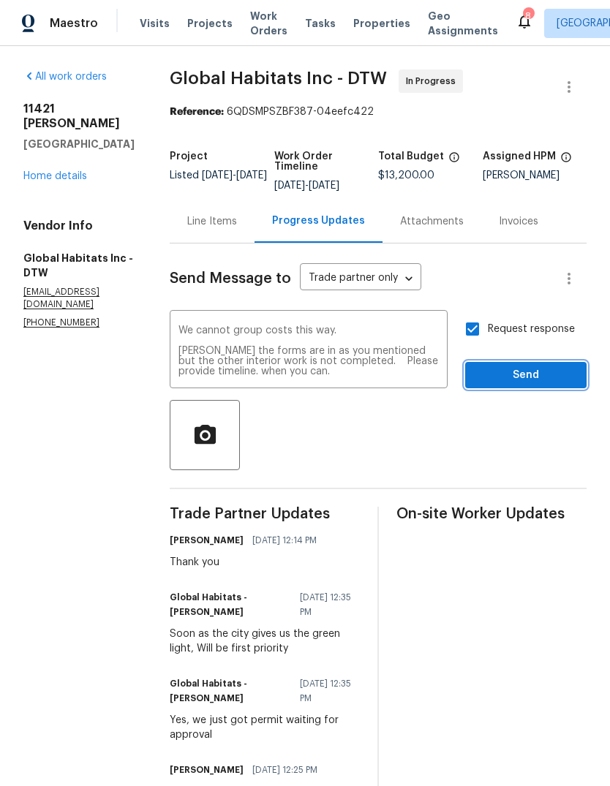
click at [513, 371] on span "Send" at bounding box center [526, 375] width 98 height 18
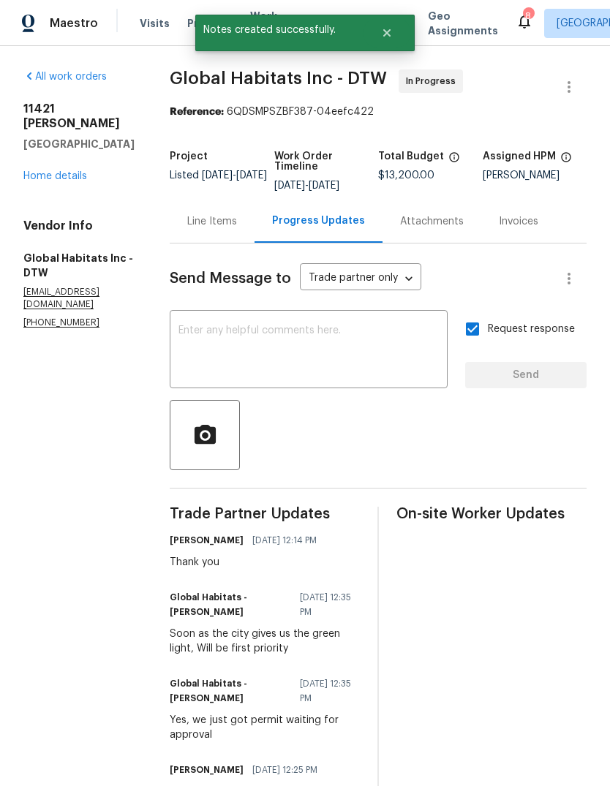
scroll to position [0, 0]
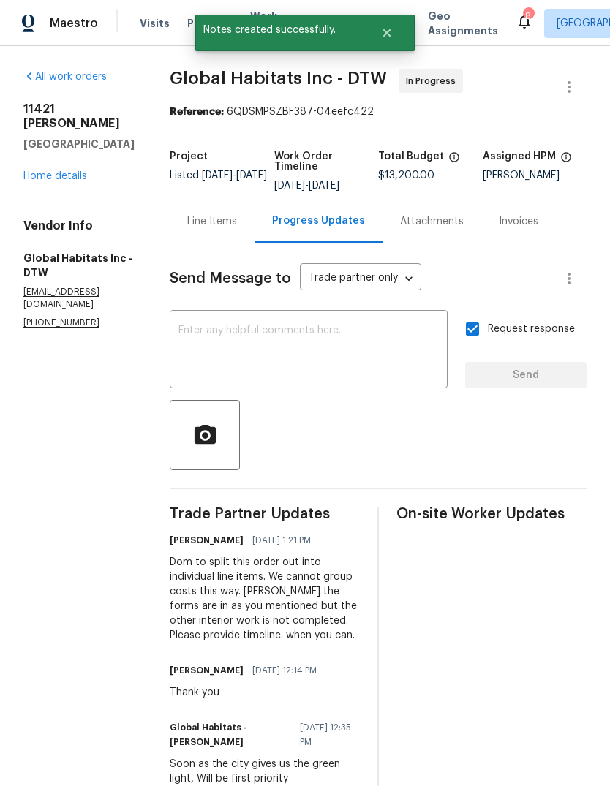
click at [57, 171] on link "Home details" at bounding box center [55, 176] width 64 height 10
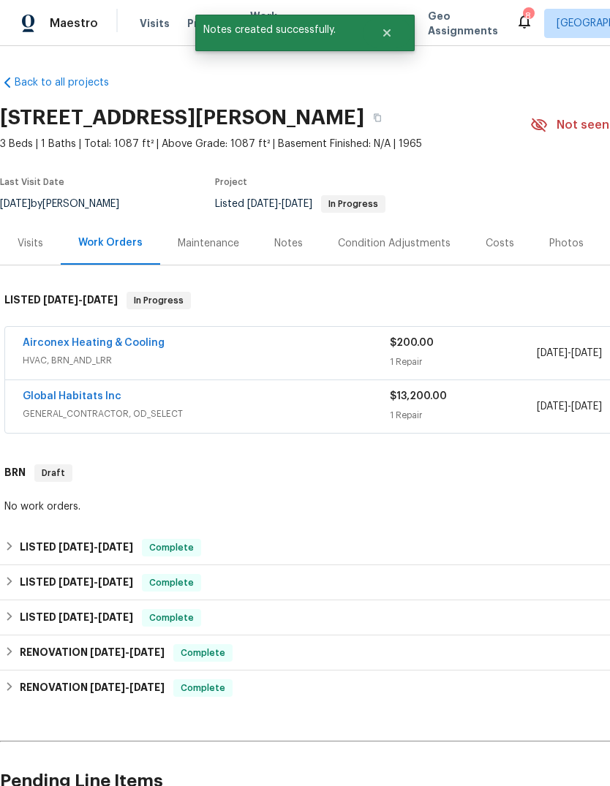
click at [295, 250] on div "Notes" at bounding box center [288, 243] width 29 height 15
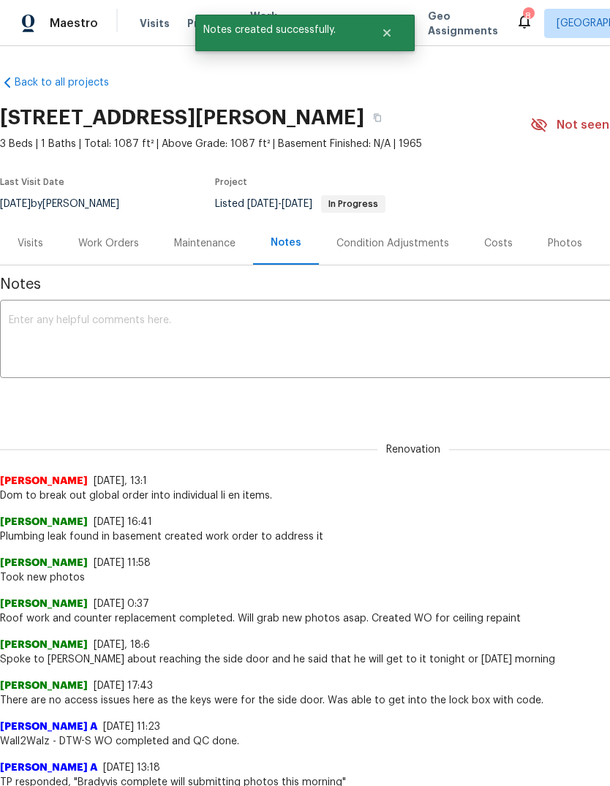
click at [73, 328] on textarea at bounding box center [413, 340] width 809 height 51
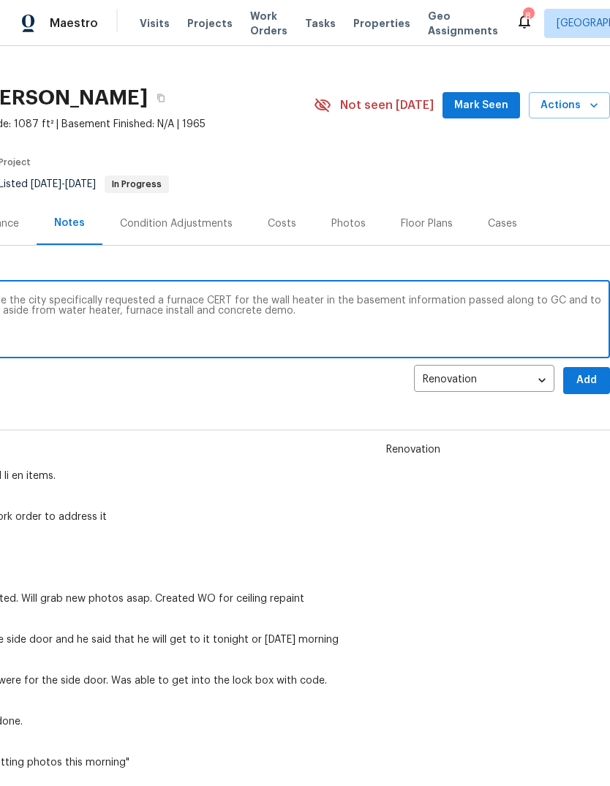
scroll to position [20, 216]
type textarea "HVAC order and certifications and complete the city specifically requested a fu…"
click at [590, 377] on span "Add" at bounding box center [586, 380] width 23 height 18
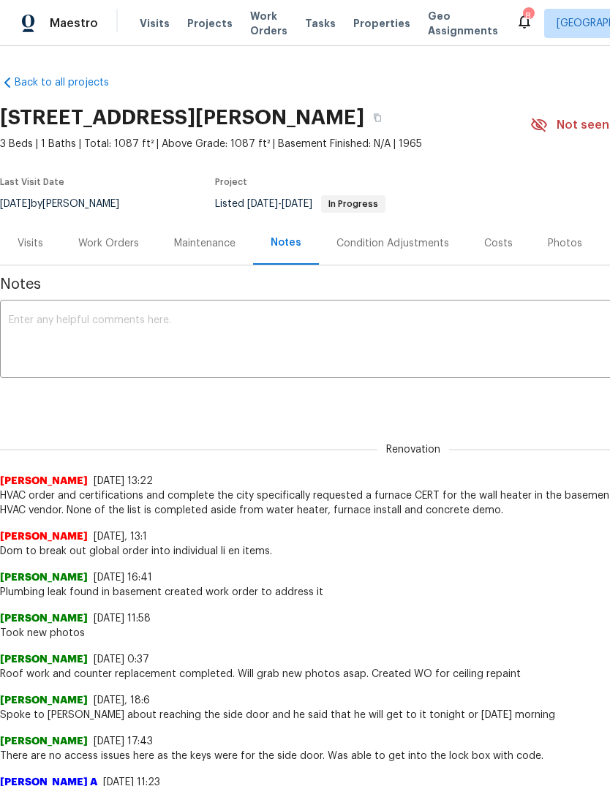
scroll to position [0, 0]
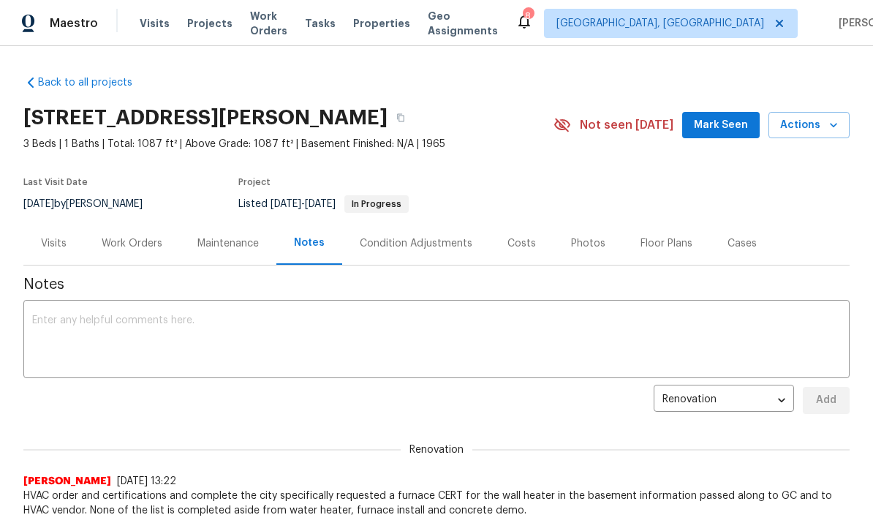
click at [271, 29] on span "Work Orders" at bounding box center [268, 23] width 37 height 29
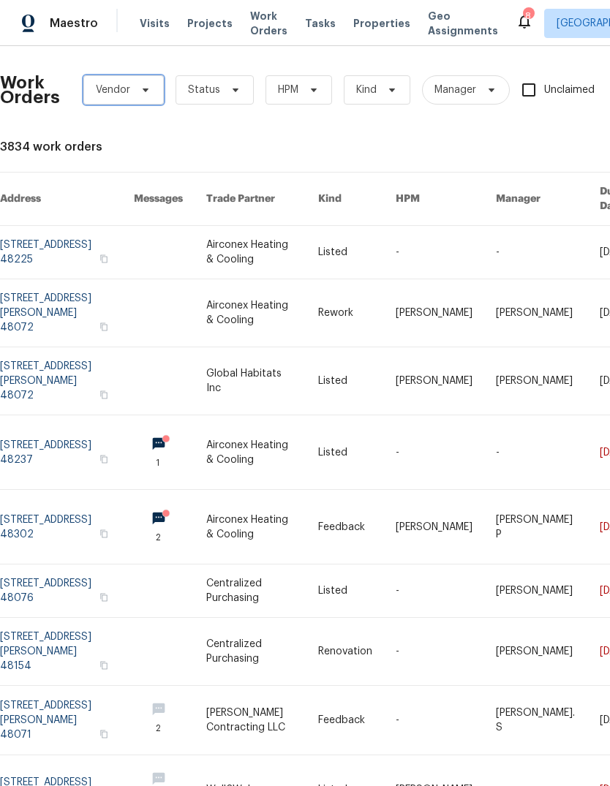
click at [121, 88] on span "Vendor" at bounding box center [113, 90] width 34 height 15
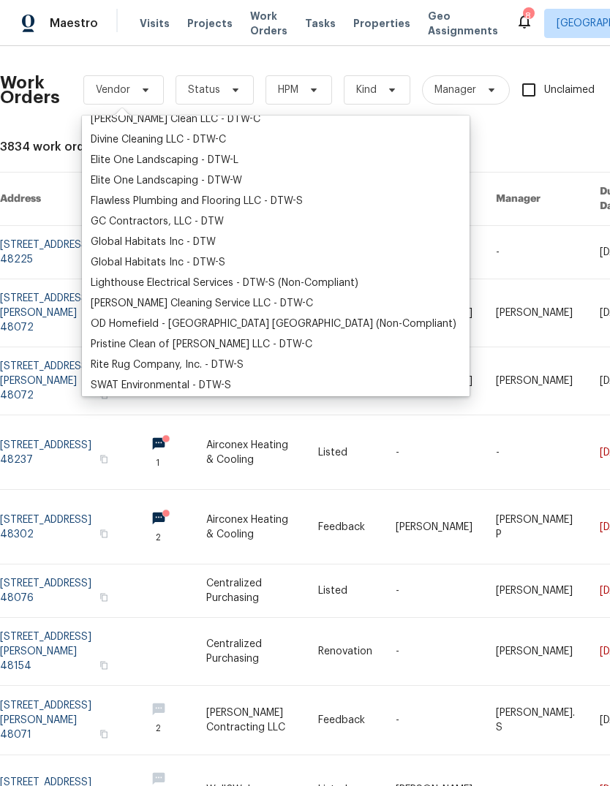
scroll to position [195, 0]
click at [115, 245] on div "Global Habitats Inc - DTW" at bounding box center [153, 241] width 125 height 15
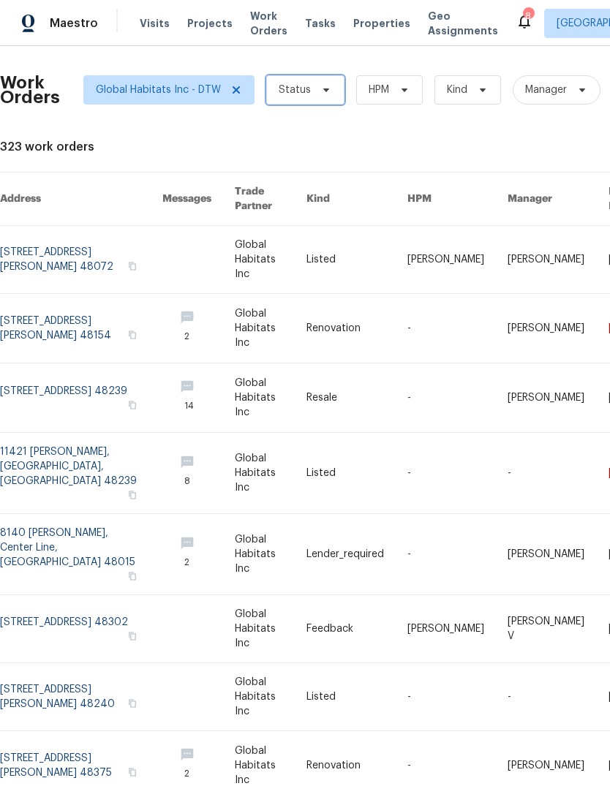
click at [287, 92] on span "Status" at bounding box center [295, 90] width 32 height 15
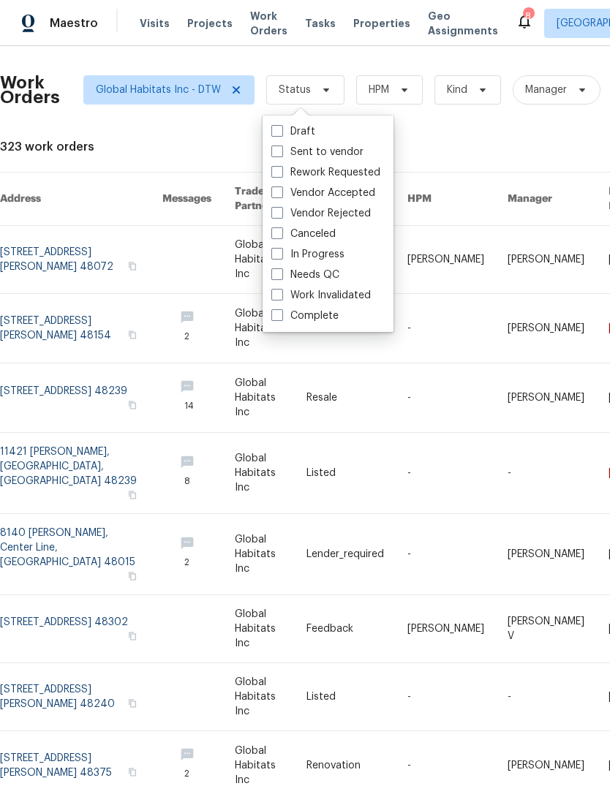
click at [275, 257] on span at bounding box center [277, 254] width 12 height 12
click at [275, 257] on input "In Progress" at bounding box center [276, 252] width 10 height 10
checkbox input "true"
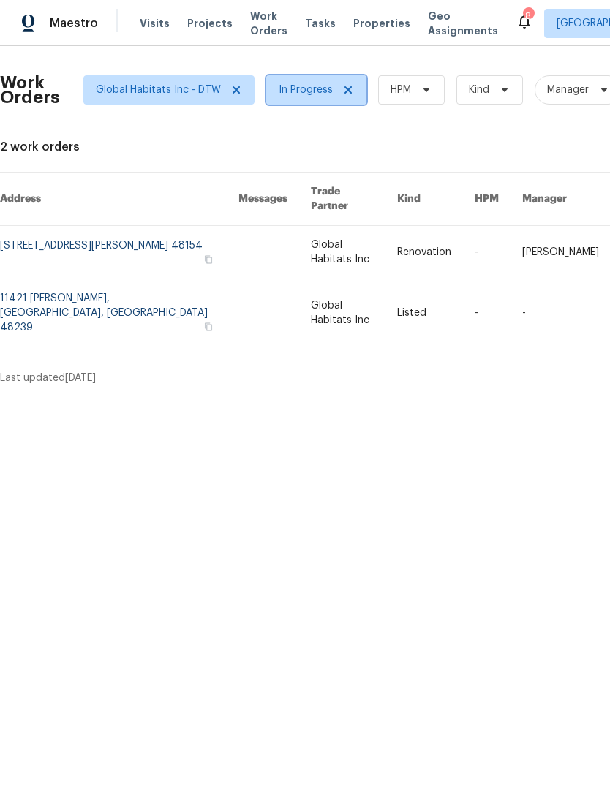
click at [287, 89] on span "In Progress" at bounding box center [306, 90] width 54 height 15
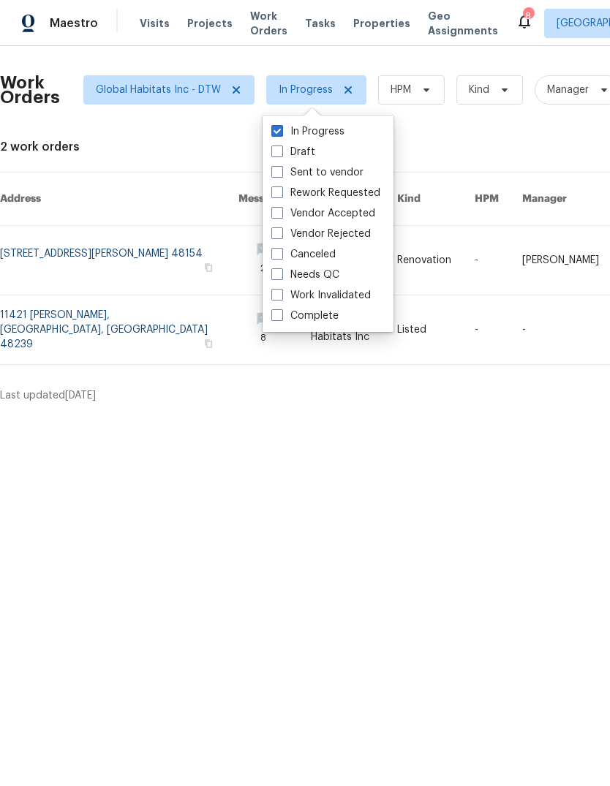
click at [271, 176] on span at bounding box center [277, 172] width 12 height 12
click at [271, 175] on input "Sent to vendor" at bounding box center [276, 170] width 10 height 10
checkbox input "true"
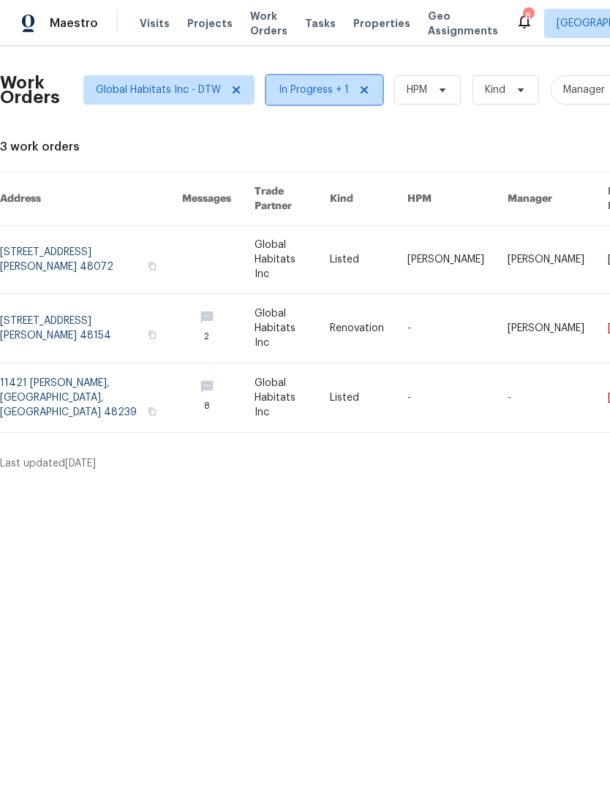
click at [296, 82] on span "In Progress + 1" at bounding box center [324, 89] width 116 height 29
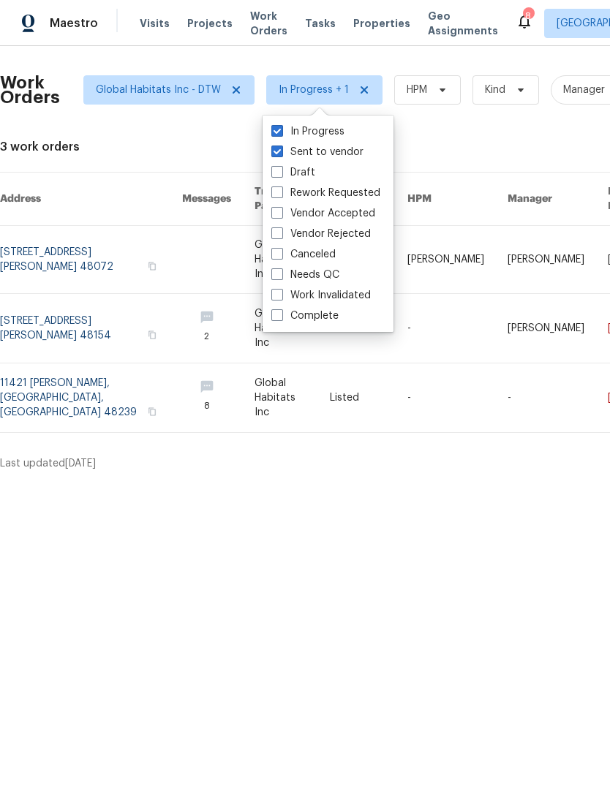
click at [275, 214] on span at bounding box center [277, 213] width 12 height 12
click at [275, 214] on input "Vendor Accepted" at bounding box center [276, 211] width 10 height 10
checkbox input "true"
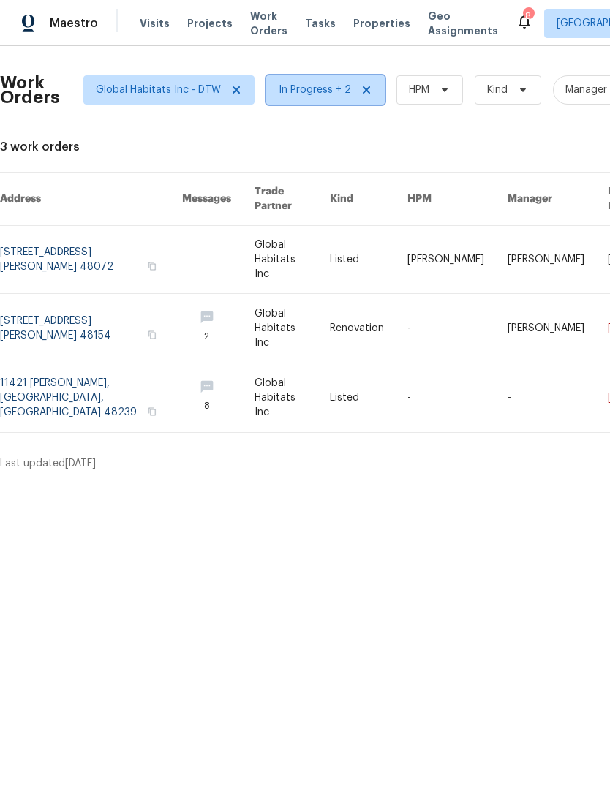
click at [301, 94] on span "In Progress + 2" at bounding box center [315, 90] width 72 height 15
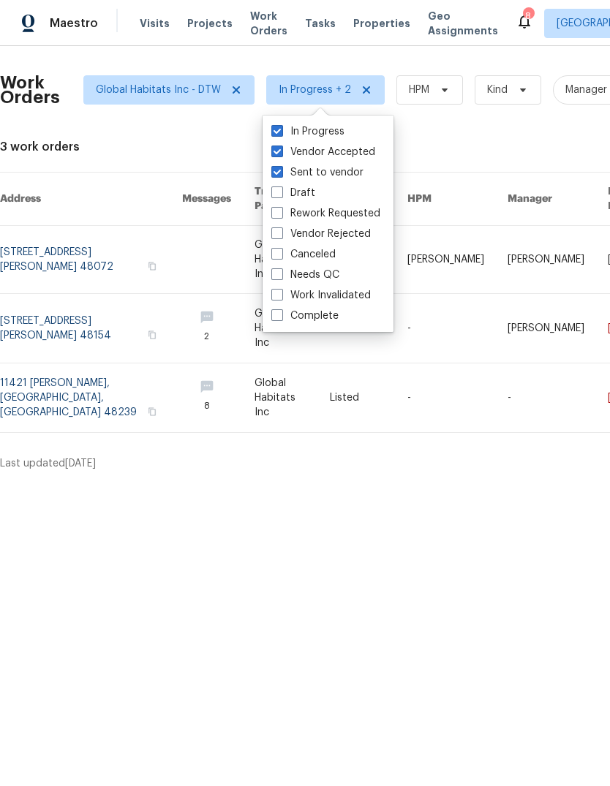
click at [272, 275] on span at bounding box center [277, 274] width 12 height 12
click at [272, 275] on input "Needs QC" at bounding box center [276, 273] width 10 height 10
checkbox input "true"
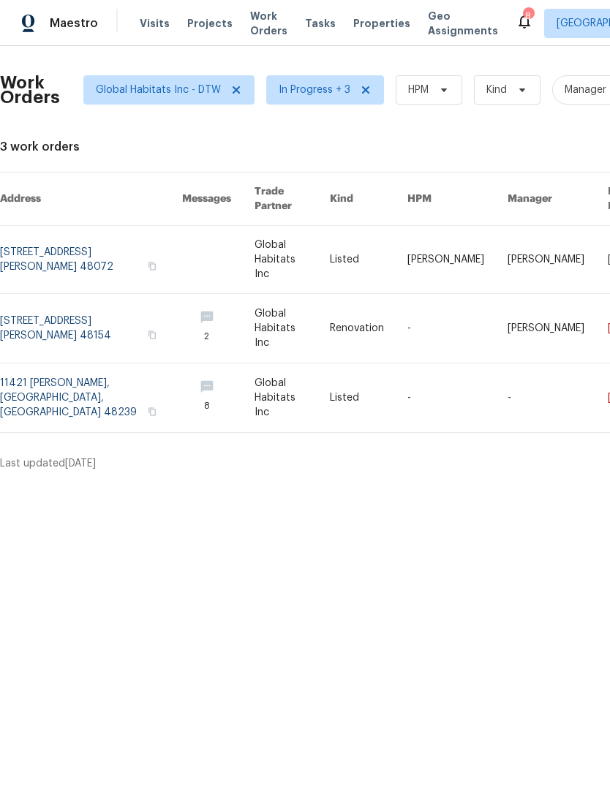
click at [107, 483] on html "Maestro Visits Projects Work Orders Tasks Properties Geo Assignments 8 [GEOGRAP…" at bounding box center [305, 241] width 610 height 483
click at [145, 28] on span "Visits" at bounding box center [155, 23] width 30 height 15
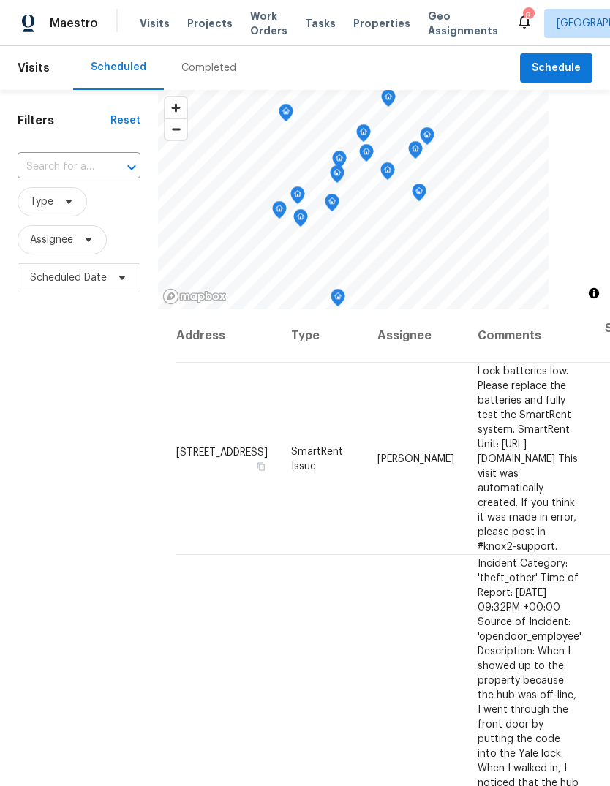
click at [91, 164] on input "text" at bounding box center [59, 167] width 82 height 23
type input "hubb"
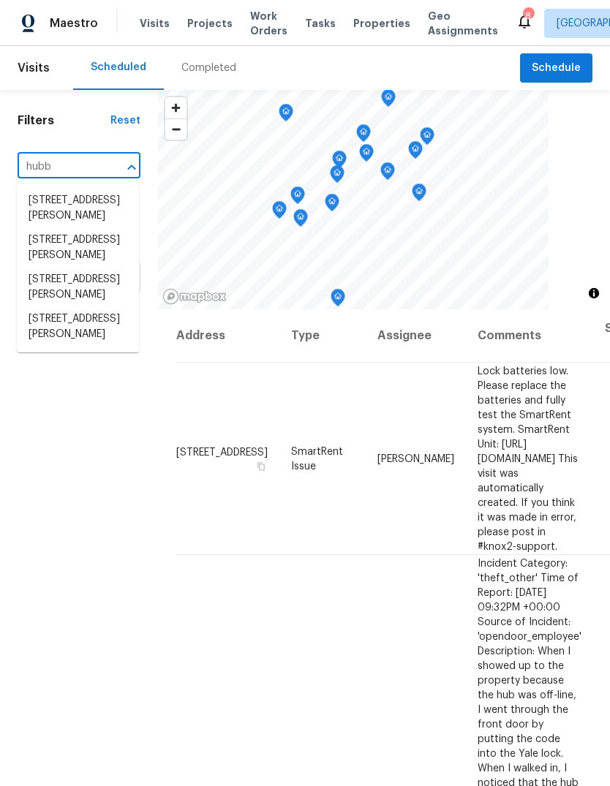
click at [61, 336] on li "[STREET_ADDRESS][PERSON_NAME]" at bounding box center [78, 326] width 122 height 39
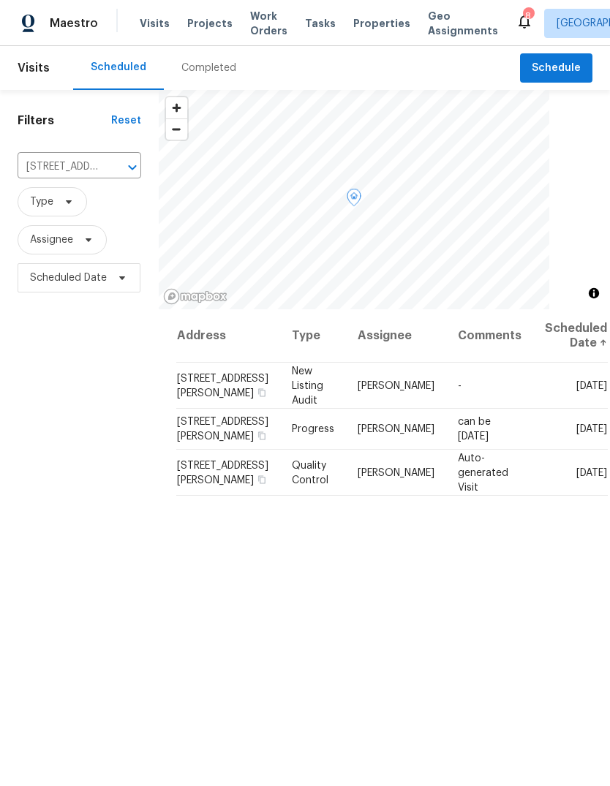
click at [0, 0] on icon at bounding box center [0, 0] width 0 height 0
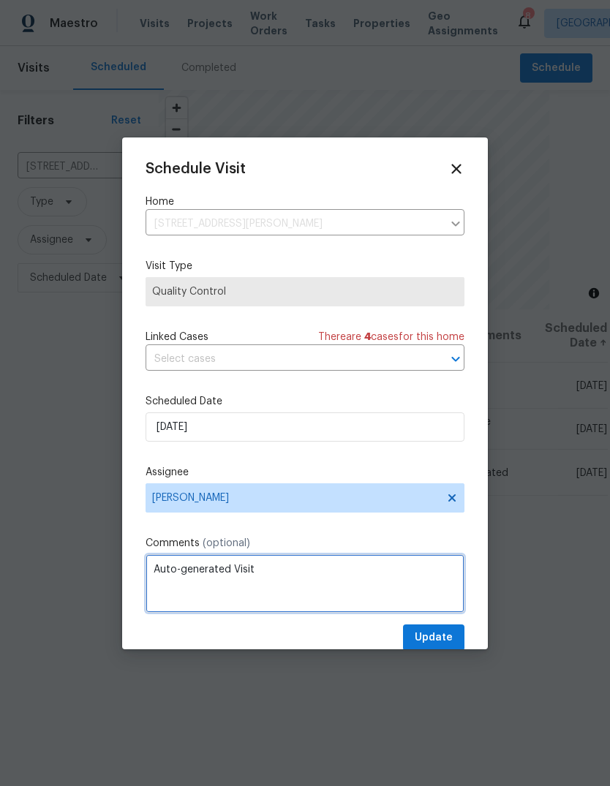
click at [325, 576] on textarea "Auto-generated Visit" at bounding box center [305, 583] width 319 height 59
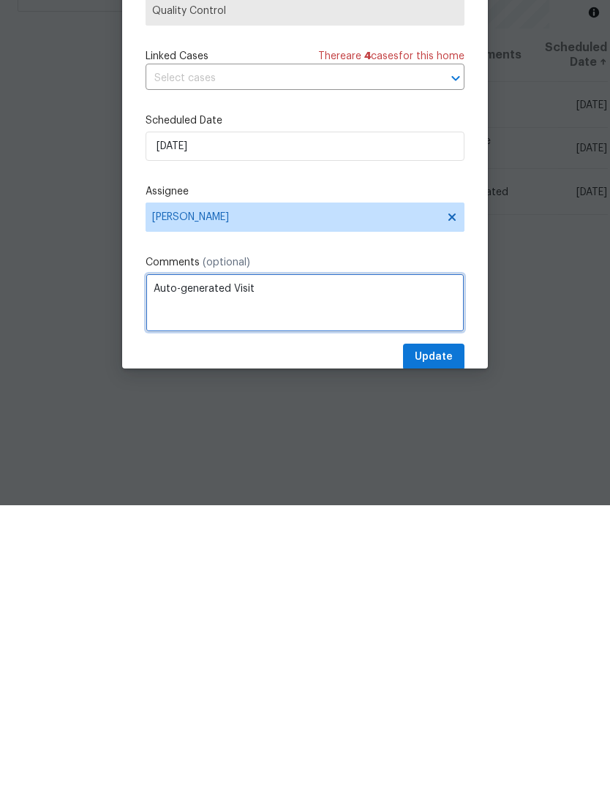
click at [195, 554] on textarea "Auto-generated Visit" at bounding box center [305, 583] width 319 height 59
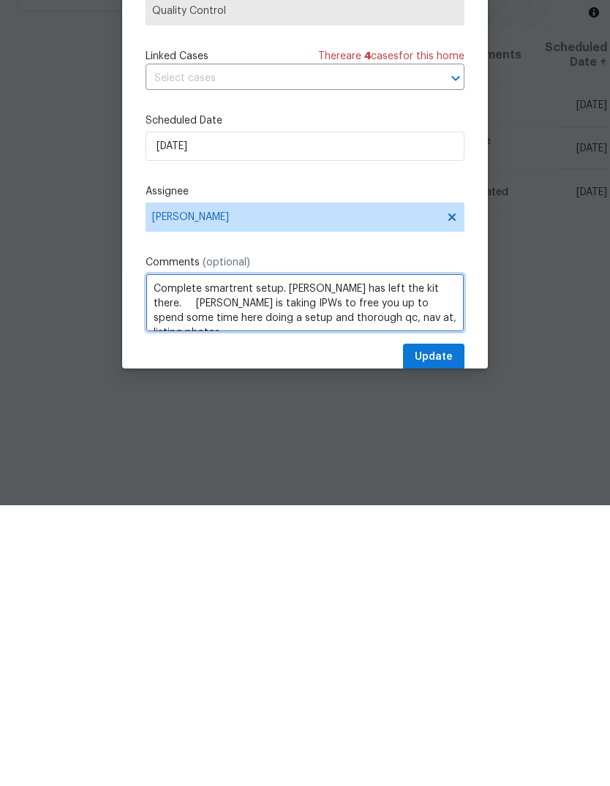
click at [298, 554] on textarea "Complete smartrent setup. [PERSON_NAME] has left the kit there. [PERSON_NAME] i…" at bounding box center [305, 583] width 319 height 59
type textarea "Complete smartrent setup. [PERSON_NAME] has left the kit there. [PERSON_NAME] i…"
click at [284, 625] on div "Update" at bounding box center [305, 638] width 319 height 27
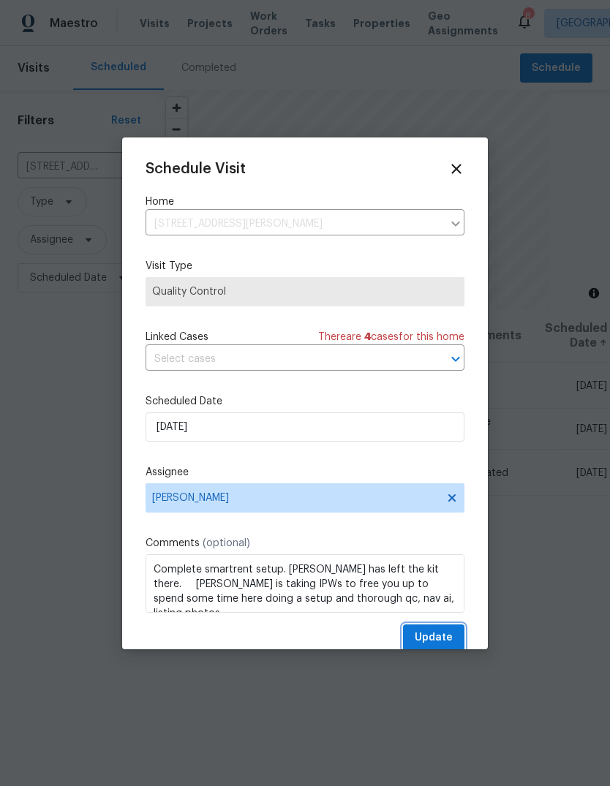
click at [434, 640] on span "Update" at bounding box center [434, 638] width 38 height 18
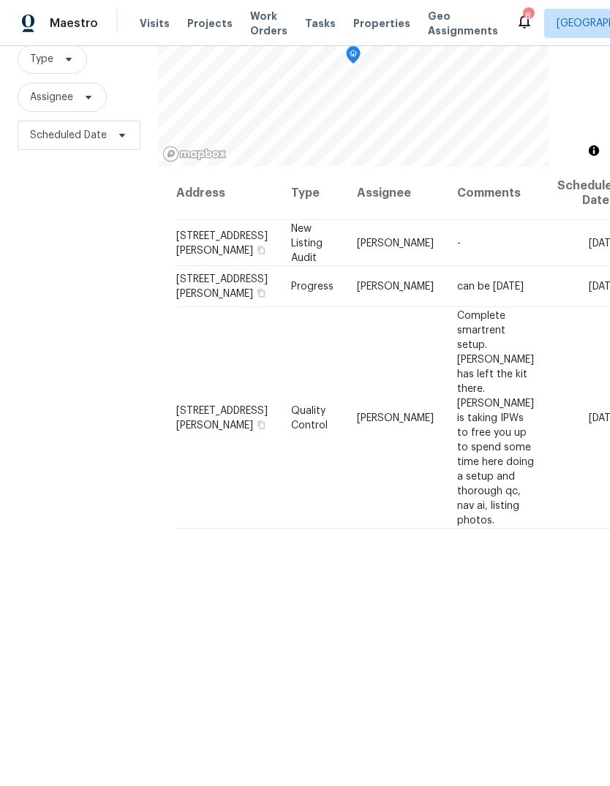
scroll to position [141, 0]
